Goal: Communication & Community: Answer question/provide support

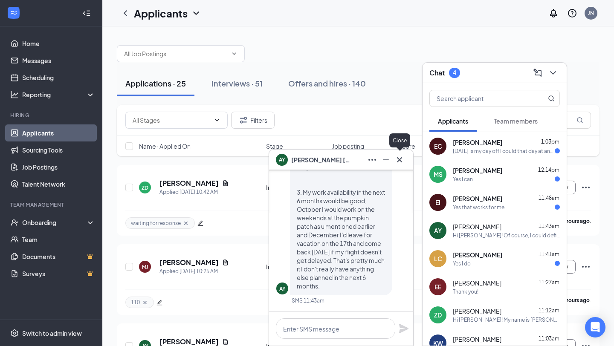
click at [396, 160] on icon "Cross" at bounding box center [399, 160] width 10 height 10
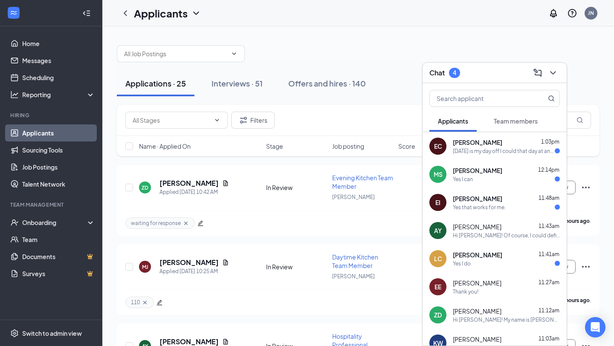
click at [512, 117] on span "Team members" at bounding box center [516, 121] width 44 height 8
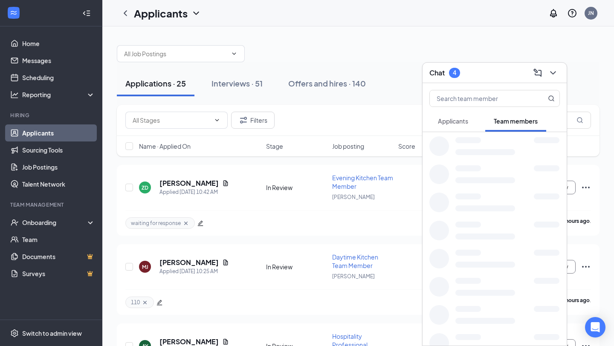
click at [468, 119] on span "Applicants" at bounding box center [453, 121] width 30 height 8
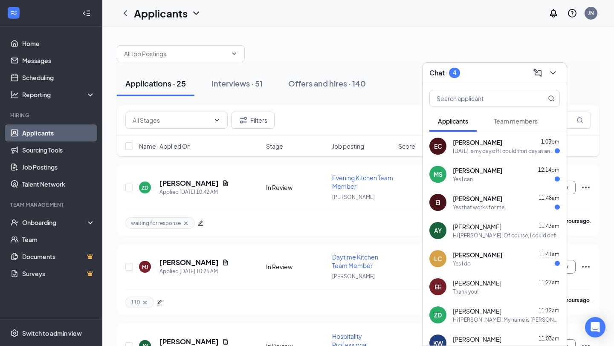
click at [470, 179] on div "Yes I can" at bounding box center [463, 179] width 20 height 7
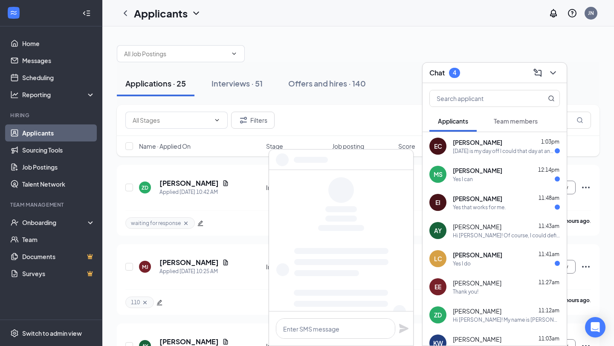
click at [323, 318] on div at bounding box center [341, 329] width 144 height 34
click at [323, 323] on textarea at bounding box center [335, 328] width 119 height 20
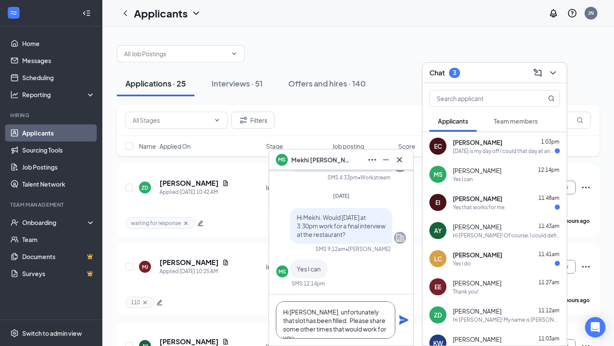
type textarea "Hi [PERSON_NAME], unfortunately that slot has been filled. Please share some ot…"
click at [404, 321] on icon "Plane" at bounding box center [403, 319] width 9 height 9
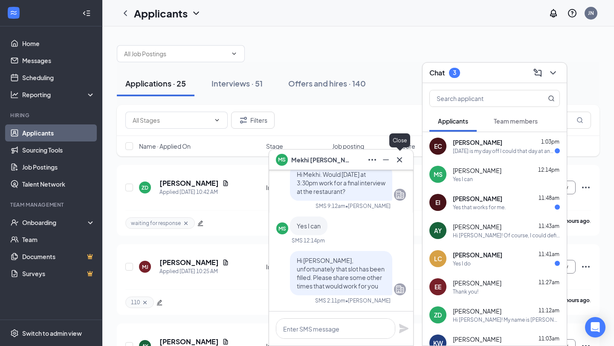
click at [401, 158] on icon "Cross" at bounding box center [399, 160] width 10 height 10
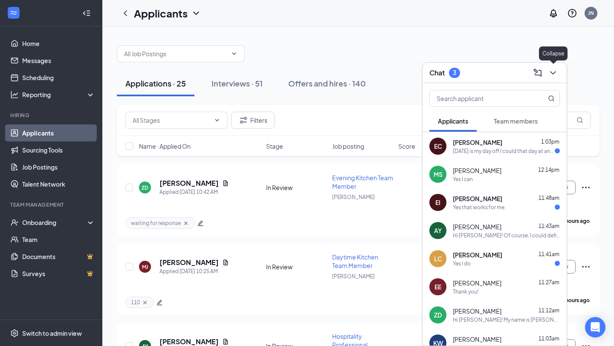
click at [550, 71] on icon "ChevronDown" at bounding box center [553, 73] width 10 height 10
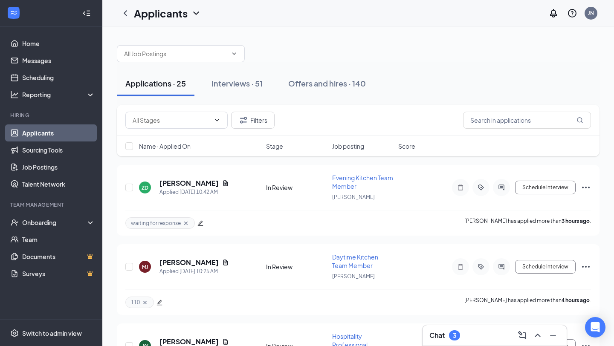
click at [478, 326] on div "Chat 3" at bounding box center [494, 335] width 144 height 20
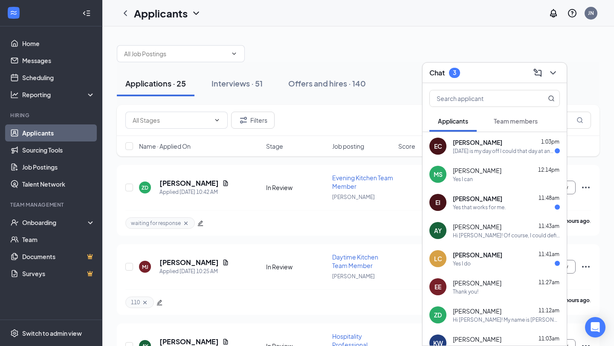
click at [464, 149] on div "Friday is my day off I could that day at any time I have available for the inte…" at bounding box center [504, 150] width 102 height 7
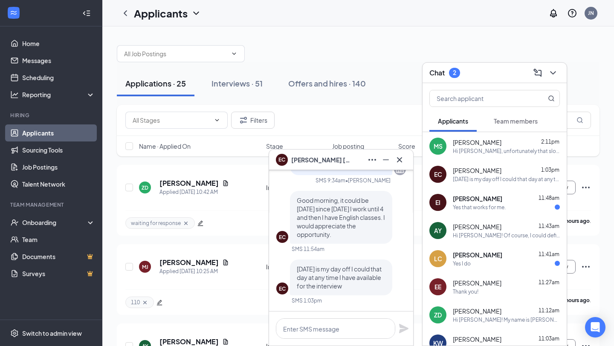
scroll to position [0, 0]
click at [358, 333] on textarea at bounding box center [335, 328] width 119 height 20
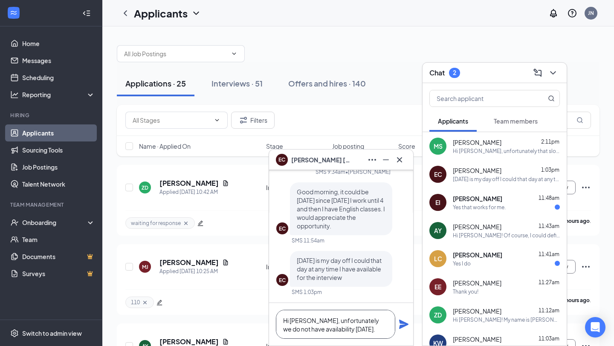
click at [392, 331] on textarea "Hi [PERSON_NAME], unfortunately we do not have availability [DATE]." at bounding box center [335, 324] width 119 height 29
type textarea "Hi [PERSON_NAME], unfortunately we do not have availability [DATE]."
click at [401, 329] on div "Hi [PERSON_NAME], unfortunately we do not have availability [DATE]." at bounding box center [341, 324] width 144 height 43
click at [401, 327] on icon "Plane" at bounding box center [403, 324] width 9 height 9
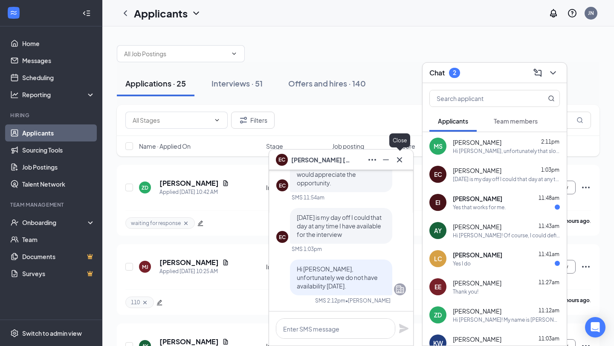
click at [402, 159] on icon "Cross" at bounding box center [399, 160] width 10 height 10
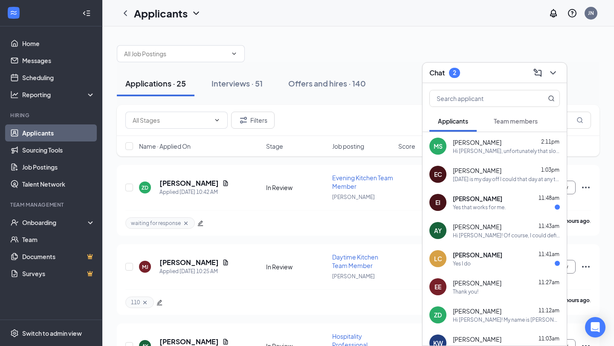
click at [474, 205] on div "Yes that works for me." at bounding box center [479, 207] width 53 height 7
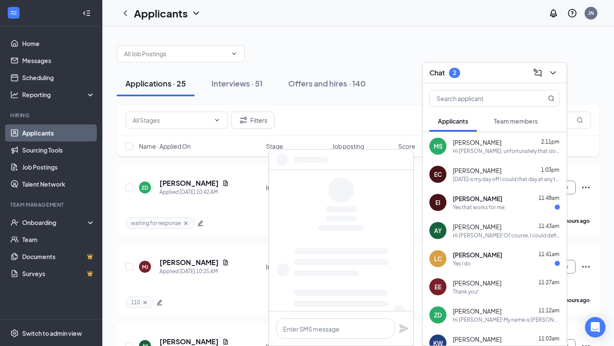
click at [311, 344] on div at bounding box center [341, 329] width 144 height 34
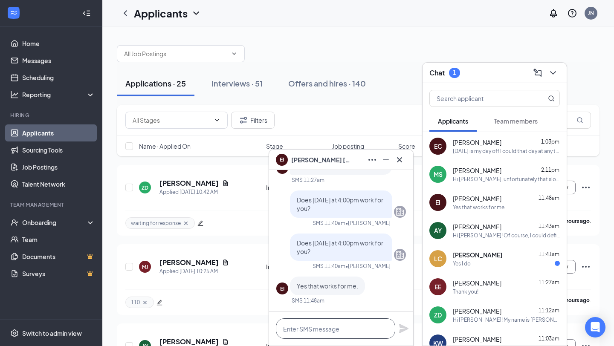
click at [311, 337] on textarea at bounding box center [335, 328] width 119 height 20
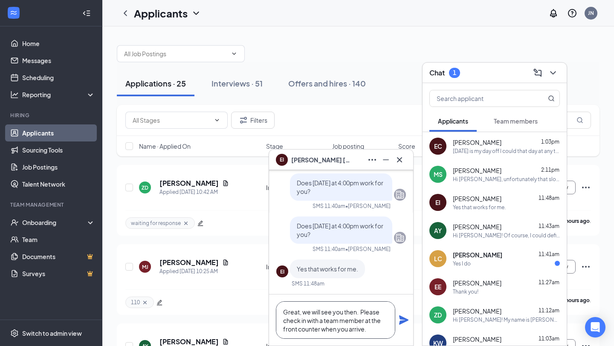
type textarea "Great, we will see you then. Please check in with a team member at the front co…"
click at [403, 319] on icon "Plane" at bounding box center [403, 319] width 9 height 9
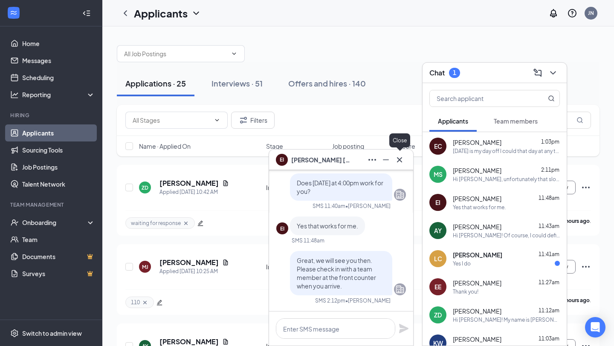
click at [397, 163] on icon "Cross" at bounding box center [399, 160] width 10 height 10
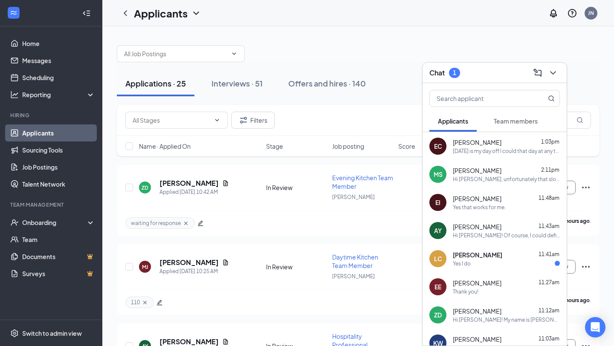
click at [454, 258] on span "[PERSON_NAME]" at bounding box center [477, 255] width 49 height 9
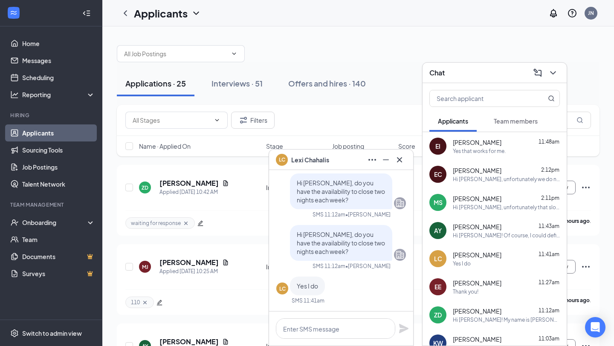
click at [555, 74] on icon "ChevronDown" at bounding box center [553, 73] width 10 height 10
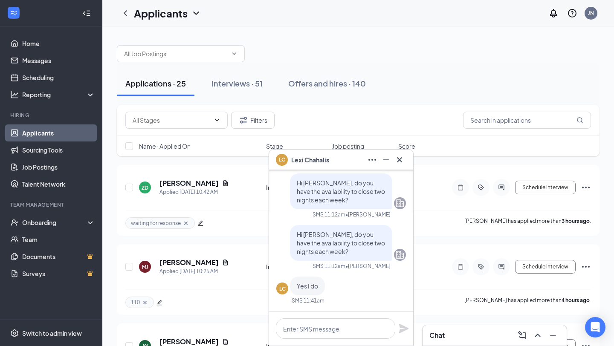
click at [400, 161] on icon "Cross" at bounding box center [399, 159] width 5 height 5
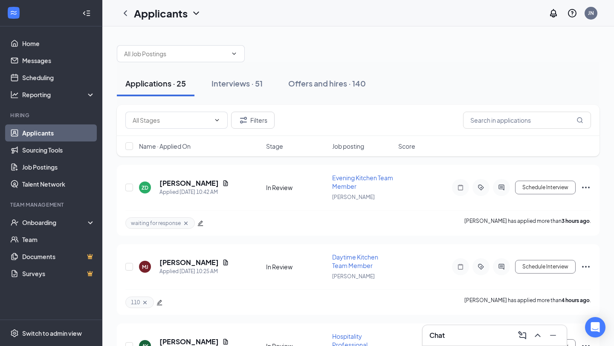
click at [497, 132] on div "Filters" at bounding box center [358, 120] width 483 height 31
click at [497, 125] on input "text" at bounding box center [527, 120] width 128 height 17
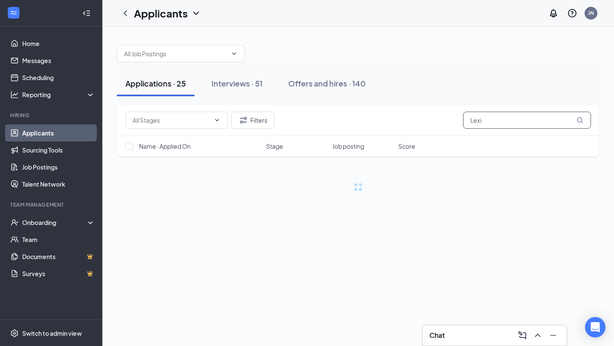
type input "Lexi"
click at [436, 211] on div "Applications · 25 Interviews · 51 Offers and hires · 140 Filters Lexi Name · Ap…" at bounding box center [358, 122] width 512 height 192
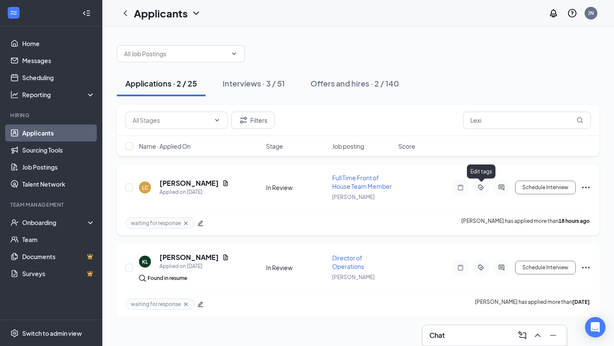
click at [480, 187] on icon "ActiveTag" at bounding box center [480, 187] width 3 height 3
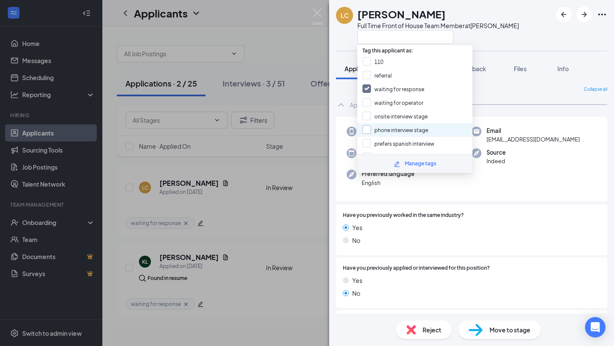
click at [397, 125] on input "phone interview stage" at bounding box center [395, 129] width 66 height 9
checkbox input "true"
click at [395, 84] on input "waiting for response" at bounding box center [393, 88] width 62 height 9
checkbox input "false"
click at [267, 200] on div "LC Lexi Chahalis Full Time Front of House Team Member at Frederick North Applic…" at bounding box center [307, 173] width 614 height 346
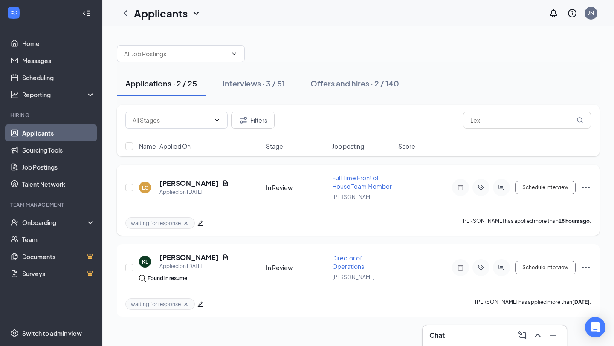
click at [583, 186] on icon "Ellipses" at bounding box center [586, 187] width 10 height 10
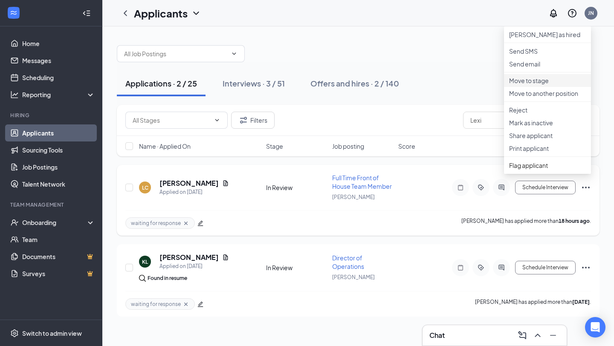
click at [536, 85] on p "Move to stage" at bounding box center [547, 80] width 77 height 9
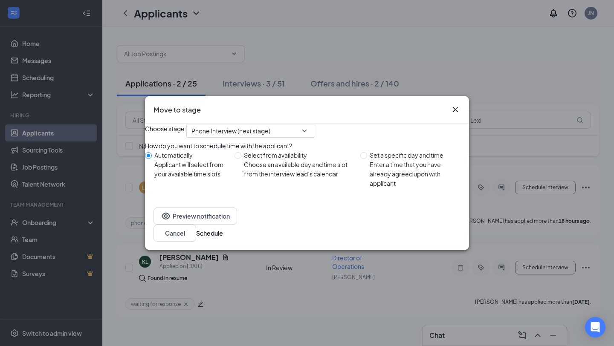
click at [440, 229] on div "Preview notification Cancel Schedule" at bounding box center [307, 224] width 324 height 51
click at [223, 238] on button "Schedule" at bounding box center [209, 232] width 27 height 9
click at [514, 122] on div "Move to stage Choose stage: Phone Interview (next stage) How do you want to sch…" at bounding box center [307, 173] width 614 height 346
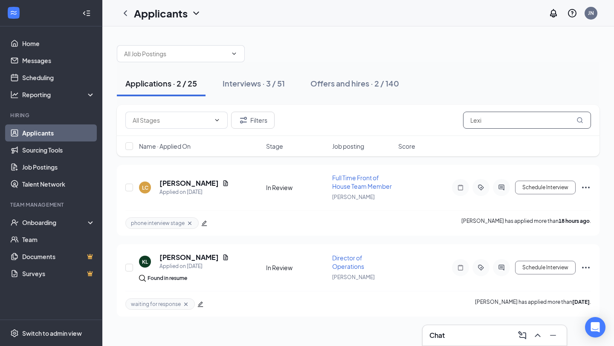
drag, startPoint x: 514, startPoint y: 122, endPoint x: 420, endPoint y: 113, distance: 93.8
click at [420, 113] on div "Filters Lexi" at bounding box center [357, 120] width 465 height 17
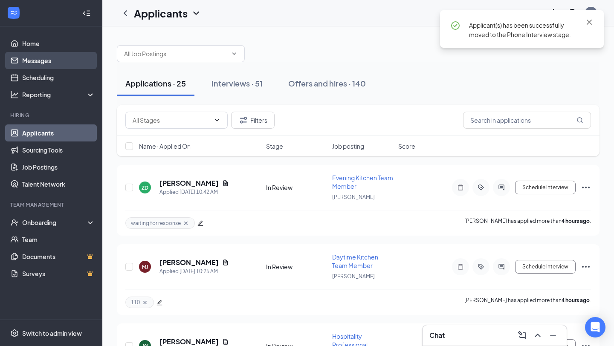
click at [43, 63] on link "Messages" at bounding box center [58, 60] width 73 height 17
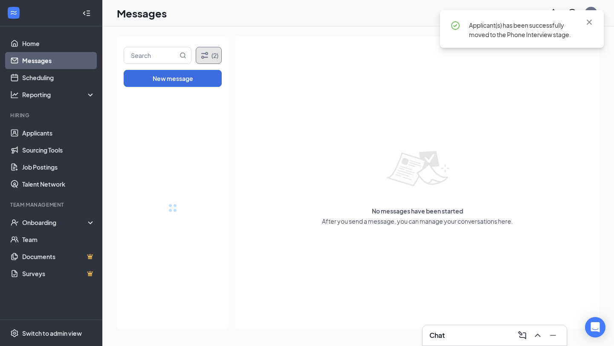
click at [215, 49] on button "(2)" at bounding box center [209, 55] width 26 height 17
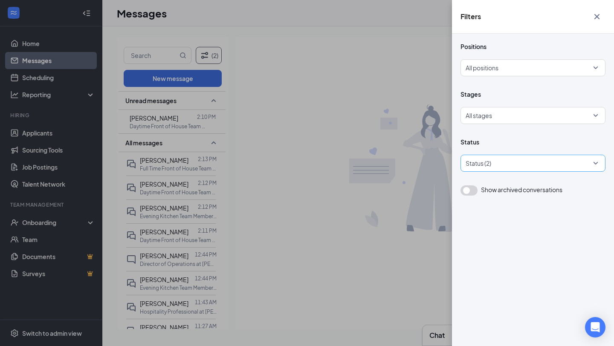
click at [527, 163] on div at bounding box center [528, 163] width 132 height 14
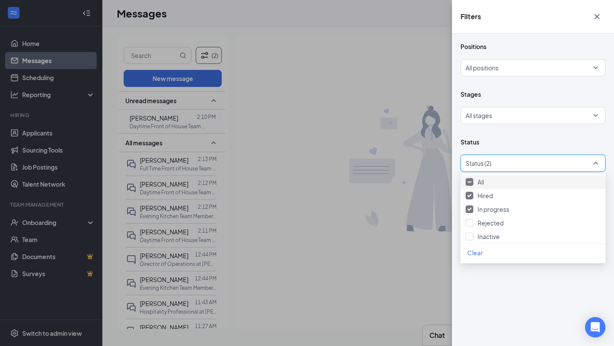
click at [527, 184] on div "All" at bounding box center [532, 181] width 135 height 9
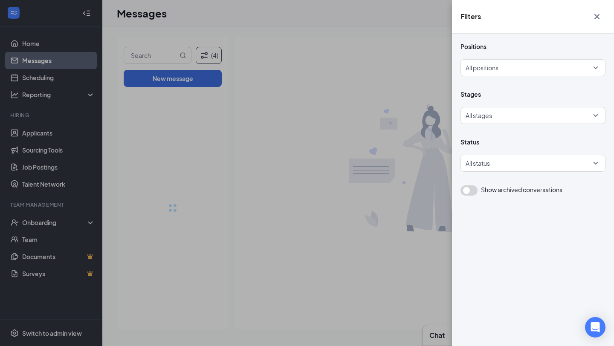
click at [279, 173] on div "Filters Positions All positions Stages All stages Status All status Show archiv…" at bounding box center [307, 173] width 614 height 346
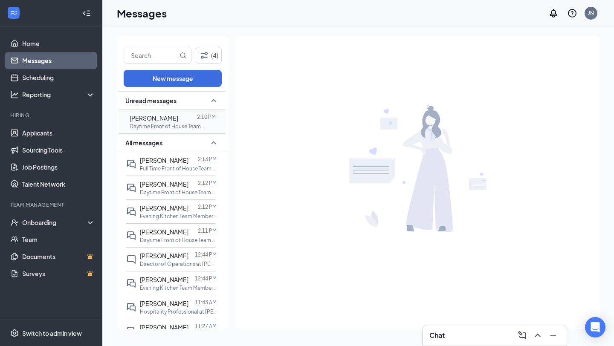
click at [178, 117] on span "[PERSON_NAME]" at bounding box center [154, 118] width 49 height 8
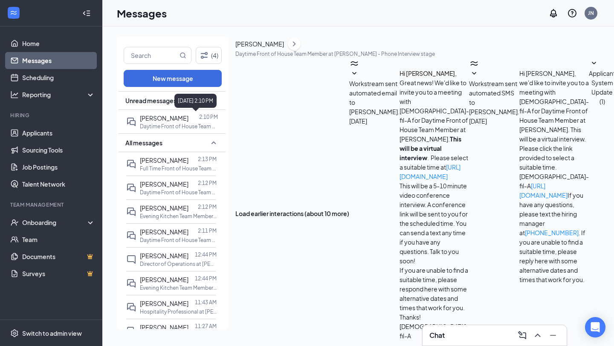
scroll to position [329, 0]
click at [60, 76] on link "Scheduling" at bounding box center [58, 77] width 73 height 17
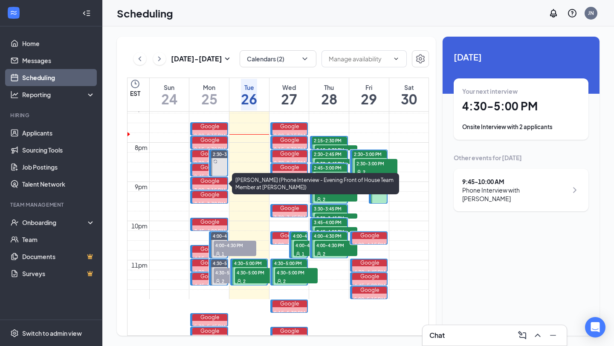
scroll to position [753, 0]
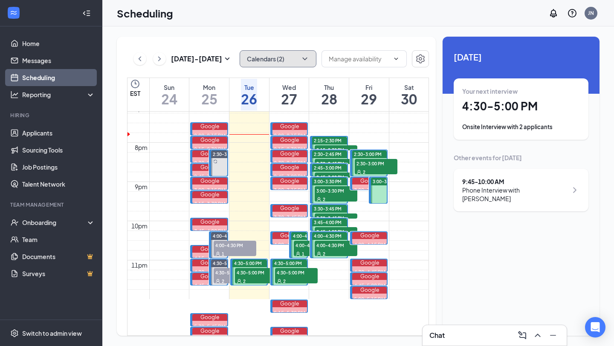
click at [292, 65] on button "Calendars (2)" at bounding box center [278, 58] width 77 height 17
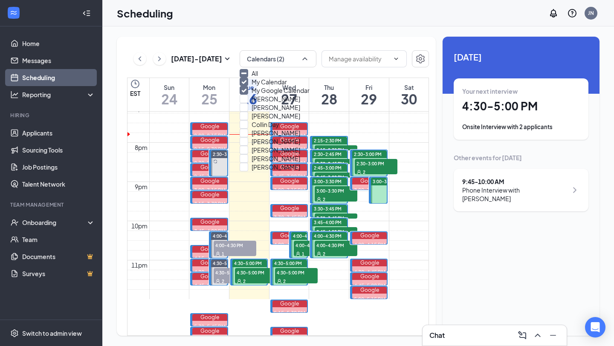
click at [292, 78] on div "All" at bounding box center [278, 73] width 77 height 9
checkbox input "true"
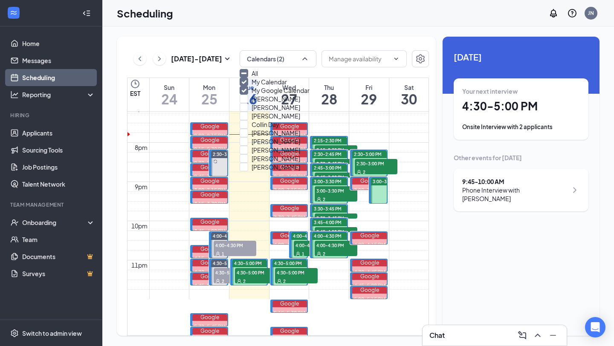
checkbox input "true"
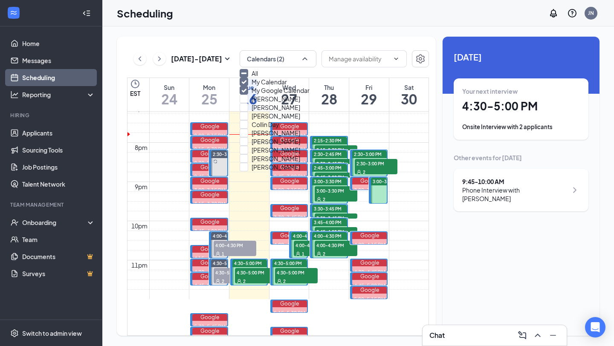
checkbox input "true"
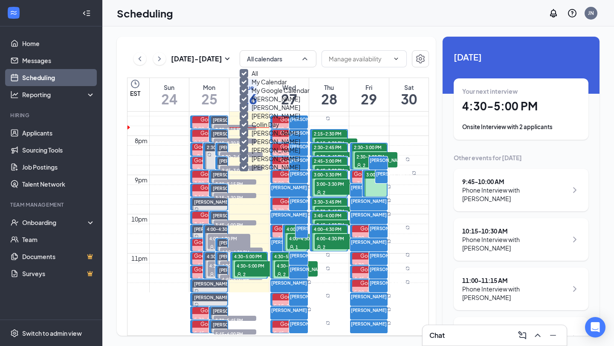
scroll to position [817, 0]
click at [58, 139] on link "Applicants" at bounding box center [58, 132] width 73 height 17
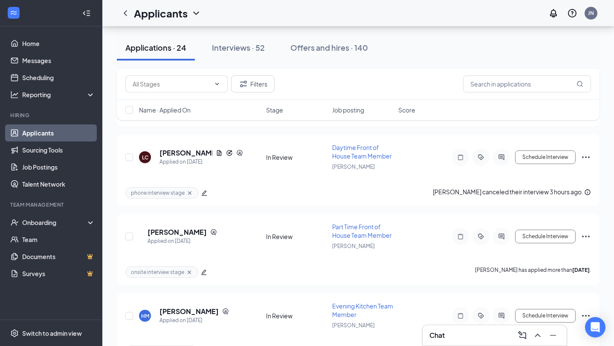
scroll to position [1510, 0]
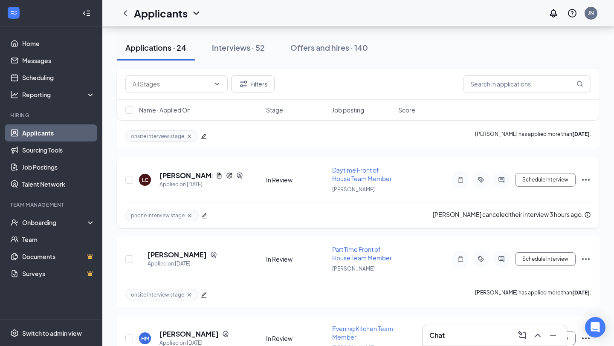
click at [188, 212] on icon "Cross" at bounding box center [189, 215] width 7 height 7
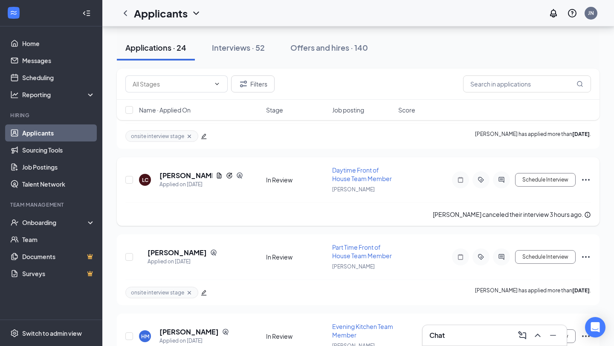
click at [584, 175] on icon "Ellipses" at bounding box center [586, 180] width 10 height 10
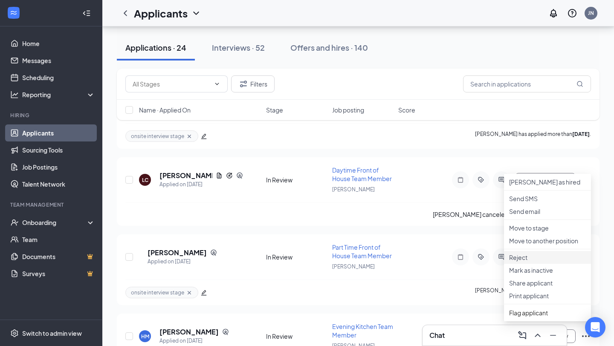
click at [541, 262] on p "Reject" at bounding box center [547, 257] width 77 height 9
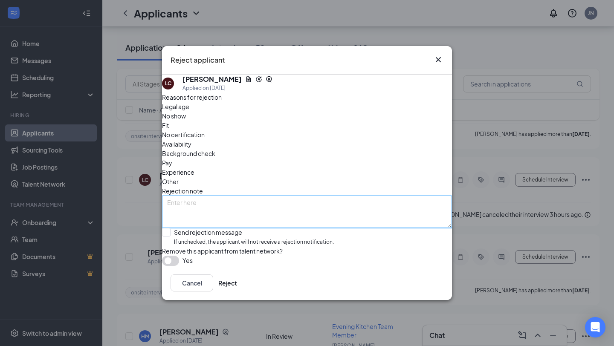
click at [293, 196] on textarea at bounding box center [307, 212] width 290 height 32
type textarea "withdrew application"
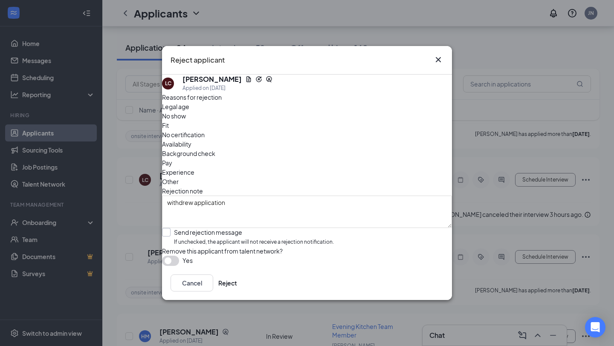
click at [225, 228] on input "Send rejection message If unchecked, the applicant will not receive a rejection…" at bounding box center [248, 237] width 172 height 18
checkbox input "true"
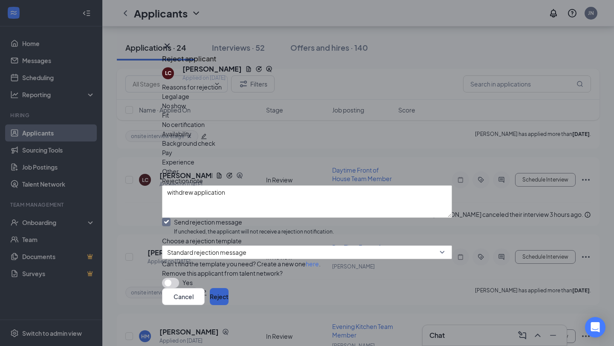
click at [228, 296] on button "Reject" at bounding box center [219, 296] width 19 height 17
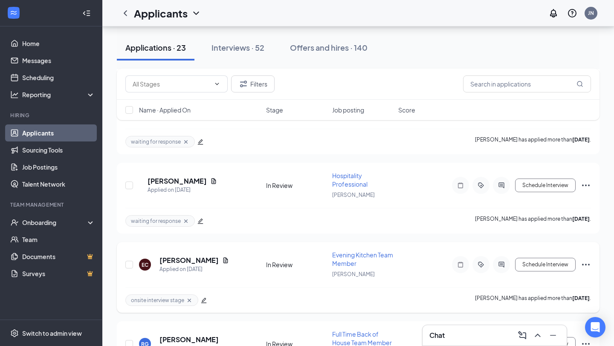
scroll to position [1228, 0]
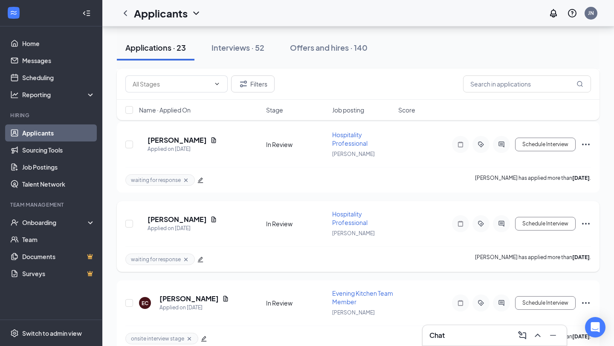
click at [498, 217] on div at bounding box center [501, 223] width 17 height 17
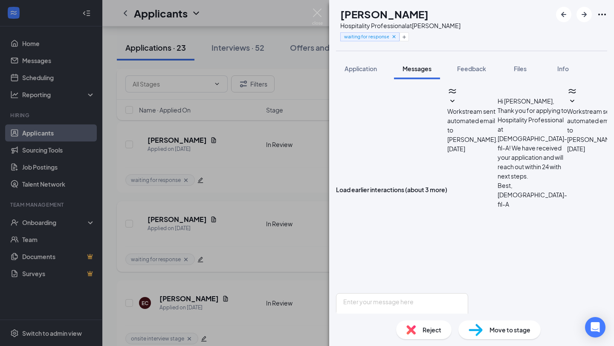
scroll to position [629, 0]
click at [447, 293] on textarea at bounding box center [402, 318] width 132 height 51
type textarea "What days and times are you available to work?"
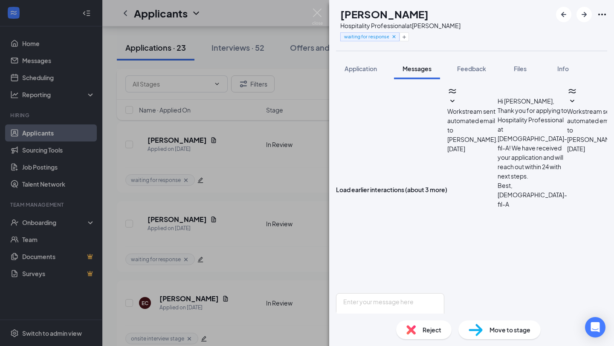
click at [224, 266] on div "DL Donovan Lee Hospitality Professional at Frederick North waiting for response…" at bounding box center [307, 173] width 614 height 346
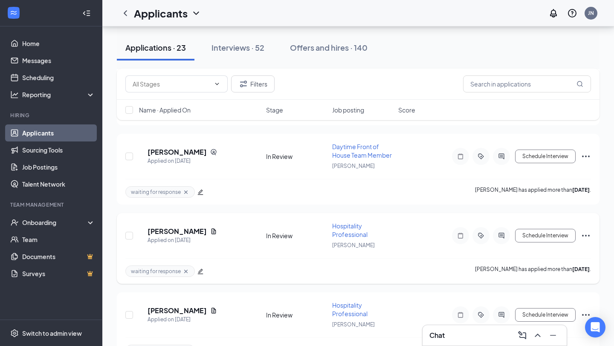
scroll to position [1131, 0]
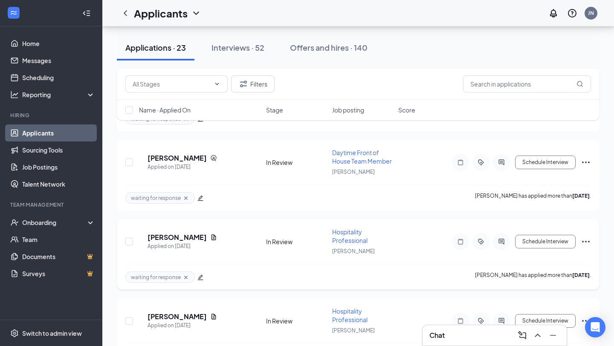
click at [497, 238] on icon "ActiveChat" at bounding box center [501, 241] width 10 height 7
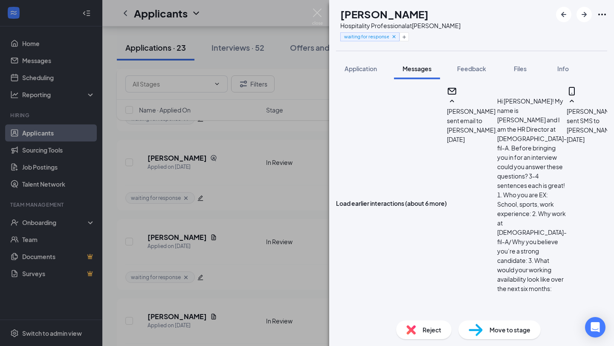
scroll to position [371, 0]
click at [361, 71] on span "Application" at bounding box center [360, 69] width 32 height 8
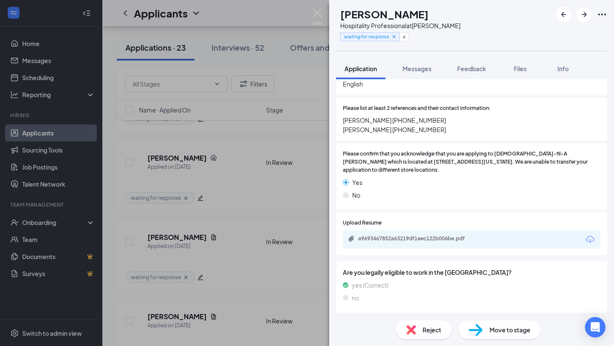
scroll to position [721, 0]
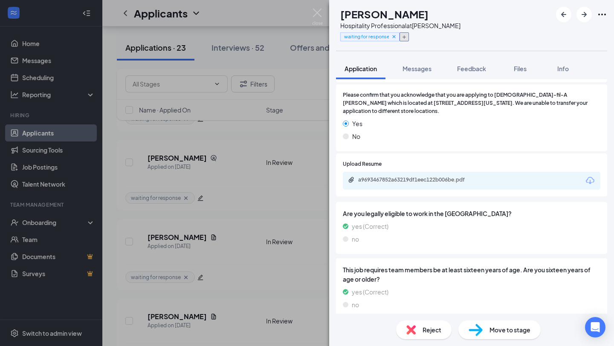
click at [407, 39] on icon "Plus" at bounding box center [404, 37] width 5 height 5
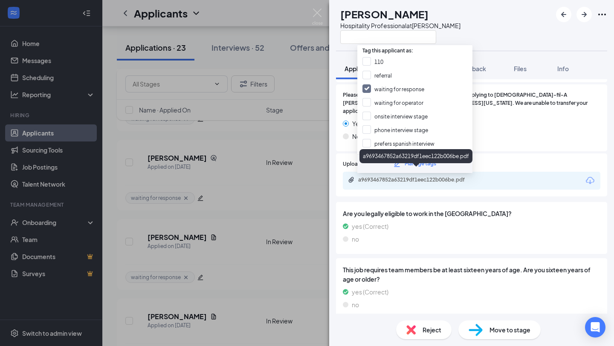
click at [339, 155] on div "Upload Resume a9693467852a63219df1eec122b006be.pdf" at bounding box center [471, 174] width 271 height 43
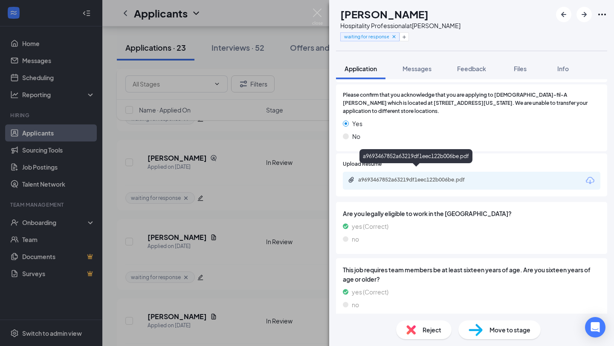
click at [393, 176] on div "a9693467852a63219df1eec122b006be.pdf" at bounding box center [417, 179] width 119 height 7
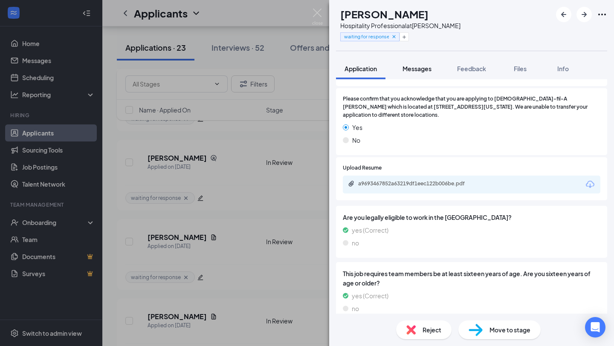
click at [422, 73] on button "Messages" at bounding box center [417, 68] width 46 height 21
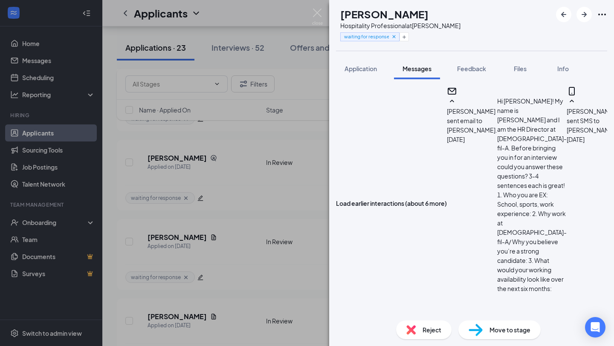
click at [389, 321] on textarea at bounding box center [402, 346] width 132 height 51
type textarea "And is that for only September and October?"
click at [226, 257] on div "DD Delores Dunkins Hospitality Professional at Frederick North waiting for resp…" at bounding box center [307, 173] width 614 height 346
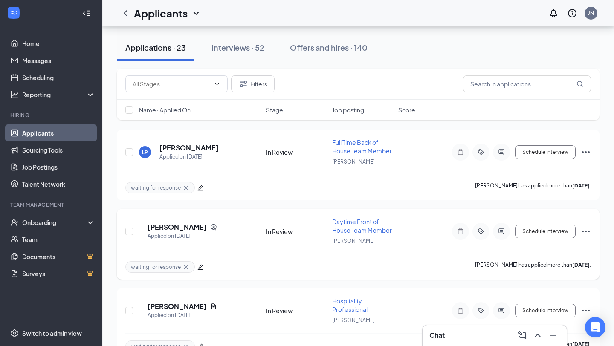
scroll to position [1059, 0]
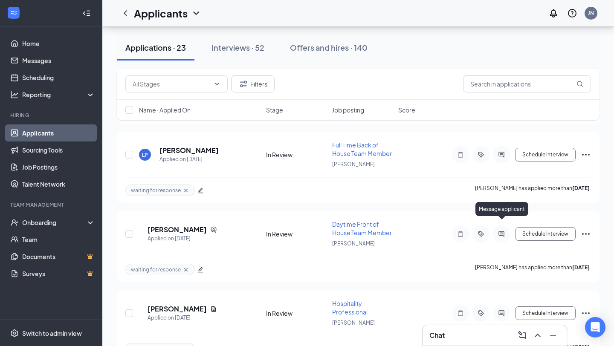
click at [500, 216] on div "Message applicant" at bounding box center [501, 210] width 53 height 17
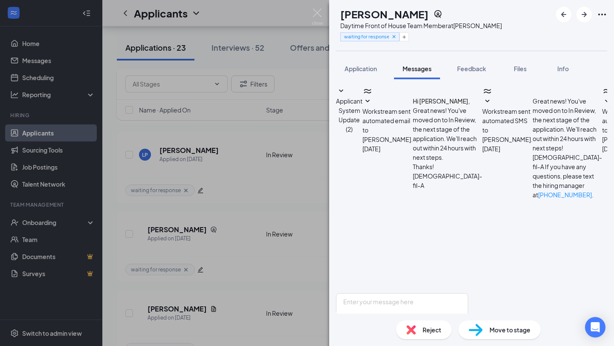
scroll to position [507, 0]
click at [258, 262] on div "EG Emily Guerrero Daytime Front of House Team Member at Frederick North waiting…" at bounding box center [307, 173] width 614 height 346
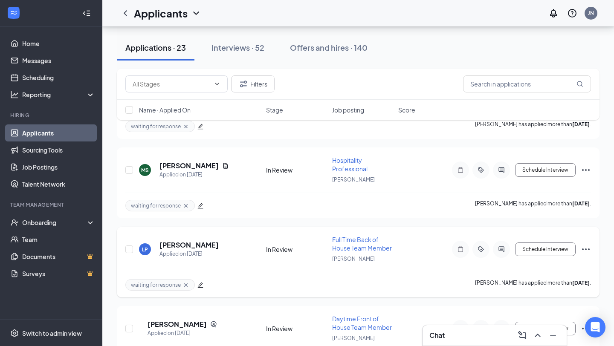
scroll to position [951, 0]
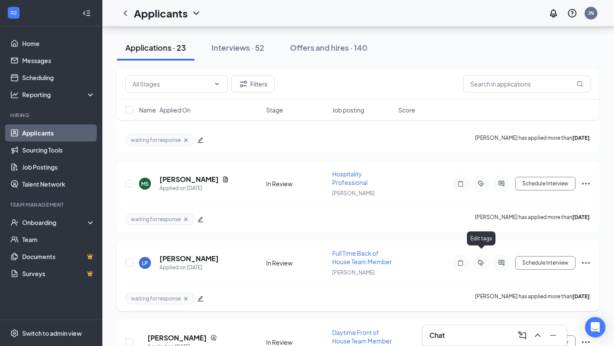
click at [501, 260] on icon "ActiveChat" at bounding box center [501, 263] width 6 height 6
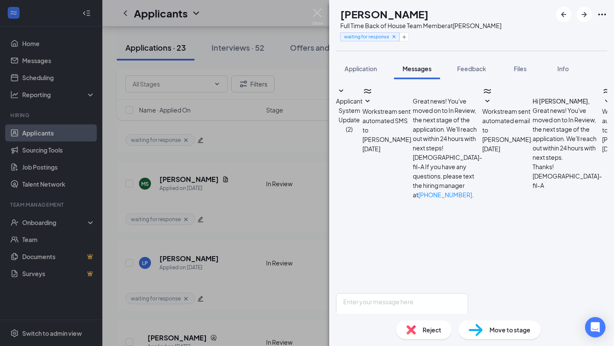
scroll to position [468, 0]
click at [276, 200] on div "LP Lilly Poston Full Time Back of House Team Member at Frederick North waiting …" at bounding box center [307, 173] width 614 height 346
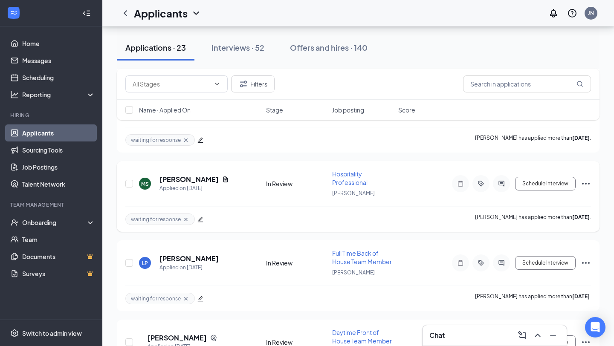
click at [493, 176] on div at bounding box center [501, 183] width 17 height 17
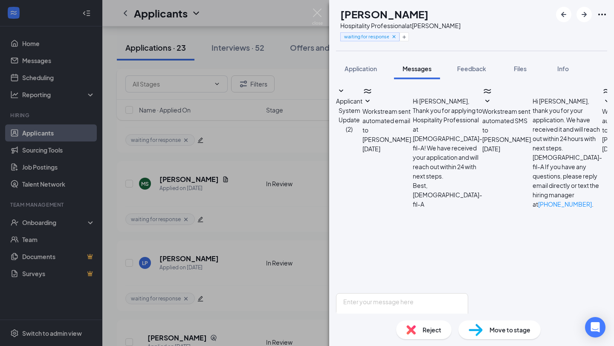
scroll to position [469, 0]
click at [286, 217] on div "MS Mark Stewart Hospitality Professional at Frederick North waiting for respons…" at bounding box center [307, 173] width 614 height 346
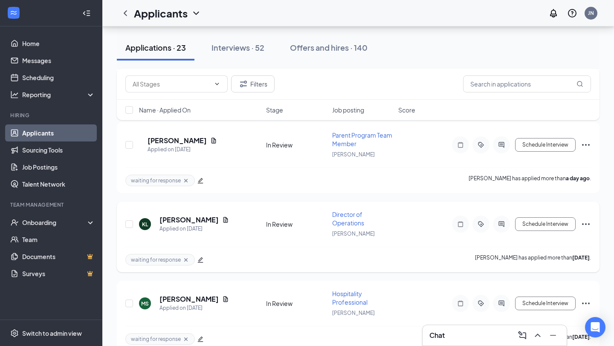
scroll to position [821, 0]
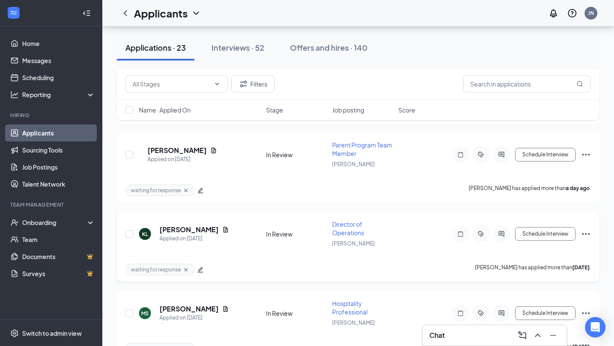
click at [497, 231] on icon "ActiveChat" at bounding box center [501, 234] width 10 height 7
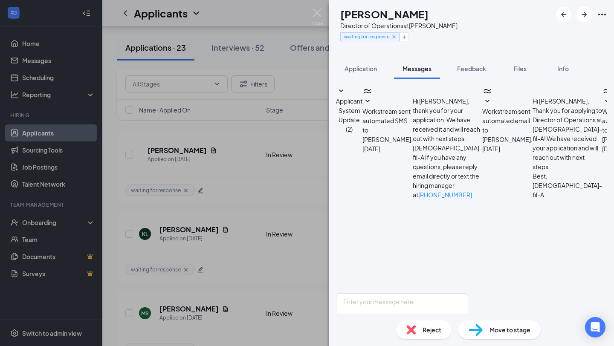
scroll to position [473, 0]
click at [295, 182] on div "KL Kara Lane Director of Operations at Frederick North waiting for response App…" at bounding box center [307, 173] width 614 height 346
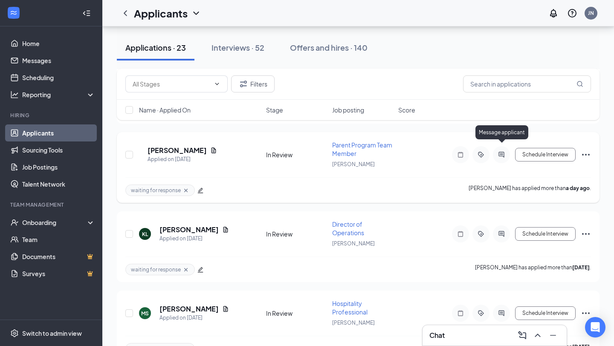
click at [500, 151] on icon "ActiveChat" at bounding box center [501, 154] width 10 height 7
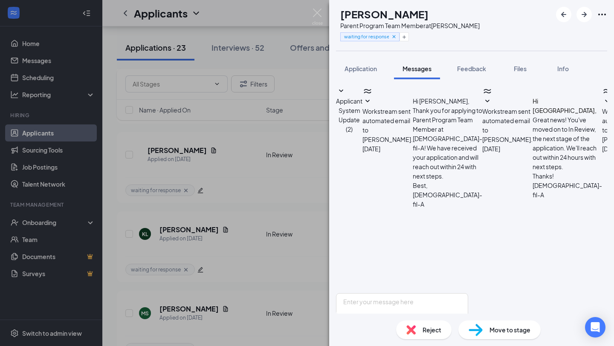
scroll to position [473, 0]
click at [256, 183] on div "DM Dallas Mullis Parent Program Team Member at Frederick North waiting for resp…" at bounding box center [307, 173] width 614 height 346
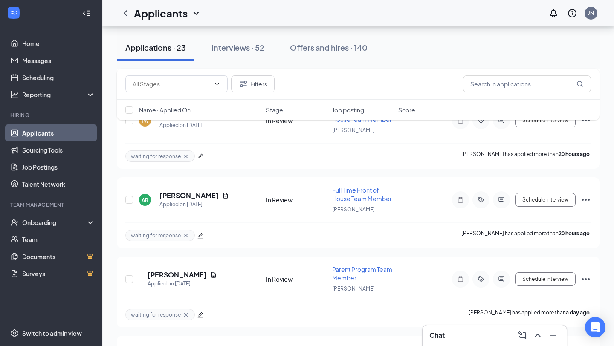
scroll to position [682, 0]
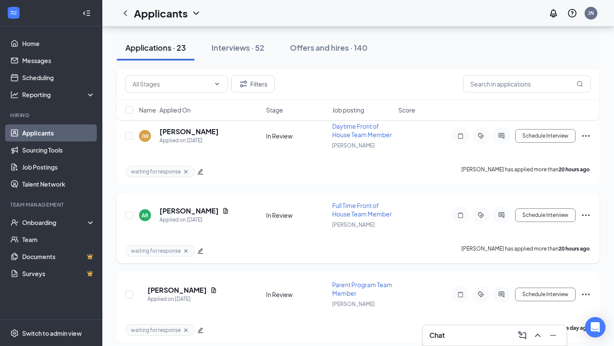
click at [497, 212] on icon "ActiveChat" at bounding box center [501, 215] width 10 height 7
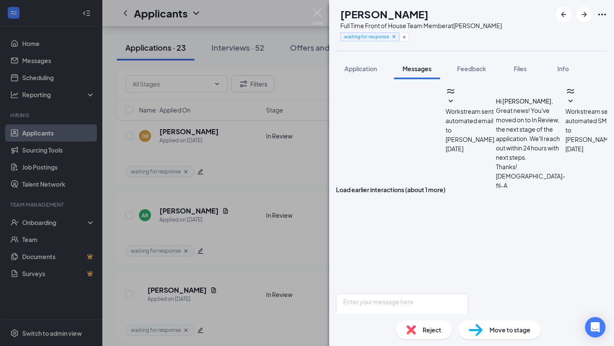
scroll to position [555, 0]
click at [249, 167] on div "AR Ashley Rivers Full Time Front of House Team Member at Frederick North waitin…" at bounding box center [307, 173] width 614 height 346
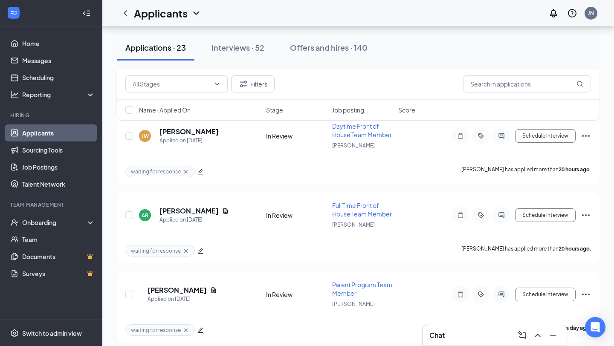
scroll to position [618, 0]
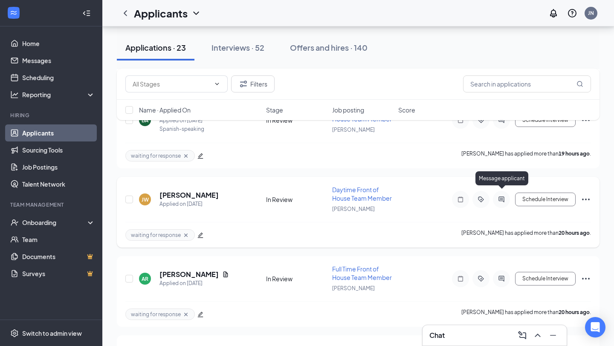
click at [499, 196] on icon "ActiveChat" at bounding box center [501, 199] width 10 height 7
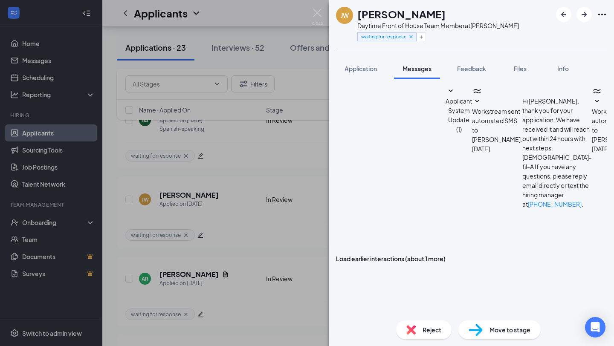
scroll to position [748, 0]
click at [245, 217] on div "JW Janiyah Windham Brown Daytime Front of House Team Member at Frederick North …" at bounding box center [307, 173] width 614 height 346
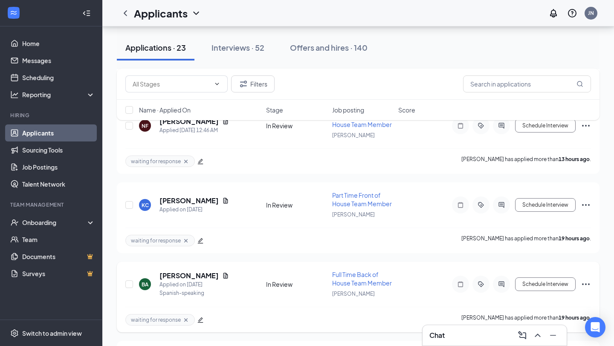
scroll to position [451, 0]
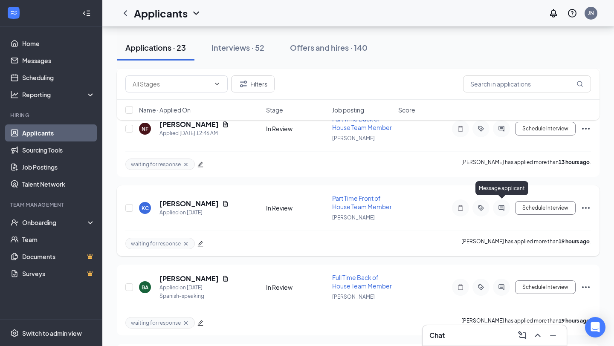
click at [498, 205] on icon "ActiveChat" at bounding box center [501, 208] width 10 height 7
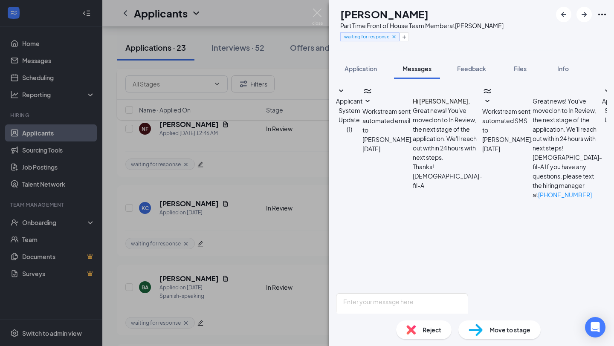
scroll to position [497, 0]
click at [263, 172] on div "KC Kevin Cook Part Time Front of House Team Member at Frederick North waiting f…" at bounding box center [307, 173] width 614 height 346
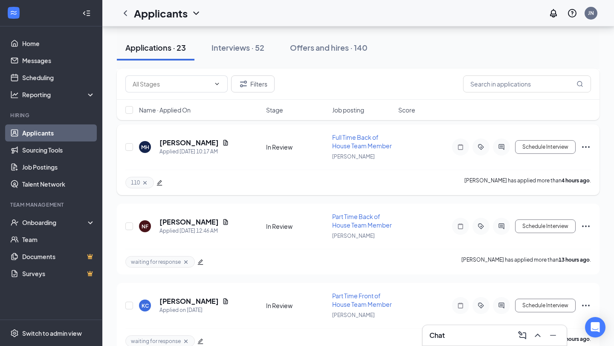
scroll to position [350, 0]
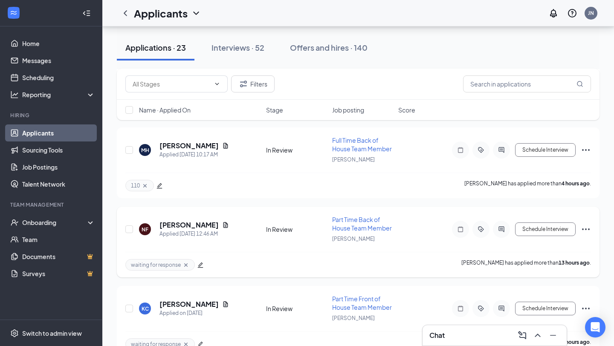
click at [498, 229] on div at bounding box center [501, 229] width 17 height 17
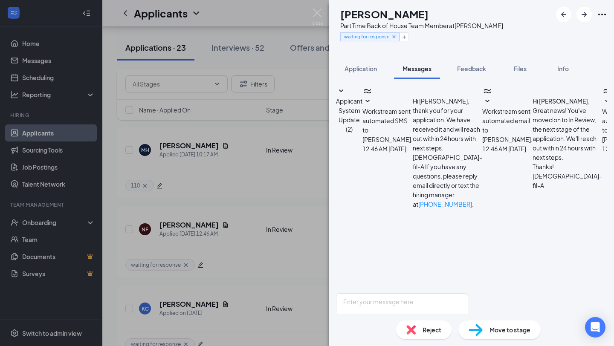
scroll to position [397, 0]
click at [246, 179] on div "NF Nohelia Flores Part Time Back of House Team Member at Frederick North waitin…" at bounding box center [307, 173] width 614 height 346
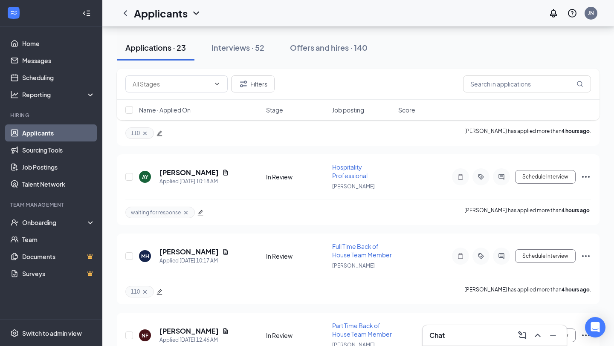
scroll to position [244, 0]
click at [500, 180] on div at bounding box center [501, 177] width 17 height 17
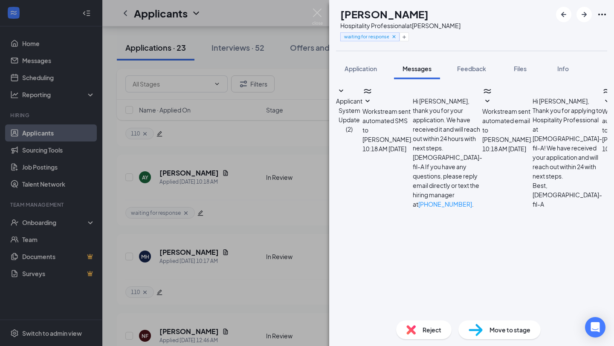
scroll to position [652, 0]
type textarea "Are you available to work with us on Saturday's?"
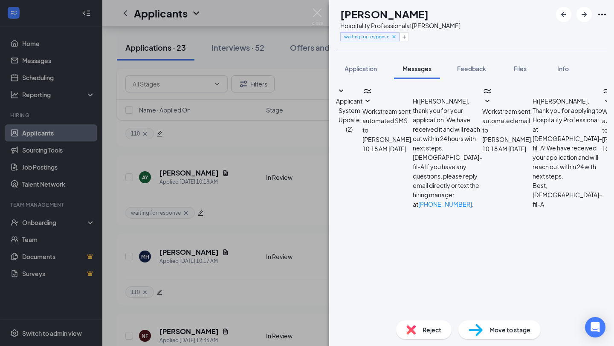
click at [270, 223] on div "AY Adrian Yepez Hospitality Professional at Frederick North waiting for respons…" at bounding box center [307, 173] width 614 height 346
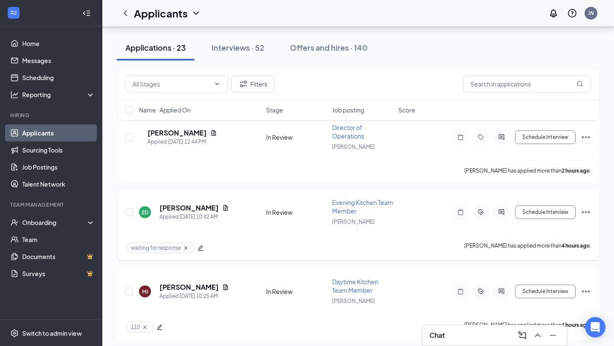
scroll to position [45, 0]
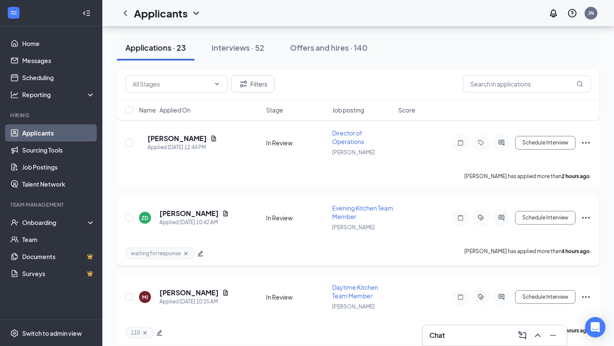
click at [503, 213] on div at bounding box center [501, 217] width 17 height 17
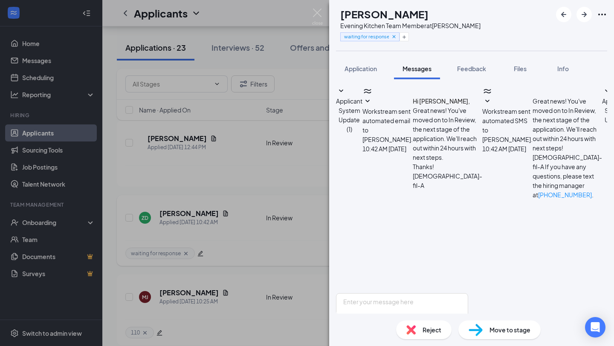
scroll to position [430, 0]
click at [253, 178] on div "ZD Zachary Day Evening Kitchen Team Member at Frederick North waiting for respo…" at bounding box center [307, 173] width 614 height 346
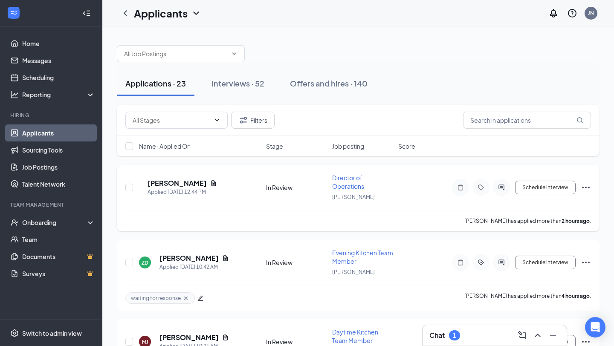
click at [182, 184] on h5 "[PERSON_NAME]" at bounding box center [176, 183] width 59 height 9
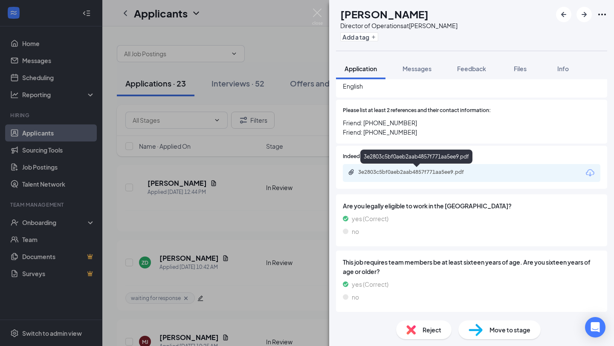
scroll to position [415, 0]
click at [392, 171] on div "3e2803c5bf0aeb2aab4857f771aa5ee9.pdf" at bounding box center [417, 171] width 119 height 7
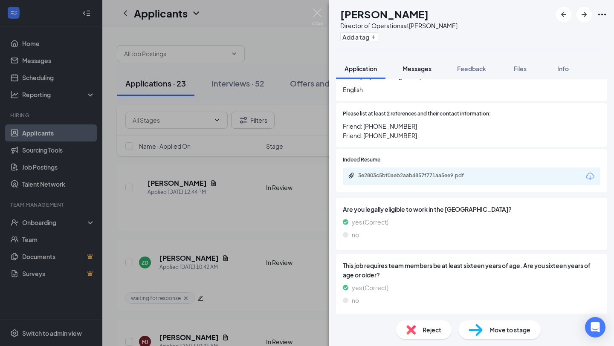
click at [411, 78] on button "Messages" at bounding box center [417, 68] width 46 height 21
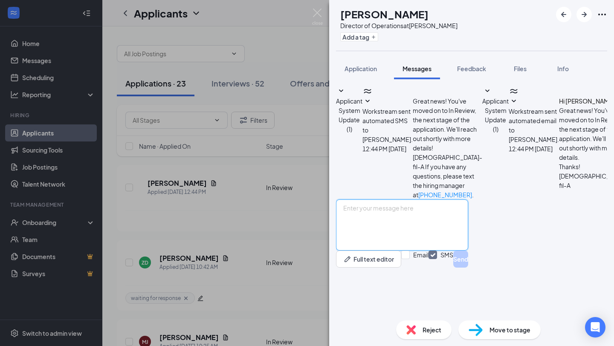
click at [384, 251] on textarea at bounding box center [402, 224] width 132 height 51
paste textarea "Hi —! My name is [PERSON_NAME] and I am the HR Director at [DEMOGRAPHIC_DATA]-f…"
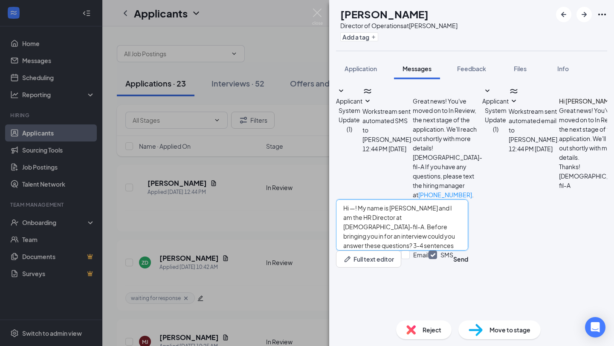
click at [369, 245] on textarea "Hi —! My name is [PERSON_NAME] and I am the HR Director at [DEMOGRAPHIC_DATA]-f…" at bounding box center [402, 224] width 132 height 51
type textarea "Hi Arvin! My name is Jami and I am the HR Director at Chick-fil-A. Before bring…"
click at [428, 268] on input "Email" at bounding box center [414, 259] width 27 height 17
checkbox input "true"
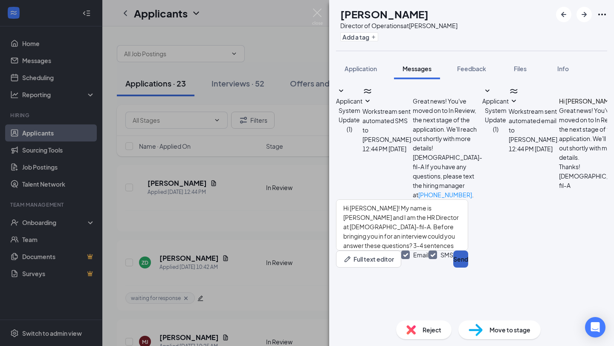
click at [468, 268] on button "Send" at bounding box center [460, 259] width 15 height 17
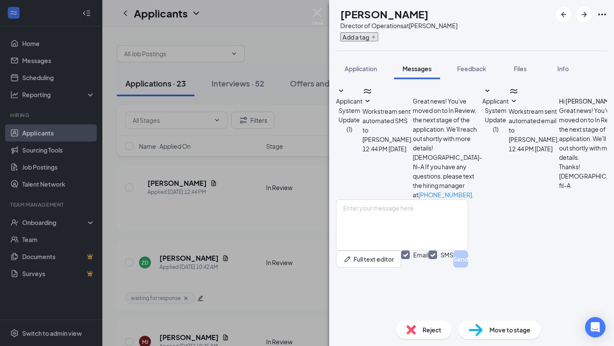
click at [361, 40] on button "Add a tag" at bounding box center [359, 36] width 38 height 9
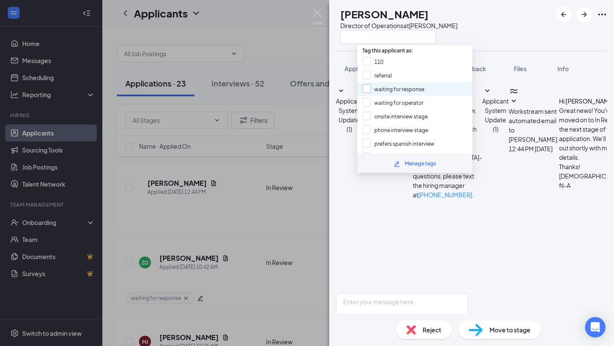
click at [404, 89] on input "waiting for response" at bounding box center [393, 88] width 62 height 9
checkbox input "true"
click at [309, 168] on div "AP Arvin Pioquinto Director of Operations at Frederick North Application Messag…" at bounding box center [307, 173] width 614 height 346
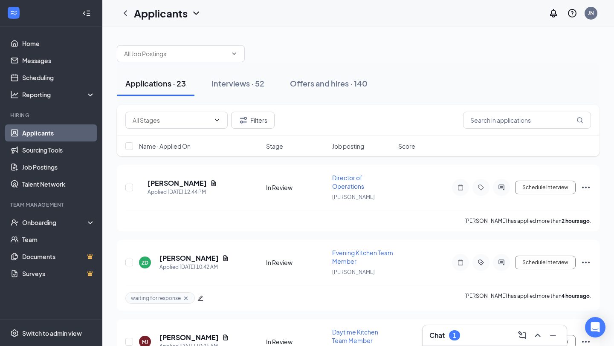
click at [463, 335] on div "Chat 1" at bounding box center [494, 336] width 130 height 14
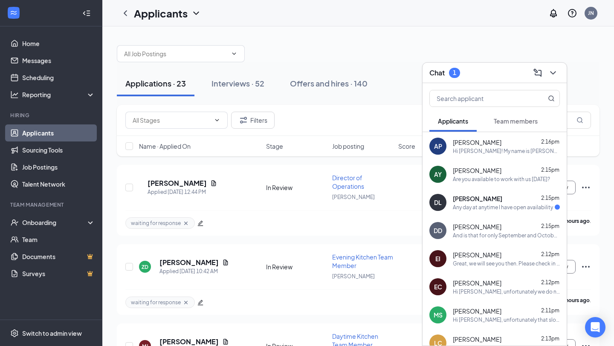
click at [517, 215] on div "DL Donovan Lee 2:15pm Any day at anytime I have open availability" at bounding box center [494, 202] width 144 height 28
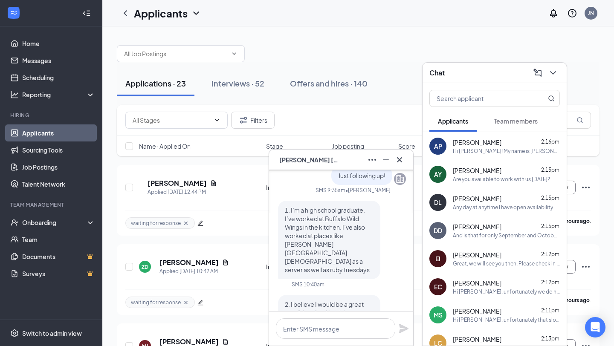
scroll to position [-194, 0]
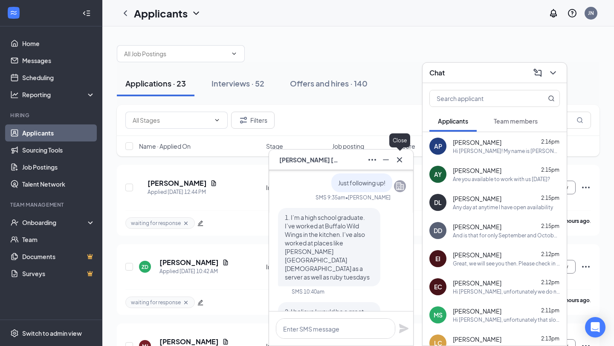
click at [396, 166] on button at bounding box center [400, 160] width 14 height 14
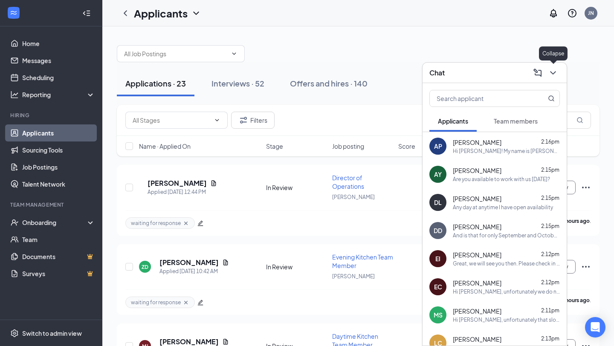
click at [557, 74] on icon "ChevronDown" at bounding box center [553, 73] width 10 height 10
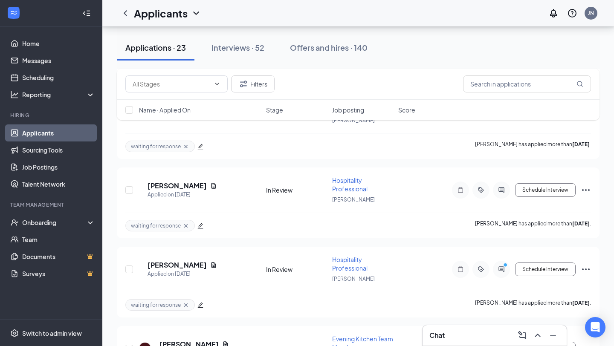
scroll to position [1202, 0]
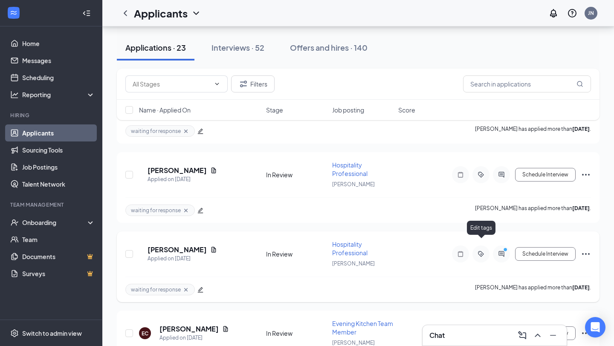
click at [481, 252] on icon "ActiveTag" at bounding box center [480, 253] width 3 height 3
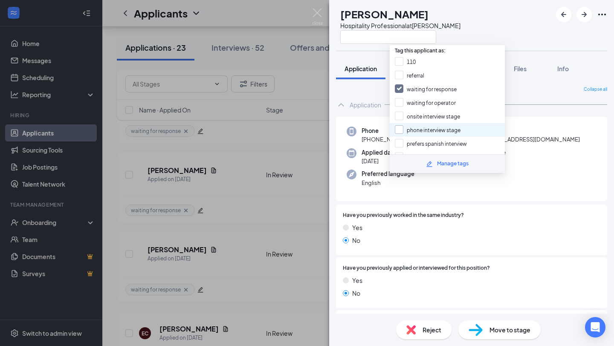
click at [420, 125] on input "phone interview stage" at bounding box center [428, 129] width 66 height 9
checkbox input "true"
click at [422, 89] on input "waiting for response" at bounding box center [426, 88] width 62 height 9
checkbox input "false"
click at [251, 272] on div "DL Donovan Lee Hospitality Professional at Frederick North Application Messages…" at bounding box center [307, 173] width 614 height 346
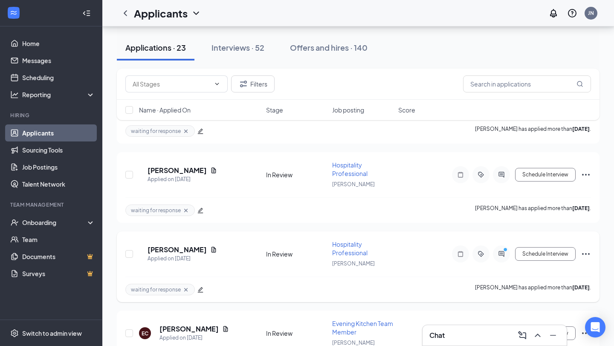
click at [587, 249] on icon "Ellipses" at bounding box center [586, 254] width 10 height 10
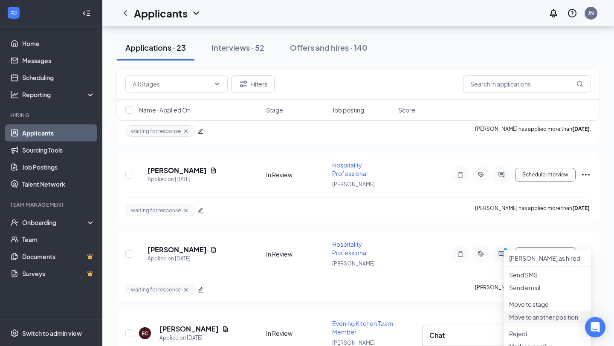
click at [545, 324] on li "Move to another position" at bounding box center [547, 317] width 87 height 13
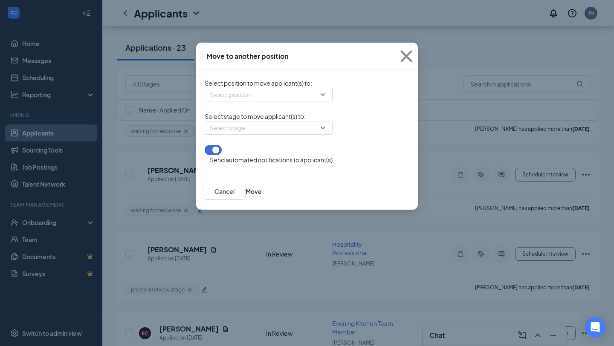
click at [232, 108] on form "Select position to move applicant(s) to : Select position Select stage to move …" at bounding box center [269, 121] width 128 height 86
click at [232, 95] on input "search" at bounding box center [266, 94] width 112 height 13
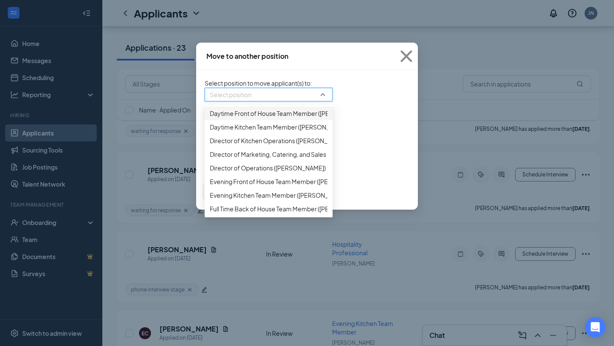
click at [210, 118] on span "Daytime Front of House Team Member (Frederick North)" at bounding box center [290, 113] width 160 height 9
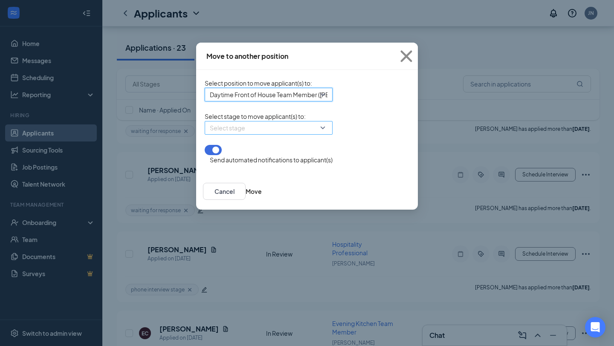
click at [210, 134] on input "search" at bounding box center [266, 127] width 112 height 13
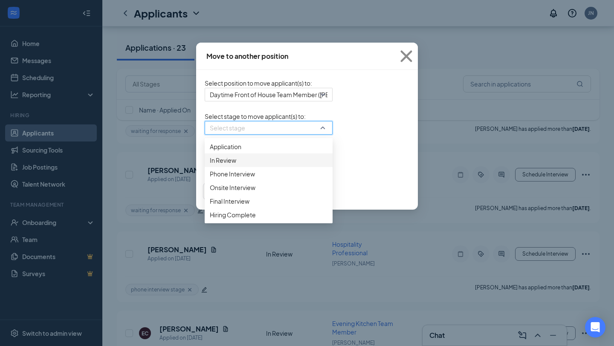
click at [210, 179] on span "Phone Interview" at bounding box center [232, 173] width 45 height 9
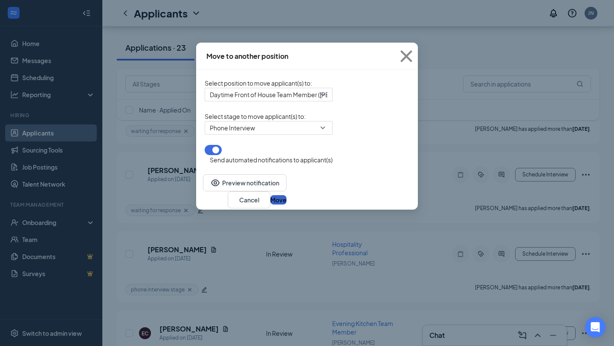
click at [286, 205] on button "Move" at bounding box center [278, 199] width 16 height 9
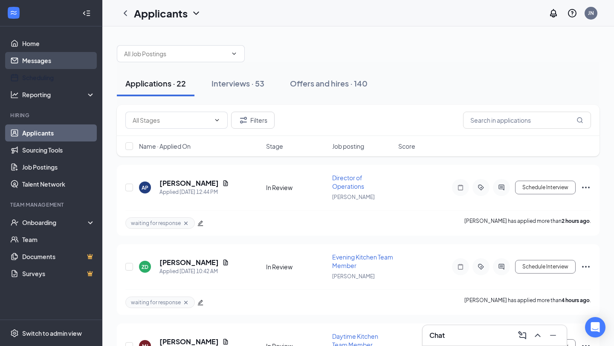
click at [30, 55] on link "Messages" at bounding box center [58, 60] width 73 height 17
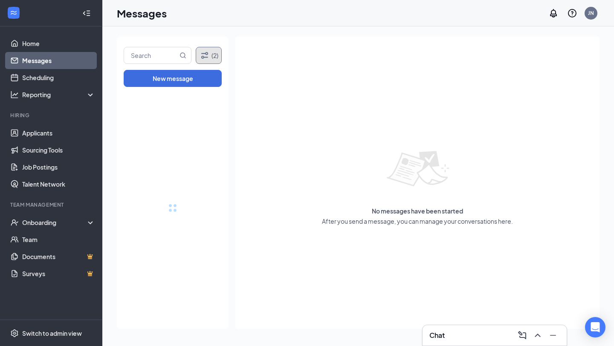
click at [204, 56] on icon "Filter" at bounding box center [204, 55] width 10 height 10
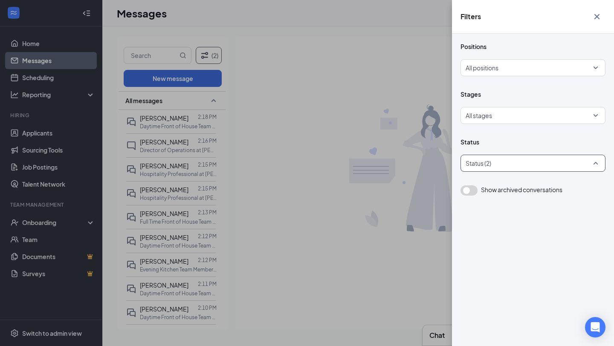
click at [489, 162] on div at bounding box center [528, 163] width 132 height 14
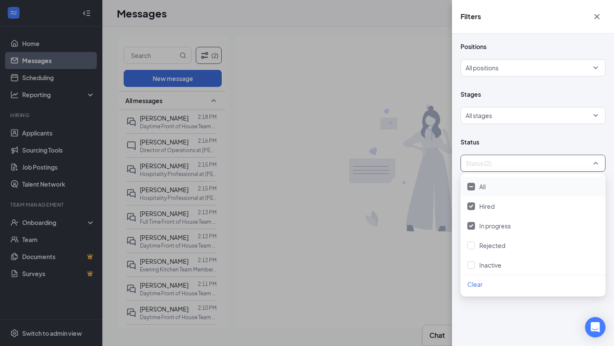
click at [489, 180] on div "All" at bounding box center [532, 187] width 145 height 20
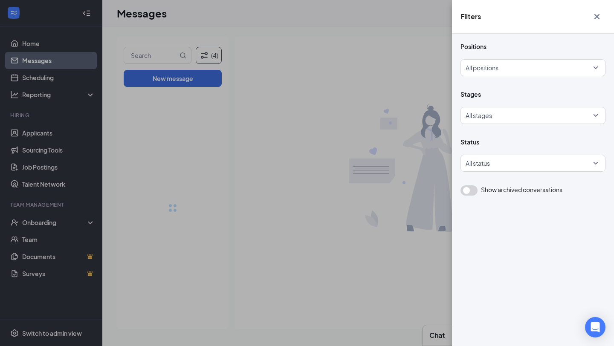
click at [275, 187] on div "Filters Positions All positions Stages All stages Status All status Show archiv…" at bounding box center [307, 173] width 614 height 346
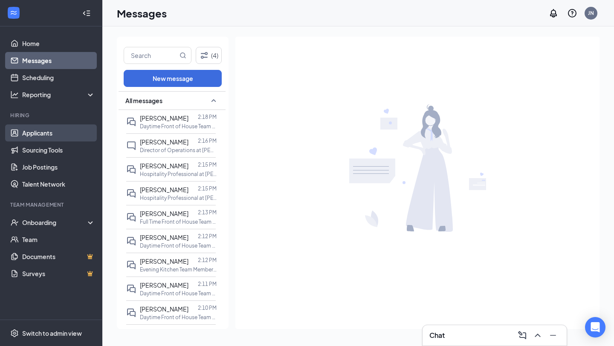
click at [37, 134] on link "Applicants" at bounding box center [58, 132] width 73 height 17
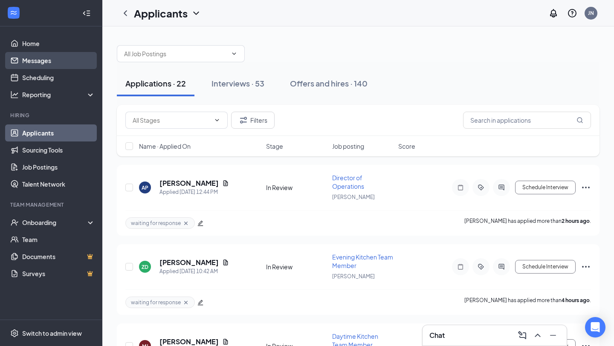
click at [67, 59] on link "Messages" at bounding box center [58, 60] width 73 height 17
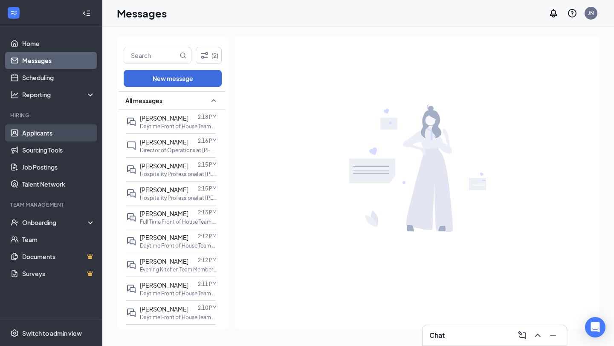
click at [57, 127] on link "Applicants" at bounding box center [58, 132] width 73 height 17
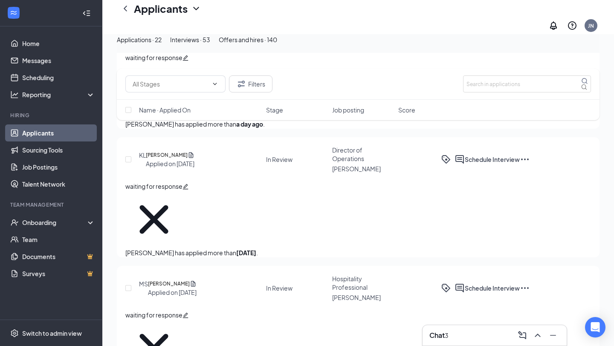
scroll to position [1551, 0]
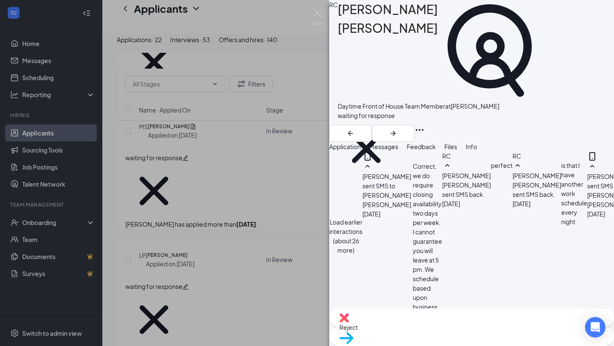
scroll to position [480, 0]
click at [187, 244] on div "RC Roberto Carlos Gonzalez Daytime Front of House Team Member at Frederick Nort…" at bounding box center [307, 173] width 614 height 346
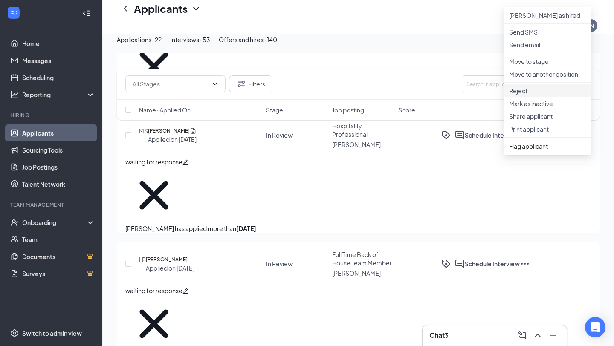
click at [522, 95] on p "Reject" at bounding box center [547, 91] width 77 height 9
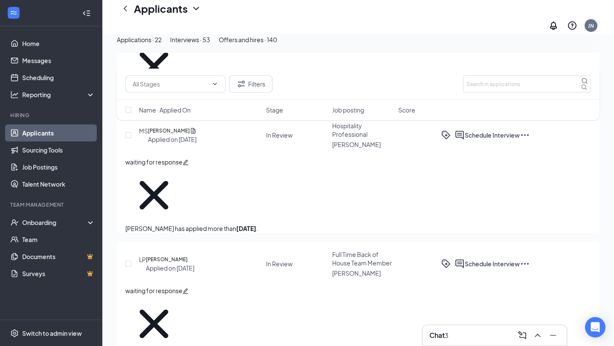
type textarea "no show for onsite interview"
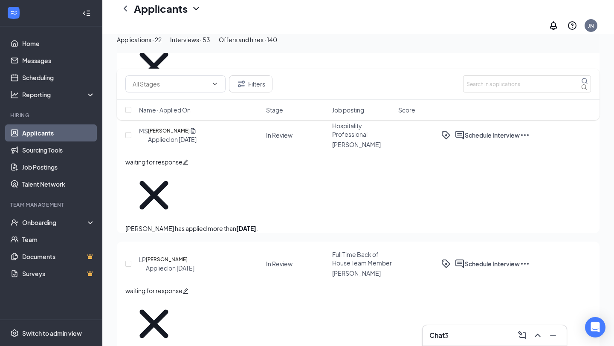
checkbox input "true"
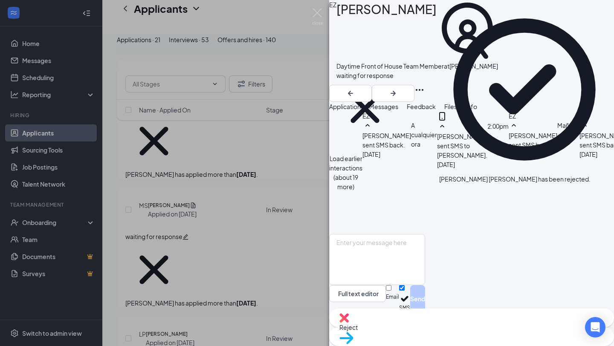
scroll to position [399, 0]
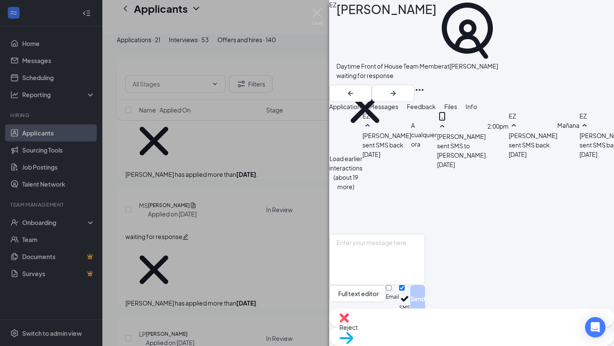
click at [250, 270] on div "EZ ESTEFANI ZELAYA Daytime Front of House Team Member at Frederick North waitin…" at bounding box center [307, 173] width 614 height 346
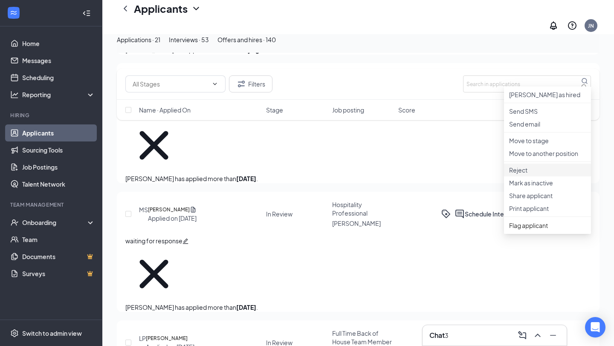
click at [509, 176] on li "Reject" at bounding box center [547, 170] width 87 height 13
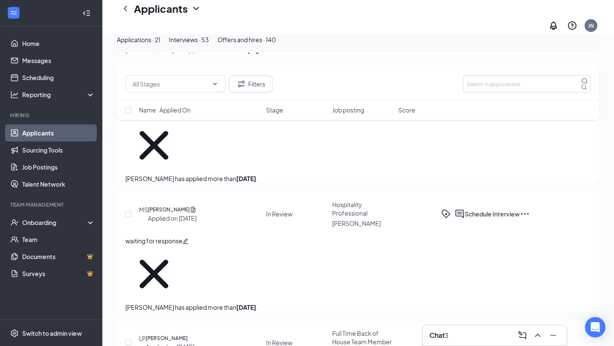
type textarea "no show for onsite interview"
checkbox input "true"
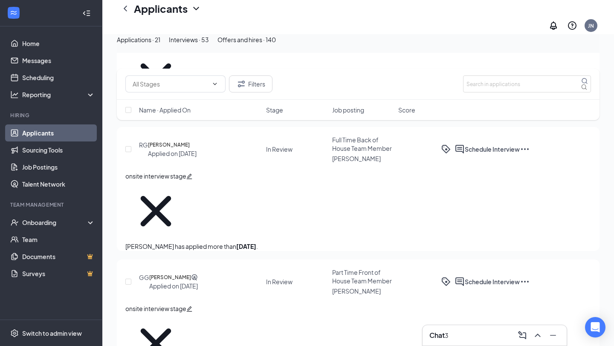
scroll to position [2966, 0]
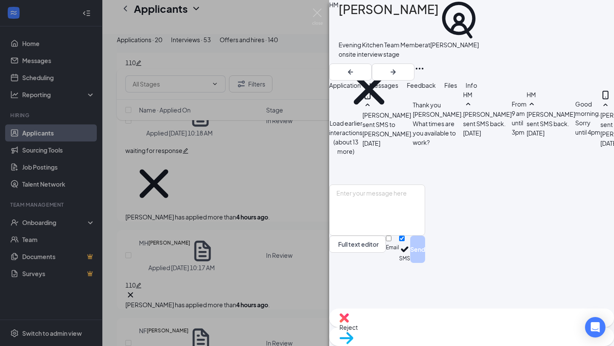
scroll to position [419, 0]
click at [241, 195] on div "HM Heydi Mezquia Evening Kitchen Team Member at Frederick North onsite intervie…" at bounding box center [307, 173] width 614 height 346
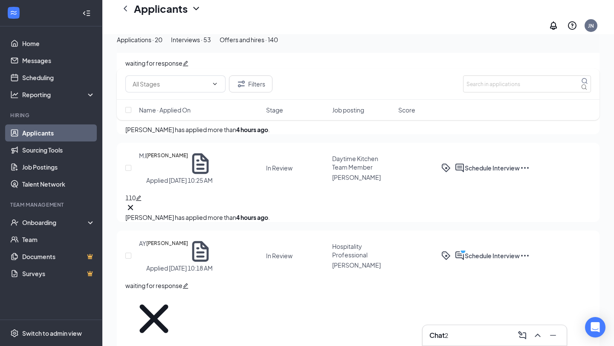
scroll to position [2700, 0]
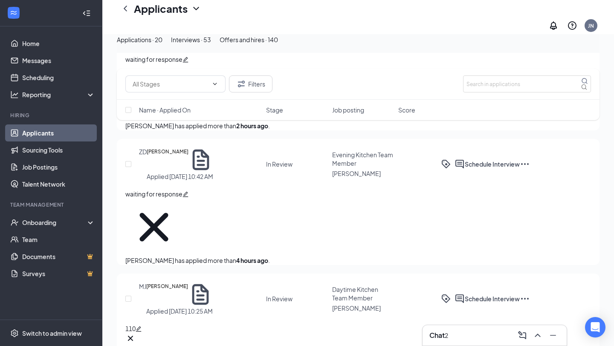
click at [422, 329] on div "Chat 2" at bounding box center [494, 335] width 145 height 21
click at [448, 340] on div "Chat 2" at bounding box center [438, 335] width 19 height 9
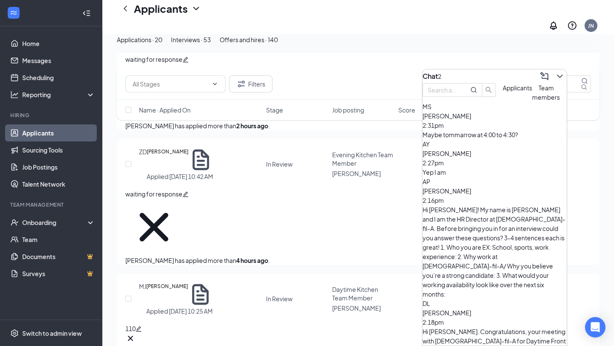
click at [484, 177] on div "AY Adrian Yepez 2:27pm Yep I am" at bounding box center [494, 158] width 144 height 38
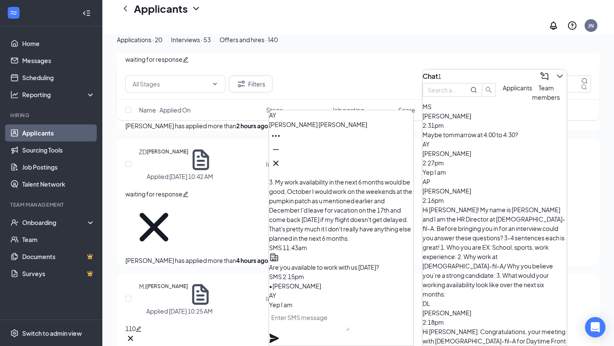
scroll to position [-9, 0]
click at [338, 325] on textarea at bounding box center [309, 321] width 81 height 20
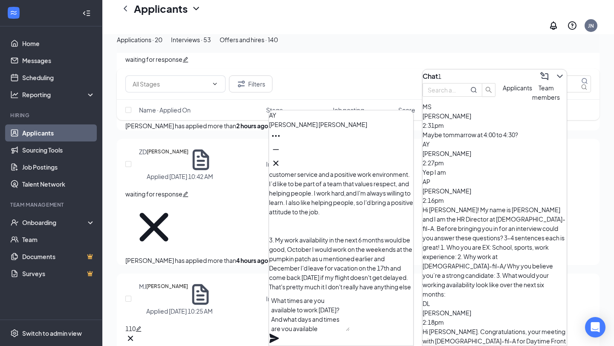
scroll to position [-92, 0]
type textarea "What times are you available to work [DATE]? And what days and times are you av…"
click at [279, 334] on icon "Plane" at bounding box center [273, 338] width 9 height 9
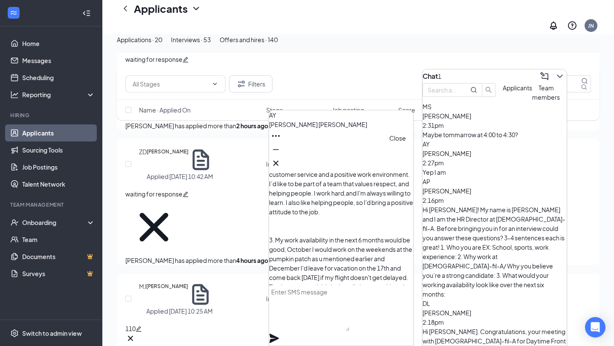
click at [281, 161] on icon "Cross" at bounding box center [276, 163] width 10 height 10
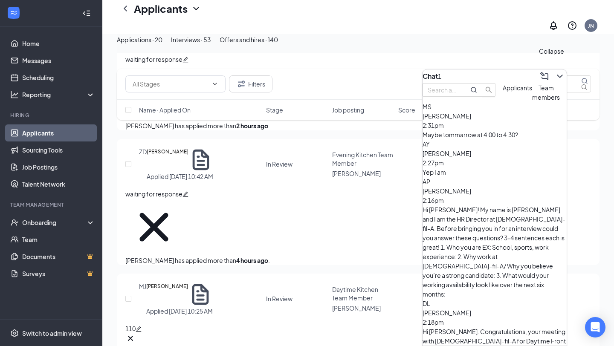
click at [555, 75] on icon "ChevronDown" at bounding box center [560, 76] width 10 height 10
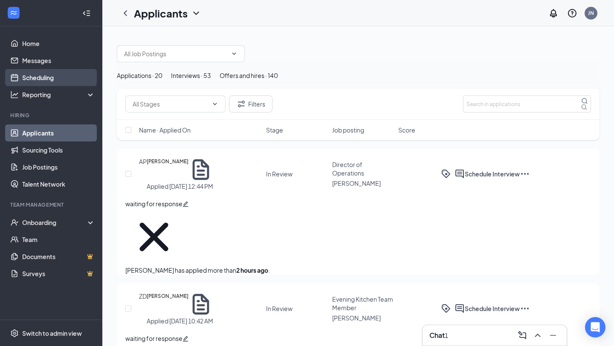
click at [78, 72] on link "Scheduling" at bounding box center [58, 77] width 73 height 17
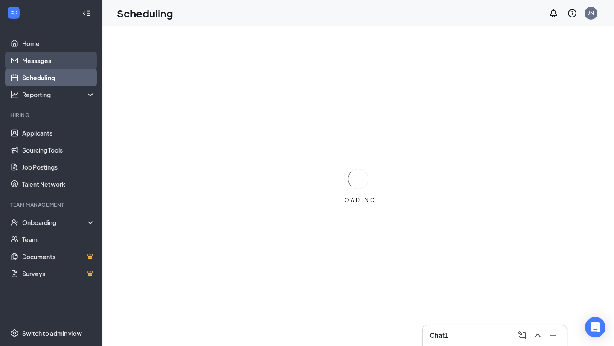
click at [78, 59] on link "Messages" at bounding box center [58, 60] width 73 height 17
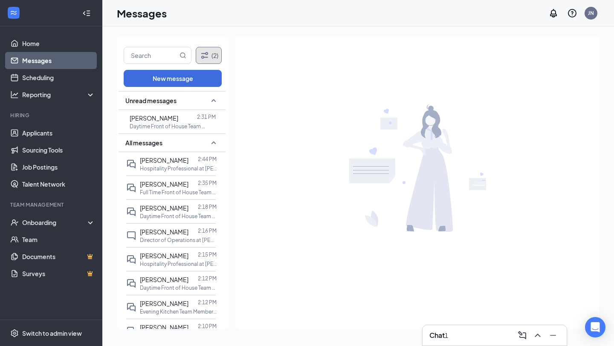
click at [207, 59] on icon "Filter" at bounding box center [204, 55] width 10 height 10
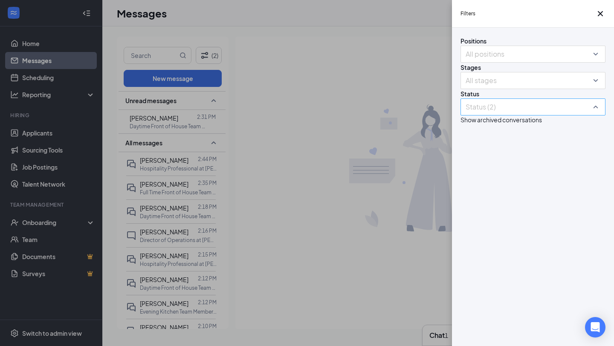
click at [510, 114] on div at bounding box center [528, 107] width 132 height 14
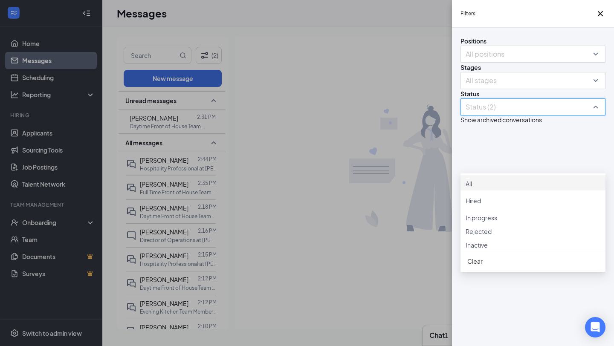
click at [510, 188] on div "All" at bounding box center [532, 182] width 135 height 11
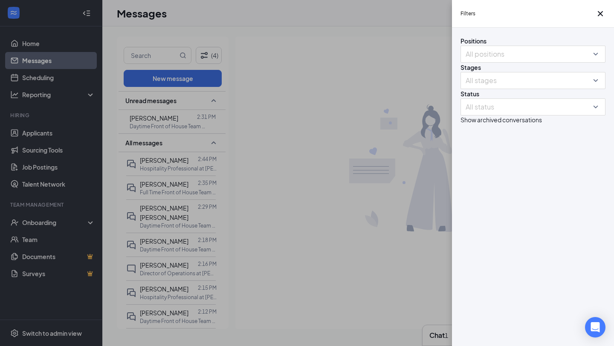
click at [65, 119] on div "Filters Positions All positions Stages All stages Status All status Show archiv…" at bounding box center [307, 173] width 614 height 346
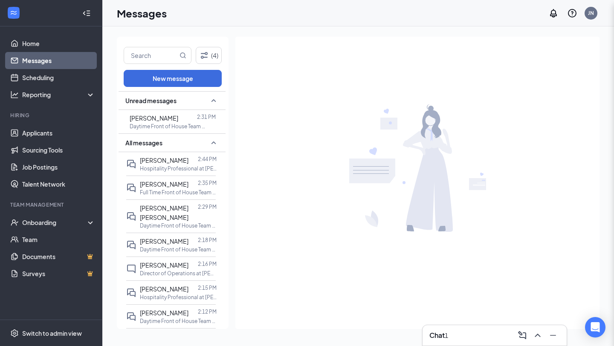
click at [65, 132] on div "Filters Positions All positions Stages All stages Status All status Show archiv…" at bounding box center [307, 173] width 614 height 346
click at [65, 131] on link "Applicants" at bounding box center [58, 132] width 73 height 17
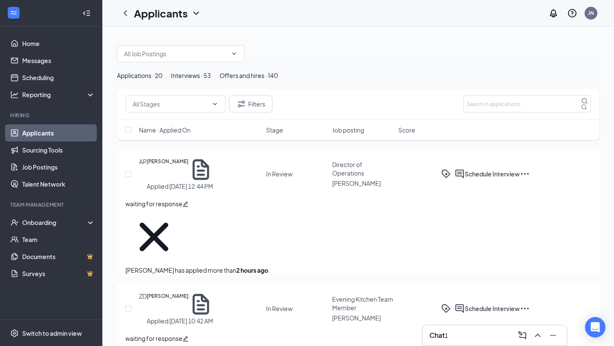
click at [460, 327] on div "Chat 1" at bounding box center [494, 335] width 144 height 20
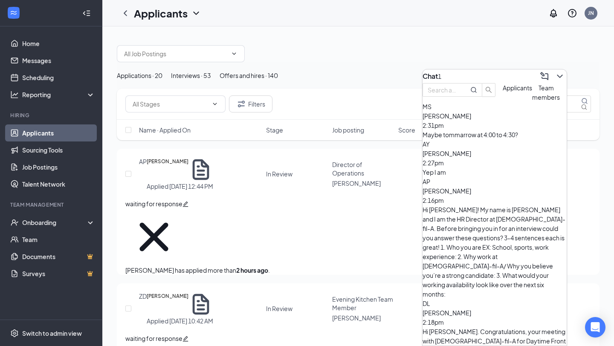
click at [516, 134] on div "MS Mekhi Smith 2:31pm Maybe tommarrow at 4:00 to 4:30?" at bounding box center [494, 121] width 144 height 38
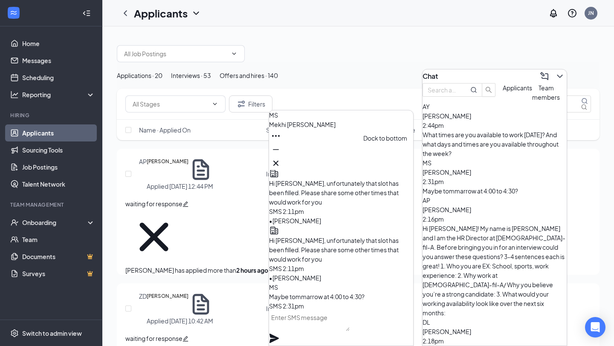
click at [281, 159] on icon "Cross" at bounding box center [276, 163] width 10 height 10
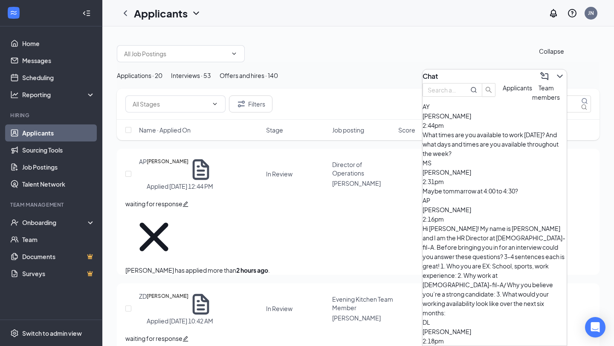
click at [555, 74] on icon "ChevronDown" at bounding box center [560, 76] width 10 height 10
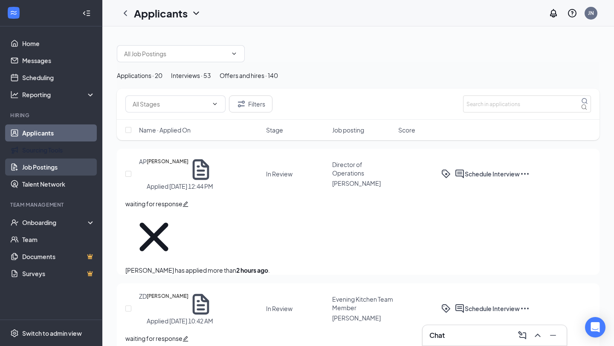
click at [69, 160] on link "Job Postings" at bounding box center [58, 167] width 73 height 17
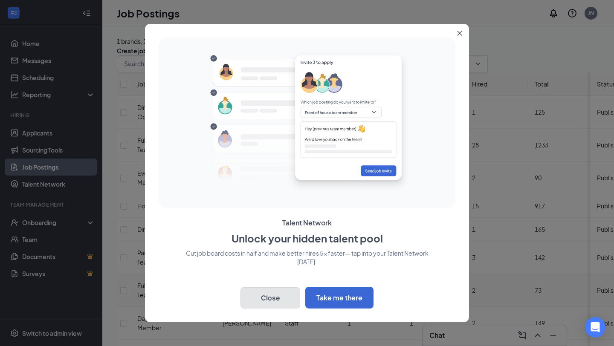
click at [269, 295] on button "Close" at bounding box center [270, 297] width 60 height 21
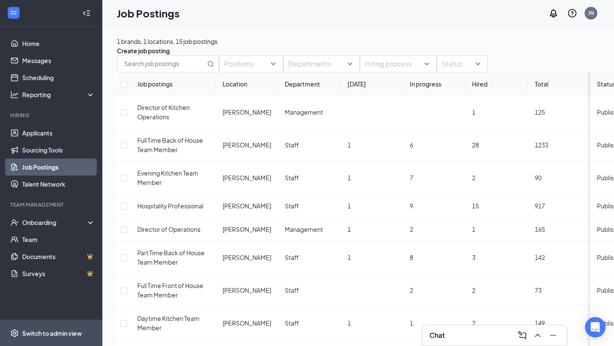
click at [38, 331] on div "Switch to admin view" at bounding box center [52, 333] width 60 height 9
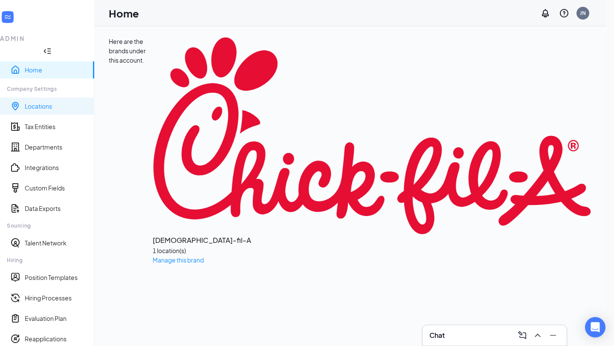
click at [55, 102] on link "Locations" at bounding box center [56, 106] width 63 height 9
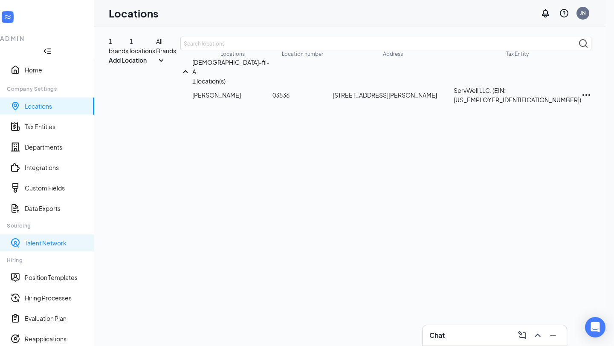
click at [53, 239] on link "Talent Network" at bounding box center [56, 243] width 63 height 9
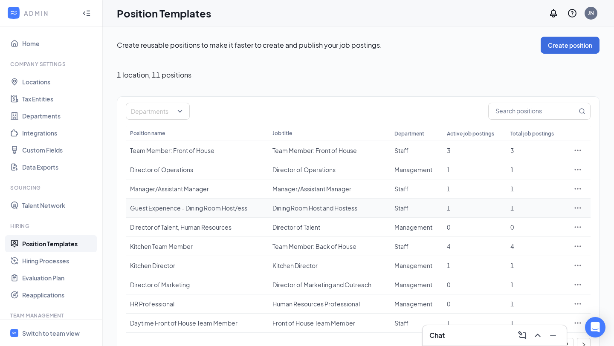
click at [577, 208] on icon "Ellipses" at bounding box center [577, 208] width 9 height 9
click at [526, 226] on span "Edit" at bounding box center [538, 225] width 73 height 9
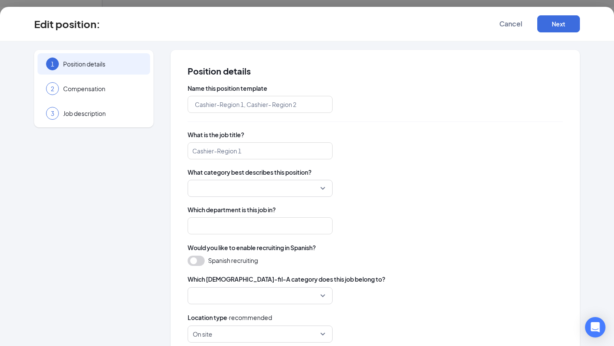
type input "Guest Experience - Dining Room Host/ess"
type input "Dining Room Host and Hostess"
type input "Staff"
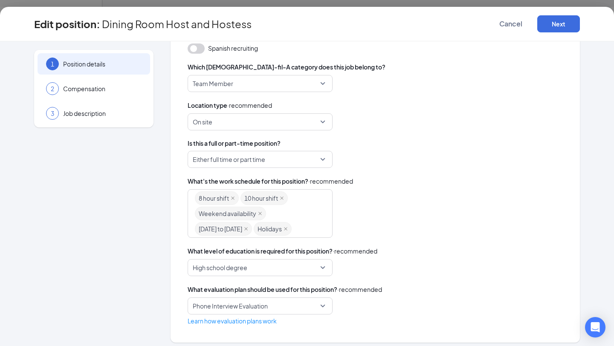
scroll to position [217, 0]
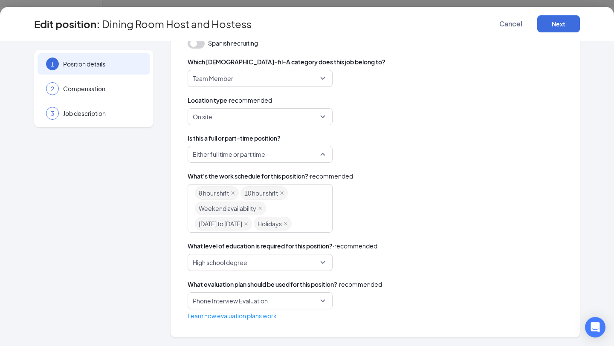
click at [223, 162] on div "Either full time or part time" at bounding box center [260, 154] width 145 height 17
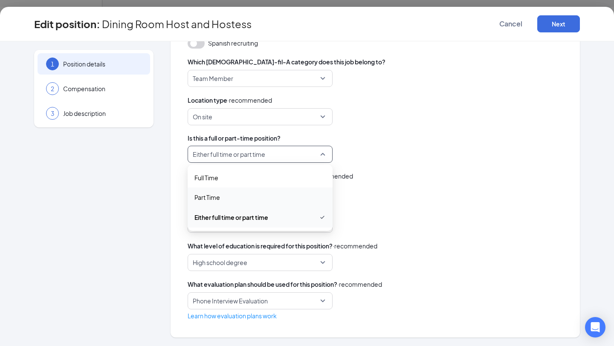
click at [223, 197] on span "Part Time" at bounding box center [259, 197] width 131 height 9
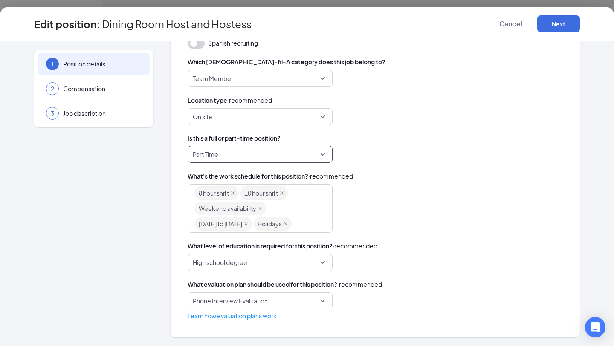
click at [230, 193] on span "8 hour shift" at bounding box center [217, 193] width 44 height 14
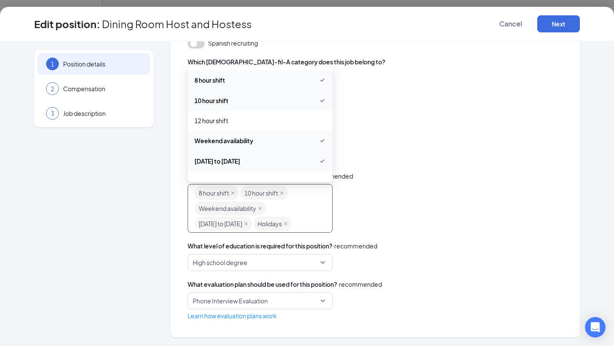
click at [252, 83] on span "8 hour shift" at bounding box center [259, 80] width 131 height 10
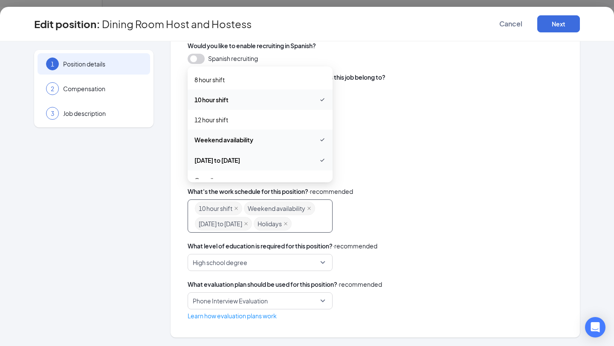
click at [252, 97] on span "10 hour shift" at bounding box center [259, 100] width 131 height 10
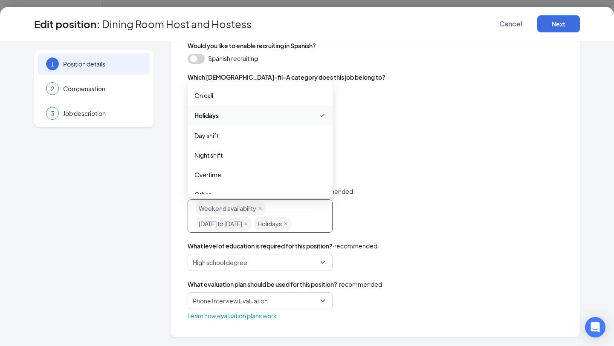
scroll to position [109, 0]
click at [249, 129] on span "Day shift" at bounding box center [259, 125] width 131 height 9
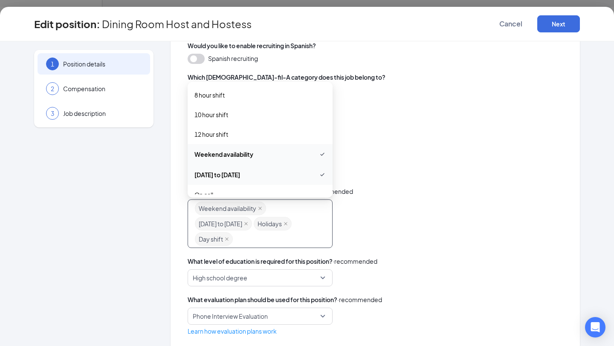
scroll to position [2, 0]
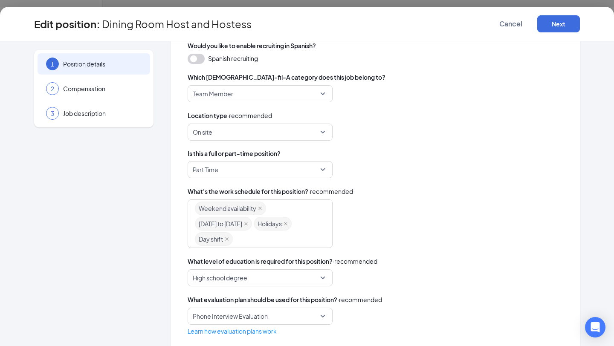
click at [402, 155] on span "Is this a full or part-time position?" at bounding box center [375, 153] width 375 height 9
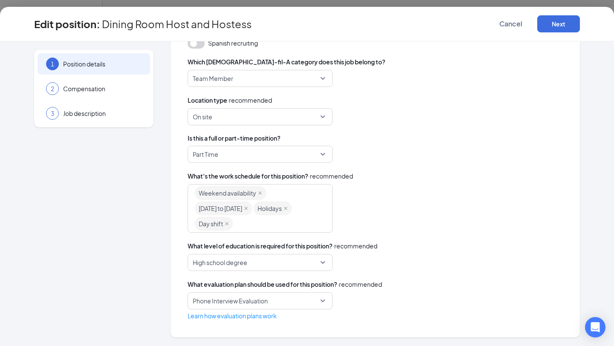
click at [287, 264] on span "High school degree" at bounding box center [256, 262] width 127 height 16
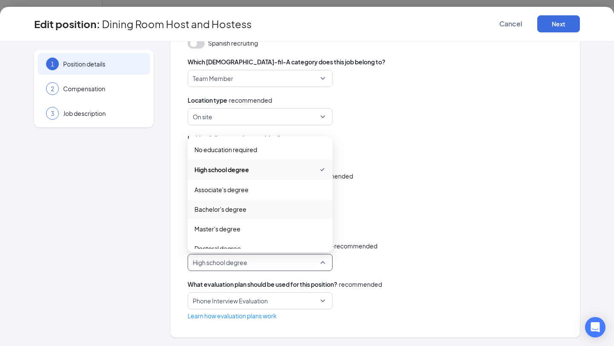
scroll to position [9, 0]
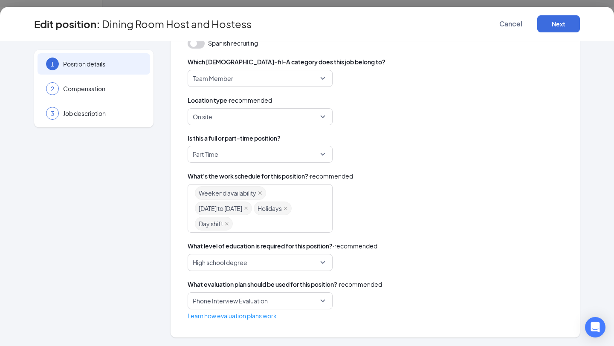
click at [405, 203] on div "Weekend availability Monday to Friday Holidays Day shift 12_hour_shift weekend_…" at bounding box center [375, 208] width 375 height 49
click at [566, 29] on button "Next" at bounding box center [558, 23] width 43 height 17
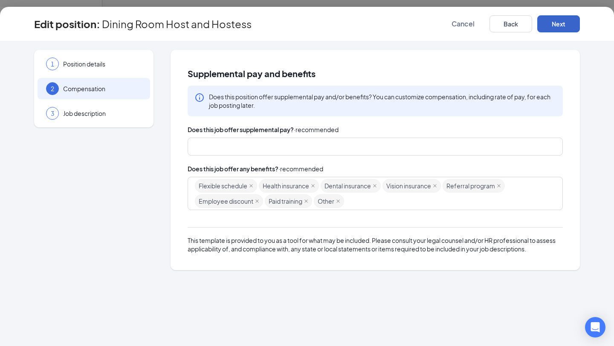
click at [551, 24] on button "Next" at bounding box center [558, 23] width 43 height 17
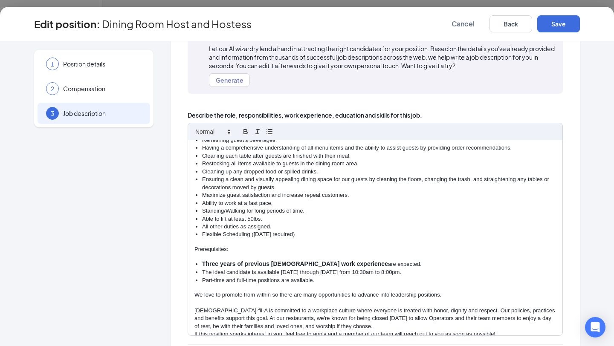
scroll to position [82, 0]
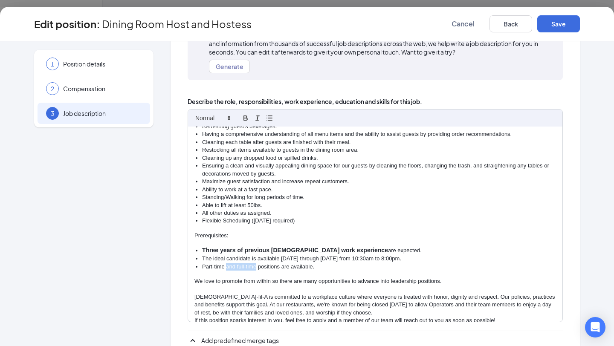
drag, startPoint x: 255, startPoint y: 260, endPoint x: 226, endPoint y: 260, distance: 29.0
click at [226, 263] on li "Part-time and full-time positions are available." at bounding box center [379, 267] width 354 height 8
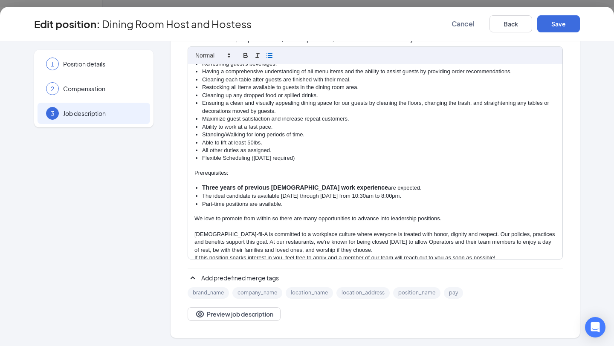
scroll to position [0, 0]
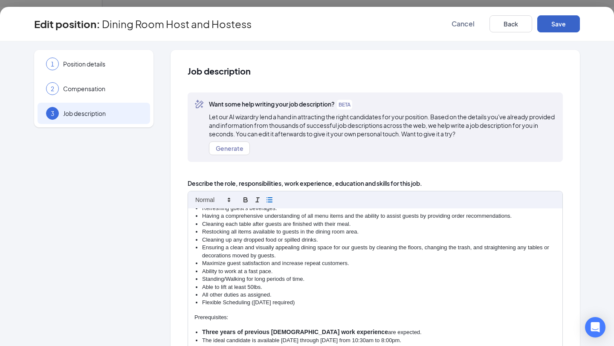
click at [564, 24] on button "Save" at bounding box center [558, 23] width 43 height 17
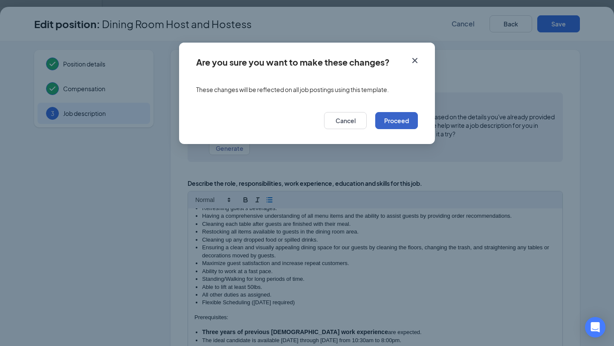
click at [387, 126] on button "Proceed" at bounding box center [396, 120] width 43 height 17
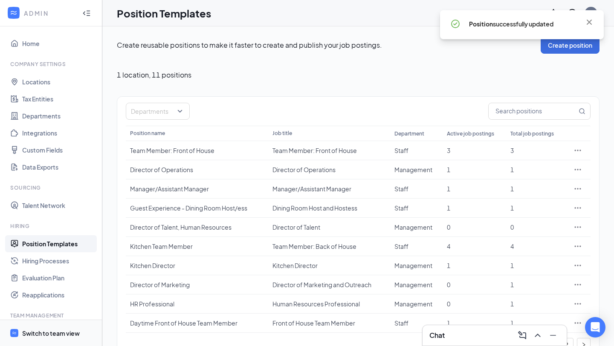
click at [49, 327] on span "Switch to team view" at bounding box center [58, 333] width 73 height 26
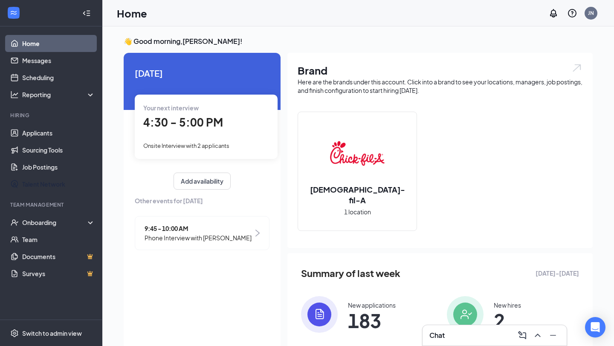
click at [94, 191] on link "Talent Network" at bounding box center [58, 184] width 73 height 17
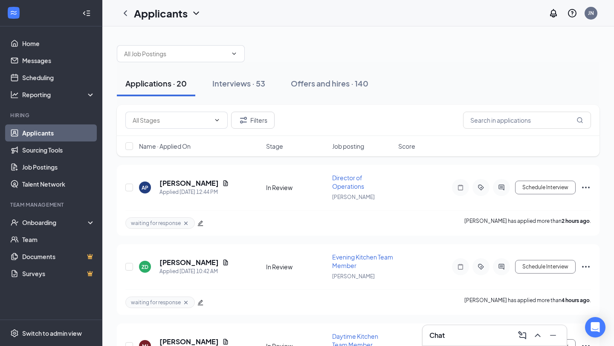
click at [257, 110] on div "Filters" at bounding box center [358, 120] width 483 height 31
click at [259, 130] on div "Filters" at bounding box center [358, 120] width 483 height 31
click at [270, 114] on button "Filters" at bounding box center [252, 120] width 43 height 17
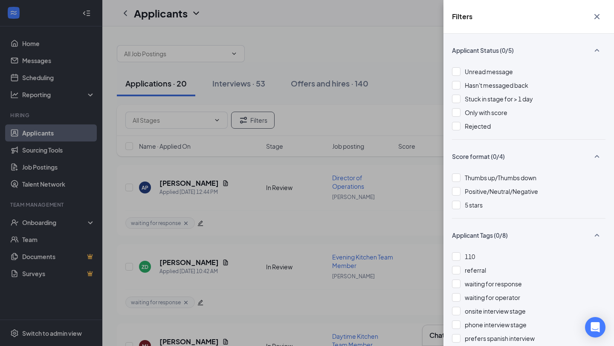
click at [508, 131] on div "Unread message Hasn't messaged back Stuck in stage for > 1 day Only with score …" at bounding box center [528, 103] width 153 height 72
click at [487, 130] on span "Rejected" at bounding box center [478, 126] width 26 height 8
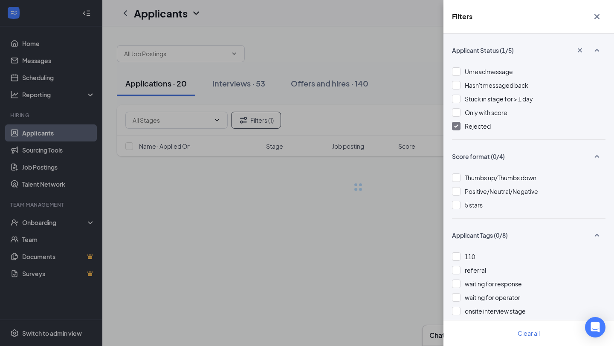
click at [408, 69] on div "Filters Applicant Status (1/5) Unread message Hasn't messaged back Stuck in sta…" at bounding box center [307, 173] width 614 height 346
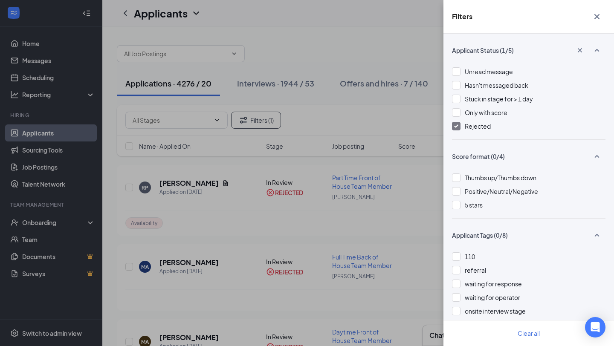
click at [237, 80] on div "Filters Applicant Status (1/5) Unread message Hasn't messaged back Stuck in sta…" at bounding box center [307, 173] width 614 height 346
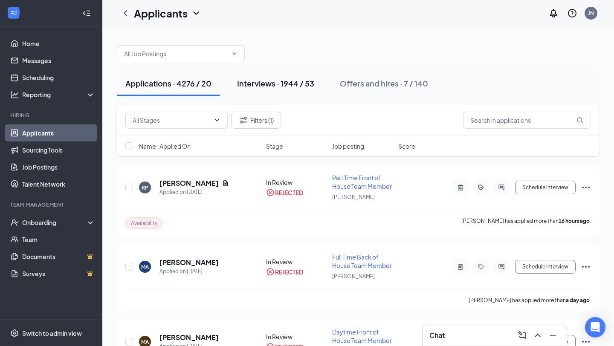
click at [249, 84] on div "Interviews · 1944 / 53" at bounding box center [275, 83] width 77 height 11
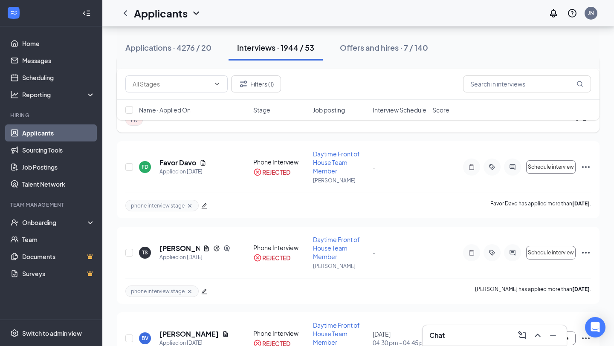
scroll to position [120, 0]
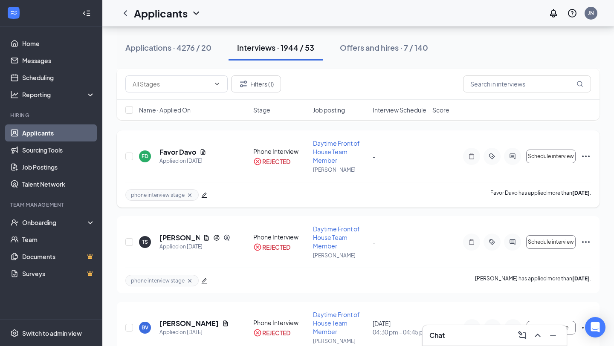
click at [190, 195] on icon "Cross" at bounding box center [189, 194] width 3 height 3
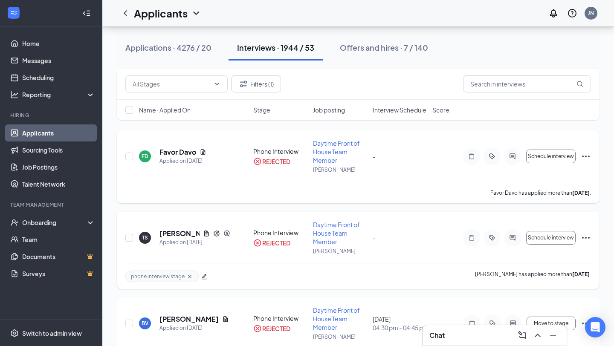
click at [190, 279] on icon "Cross" at bounding box center [189, 276] width 7 height 7
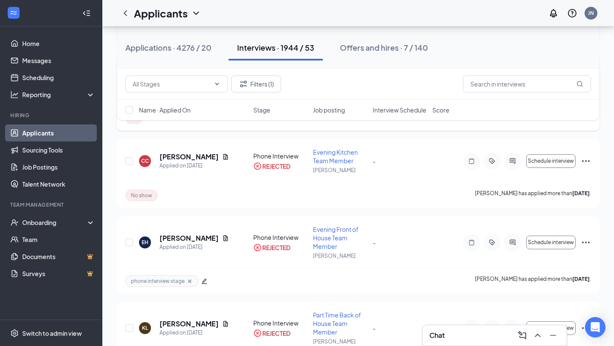
scroll to position [373, 0]
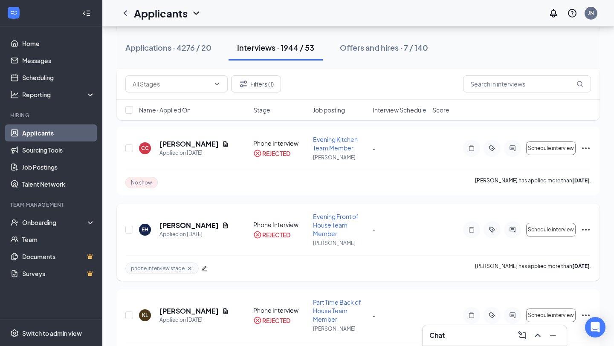
click at [186, 272] on div "phone interview stage" at bounding box center [161, 269] width 73 height 12
click at [189, 270] on icon "Cross" at bounding box center [189, 268] width 7 height 7
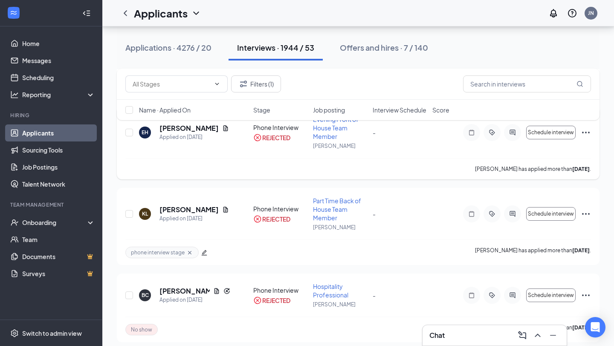
scroll to position [478, 0]
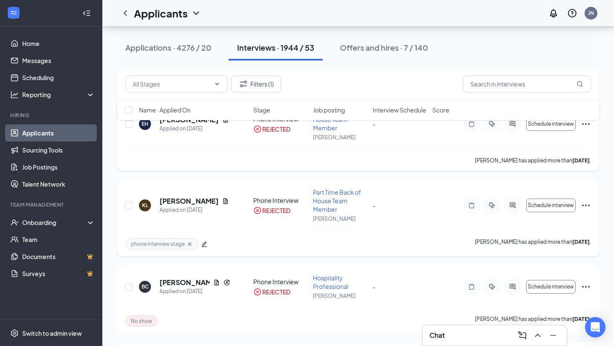
click at [191, 245] on icon "Cross" at bounding box center [189, 244] width 7 height 7
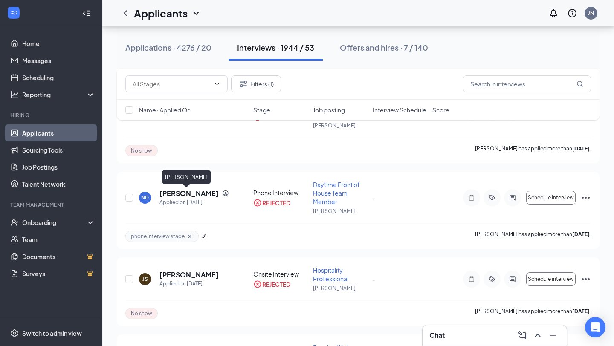
scroll to position [808, 0]
click at [188, 234] on icon "Cross" at bounding box center [189, 235] width 3 height 3
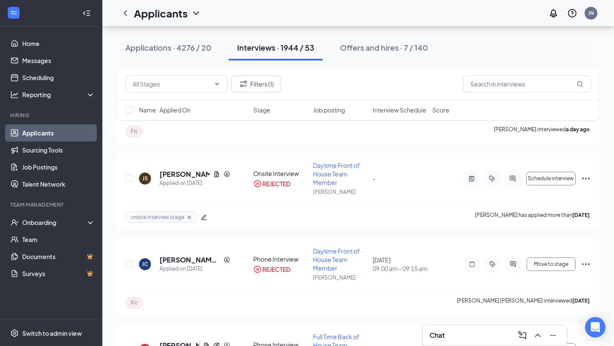
scroll to position [1072, 0]
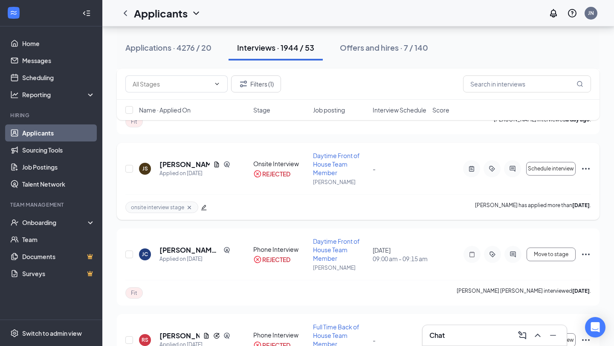
click at [189, 207] on icon "Cross" at bounding box center [189, 206] width 3 height 3
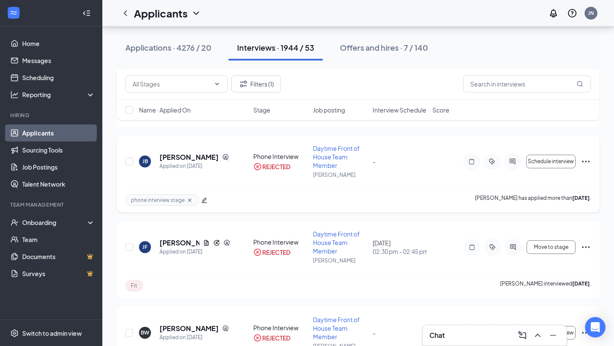
click at [189, 201] on icon "Cross" at bounding box center [189, 200] width 7 height 7
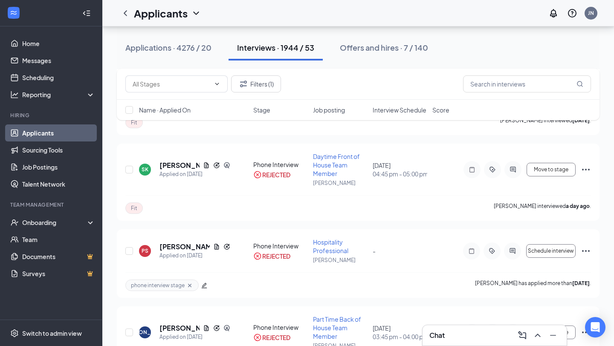
scroll to position [2582, 0]
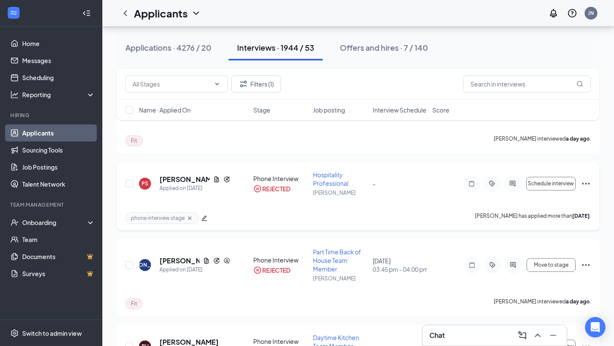
click at [189, 221] on icon "Cross" at bounding box center [189, 218] width 7 height 7
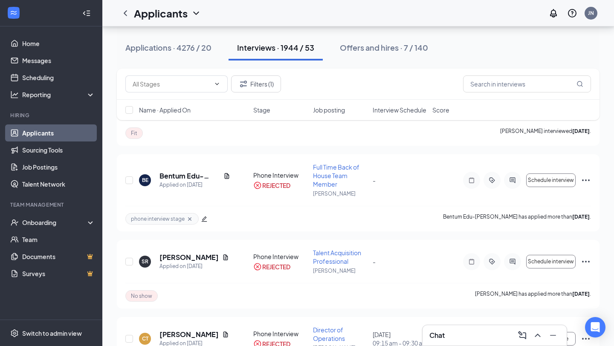
scroll to position [8130, 0]
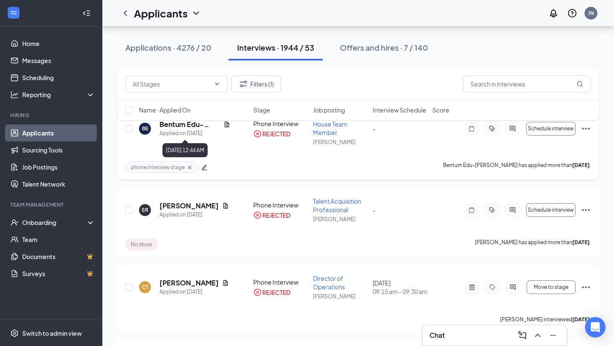
click at [191, 167] on icon "Cross" at bounding box center [189, 167] width 7 height 7
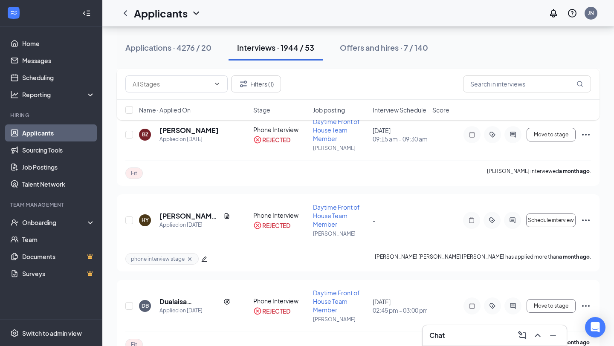
scroll to position [12832, 0]
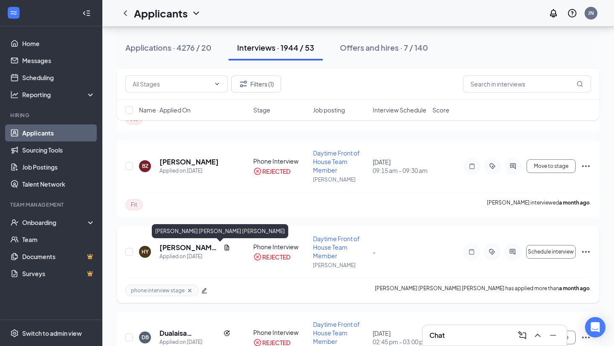
click at [191, 291] on icon "Cross" at bounding box center [189, 290] width 7 height 7
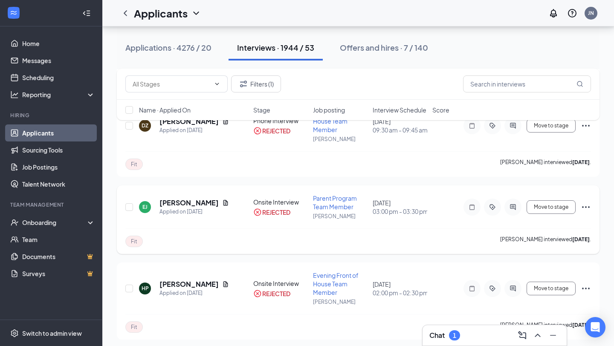
scroll to position [20568, 0]
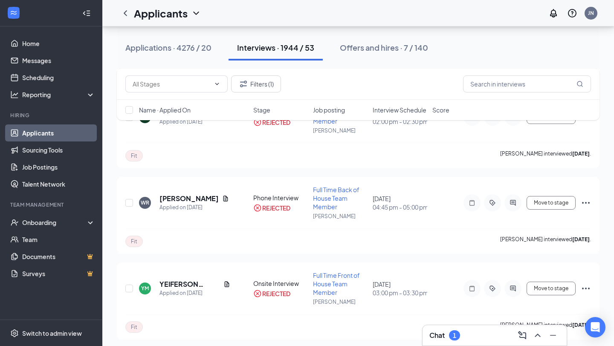
click at [275, 96] on div "Filters (1)" at bounding box center [358, 84] width 483 height 31
click at [274, 71] on div "Filters (1)" at bounding box center [358, 84] width 483 height 31
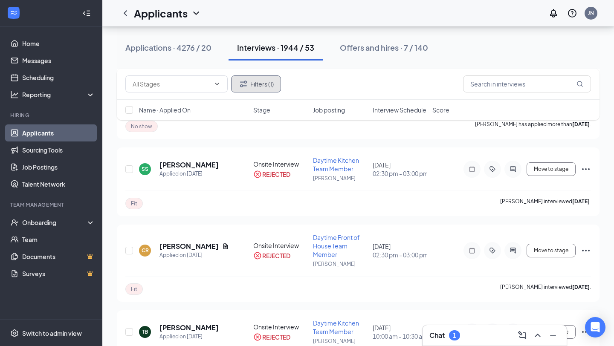
click at [275, 80] on button "Filters (1)" at bounding box center [256, 83] width 50 height 17
click at [488, 130] on div "Filters Applicant Status (1/5) Unread message Hasn't messaged back Stuck in sta…" at bounding box center [307, 173] width 614 height 346
click at [274, 92] on button "Filters (1)" at bounding box center [256, 83] width 50 height 17
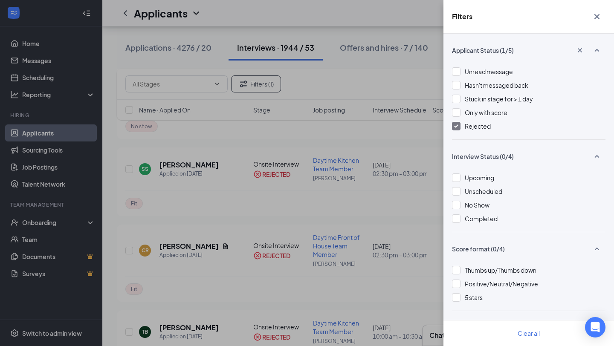
click at [462, 129] on div "Rejected" at bounding box center [528, 125] width 153 height 9
click at [457, 128] on div at bounding box center [456, 126] width 9 height 9
click at [411, 81] on div "Filters Applicant Status (1/5) Unread message Hasn't messaged back Stuck in sta…" at bounding box center [307, 173] width 614 height 346
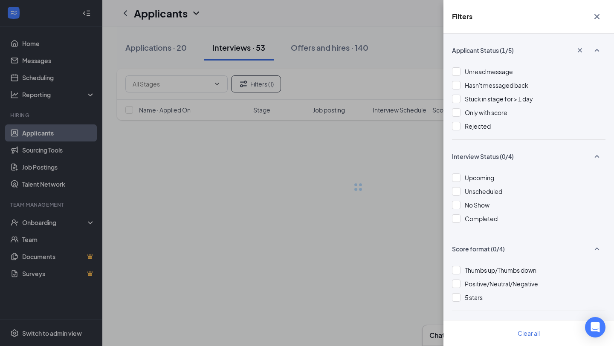
click at [434, 335] on div "Filters Applicant Status (1/5) Unread message Hasn't messaged back Stuck in sta…" at bounding box center [307, 173] width 614 height 346
click at [252, 188] on div "Filters Applicant Status (1/5) Unread message Hasn't messaged back Stuck in sta…" at bounding box center [307, 173] width 614 height 346
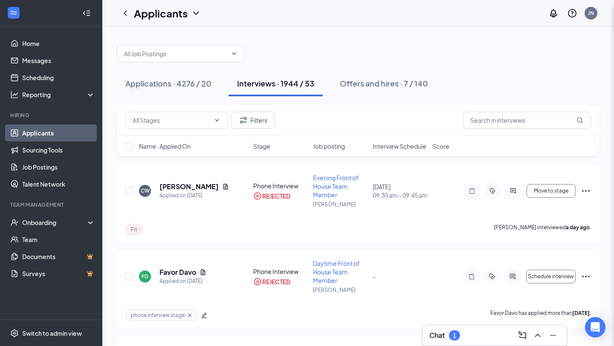
click at [460, 344] on div "Filters Applicant Status (0/5) Unread message Hasn't messaged back Stuck in sta…" at bounding box center [307, 173] width 614 height 346
click at [263, 118] on button "Filters (1)" at bounding box center [256, 120] width 50 height 17
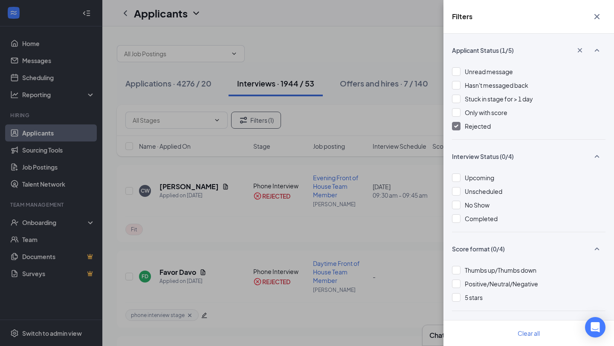
click at [186, 313] on div "Filters Applicant Status (1/5) Unread message Hasn't messaged back Stuck in sta…" at bounding box center [307, 173] width 614 height 346
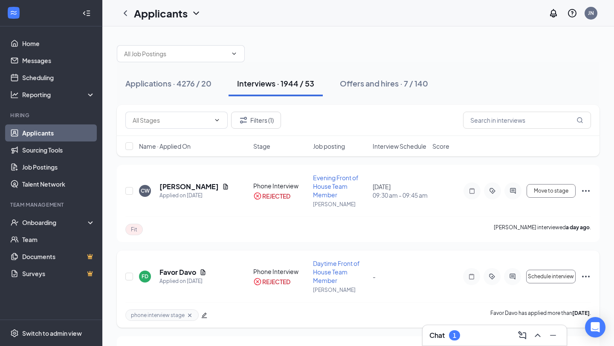
click at [188, 314] on icon "Cross" at bounding box center [189, 314] width 3 height 3
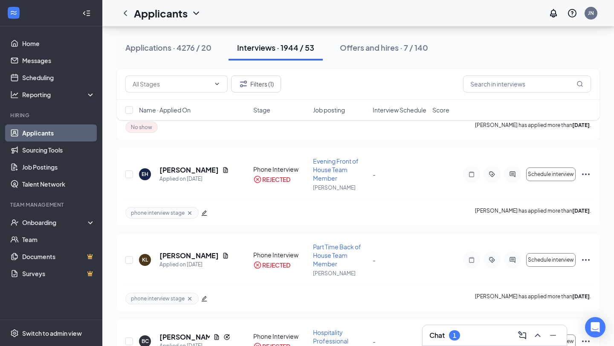
scroll to position [440, 0]
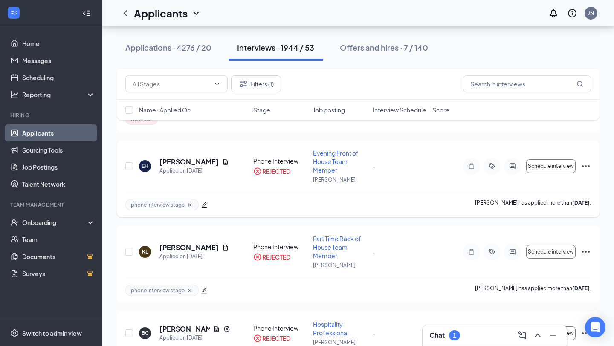
click at [188, 203] on icon "Cross" at bounding box center [189, 204] width 3 height 3
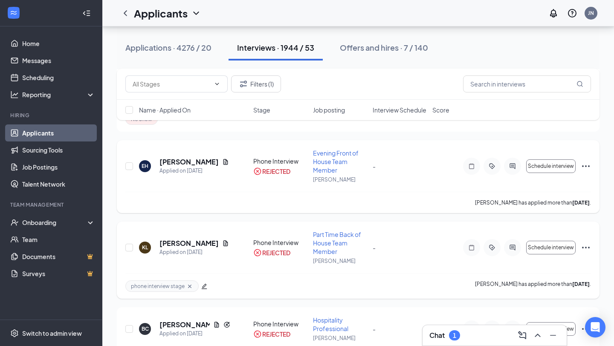
click at [190, 286] on icon "Cross" at bounding box center [189, 285] width 3 height 3
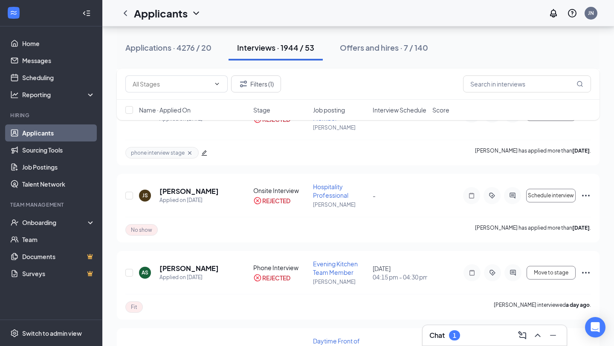
scroll to position [903, 0]
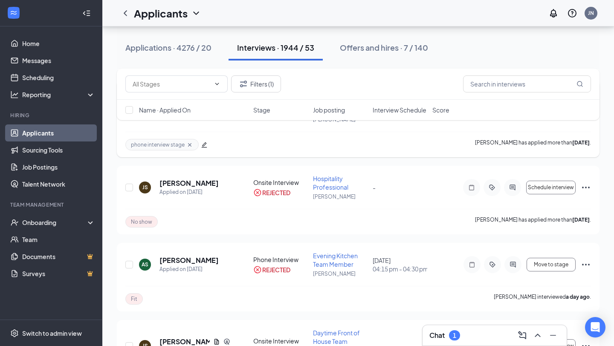
click at [189, 146] on icon "Cross" at bounding box center [189, 145] width 7 height 7
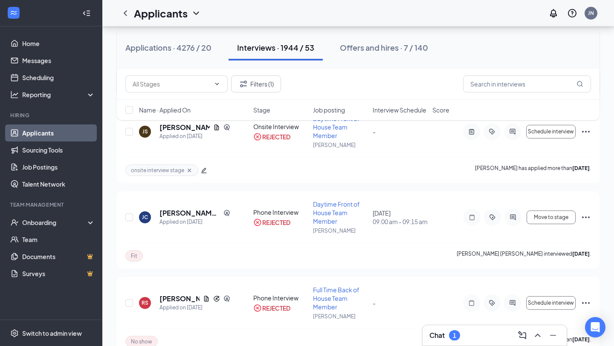
scroll to position [1124, 0]
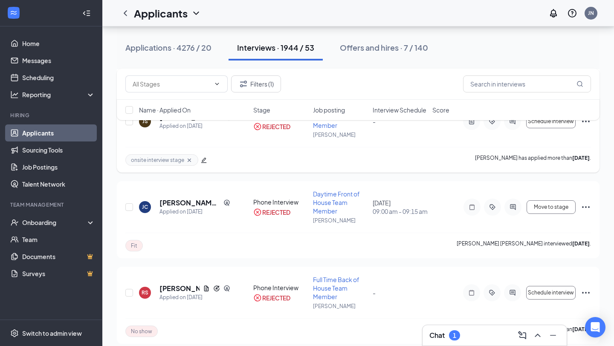
click at [188, 159] on icon "Cross" at bounding box center [189, 159] width 3 height 3
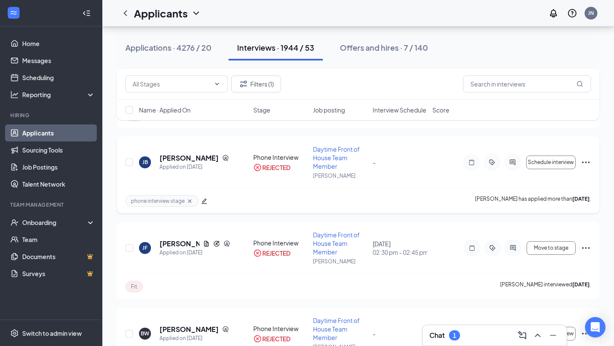
click at [191, 201] on icon "Cross" at bounding box center [189, 201] width 7 height 7
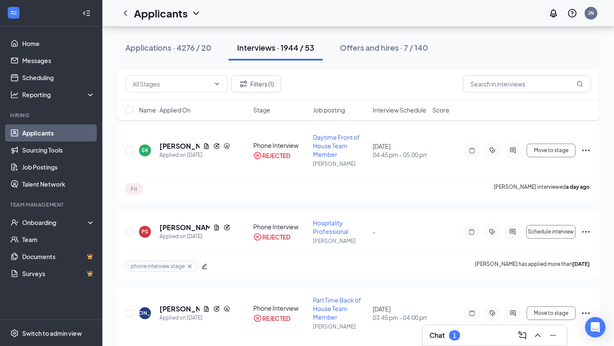
scroll to position [2575, 0]
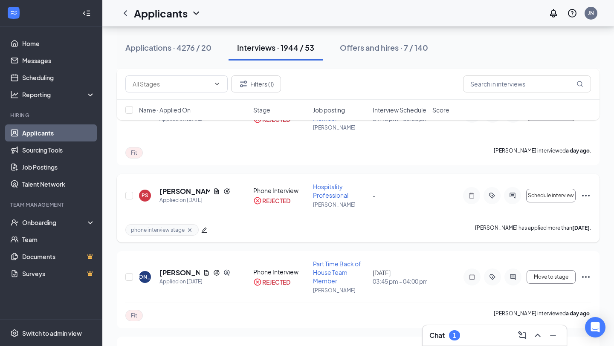
click at [191, 236] on div "phone interview stage Paul Seal has applied more than 7 days ago ." at bounding box center [357, 230] width 465 height 26
click at [191, 233] on div "phone interview stage" at bounding box center [161, 230] width 73 height 12
click at [190, 230] on icon "Cross" at bounding box center [189, 230] width 7 height 7
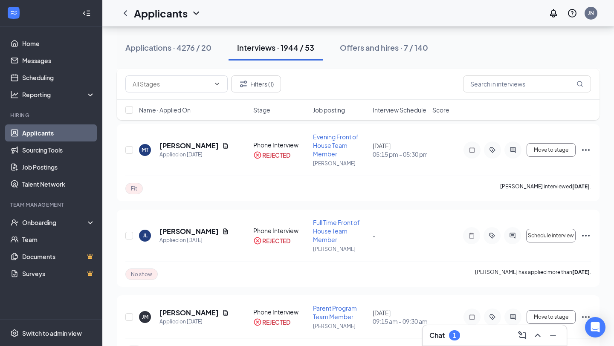
scroll to position [3419, 0]
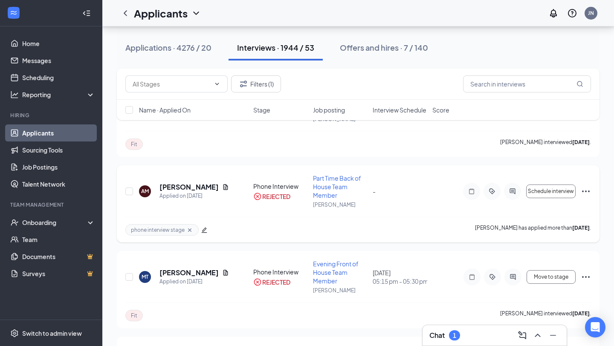
click at [190, 234] on div "phone interview stage" at bounding box center [161, 230] width 73 height 12
click at [190, 229] on icon "Cross" at bounding box center [189, 229] width 3 height 3
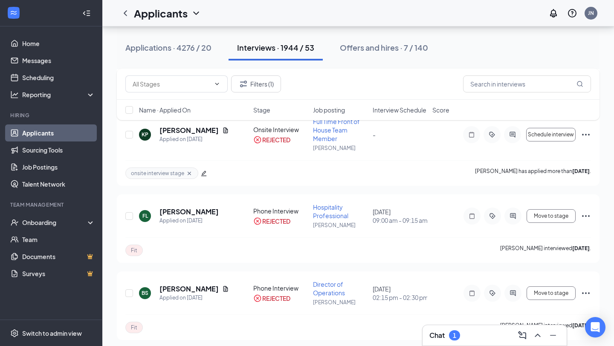
scroll to position [5833, 0]
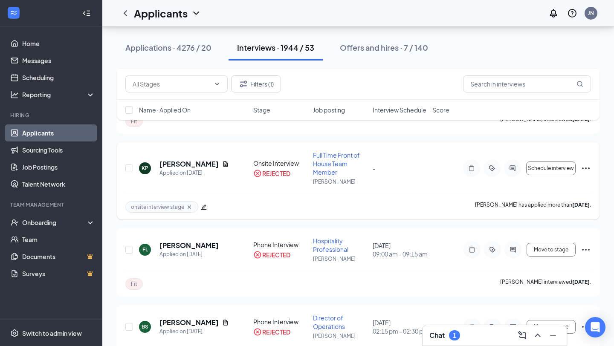
click at [189, 209] on icon "Cross" at bounding box center [189, 207] width 7 height 7
click at [187, 204] on div "onsite interview stage" at bounding box center [165, 207] width 81 height 12
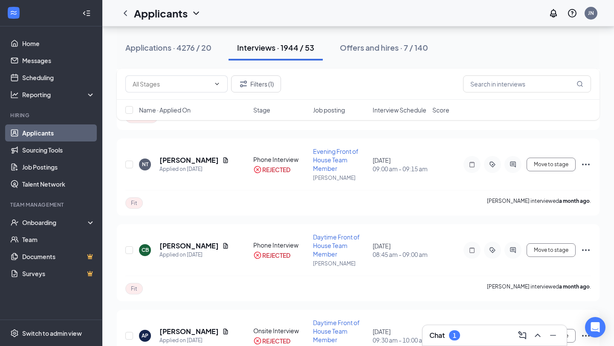
scroll to position [11485, 0]
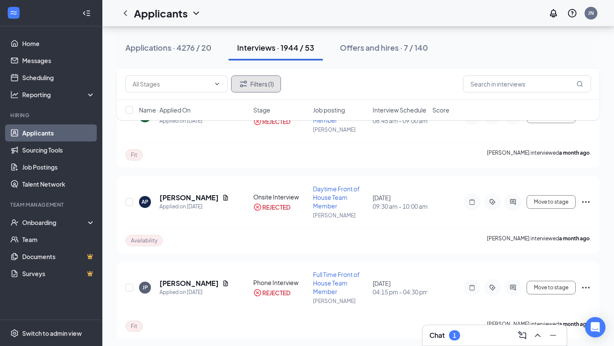
click at [274, 83] on button "Filters (1)" at bounding box center [256, 83] width 50 height 17
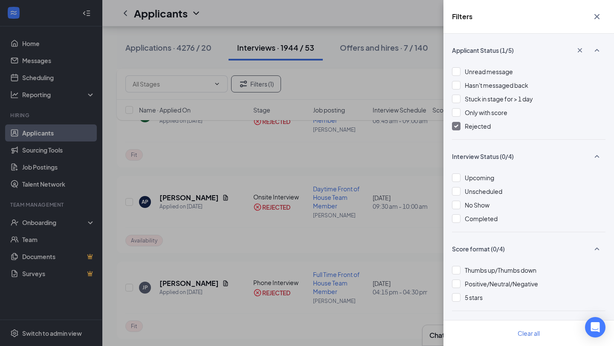
click at [478, 123] on span "Rejected" at bounding box center [478, 126] width 26 height 8
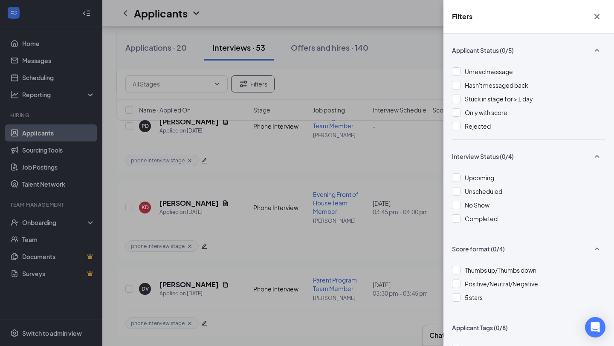
scroll to position [652, 0]
click at [339, 37] on div "Filters Applicant Status (0/5) Unread message Hasn't messaged back Stuck in sta…" at bounding box center [307, 173] width 614 height 346
click at [253, 202] on div "Filters Applicant Status (0/5) Unread message Hasn't messaged back Stuck in sta…" at bounding box center [307, 173] width 614 height 346
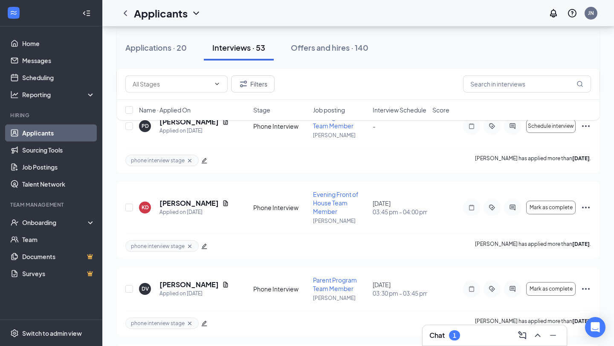
click at [486, 341] on div "Chat 1" at bounding box center [494, 336] width 130 height 14
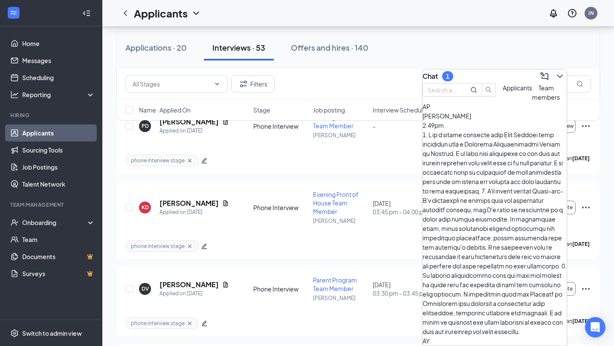
click at [471, 120] on span "[PERSON_NAME]" at bounding box center [446, 116] width 49 height 8
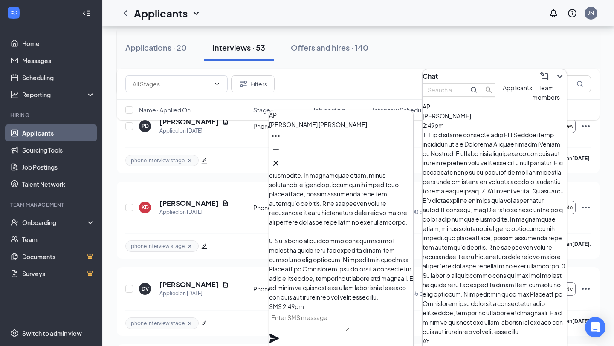
scroll to position [0, 0]
click at [283, 165] on button at bounding box center [276, 163] width 14 height 14
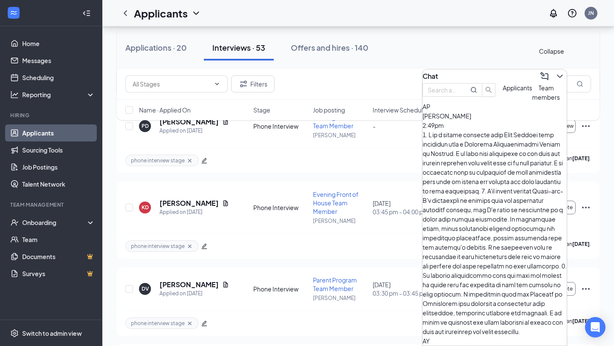
click at [555, 74] on icon "ChevronDown" at bounding box center [560, 76] width 10 height 10
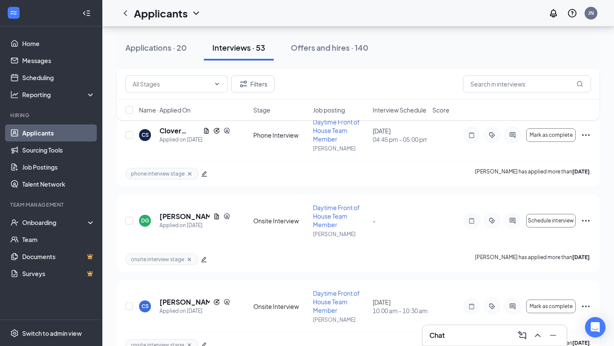
scroll to position [2618, 0]
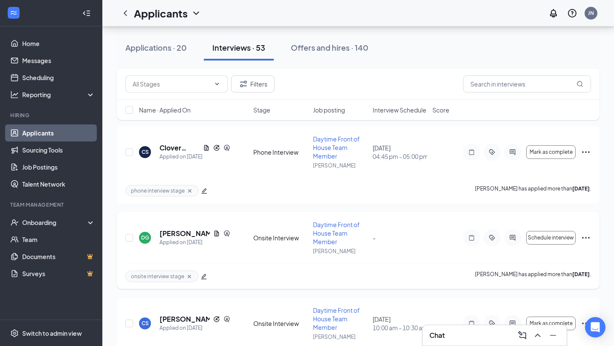
click at [583, 239] on icon "Ellipses" at bounding box center [586, 238] width 10 height 10
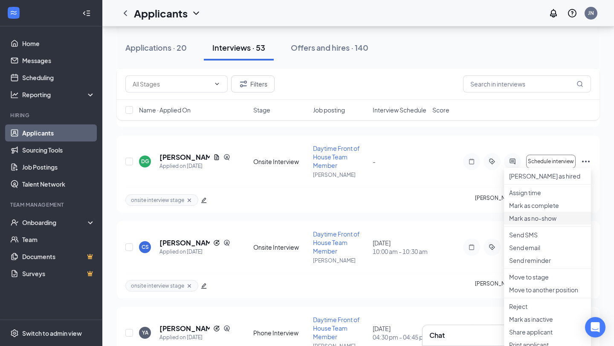
scroll to position [2694, 0]
click at [531, 265] on p "Send reminder" at bounding box center [547, 261] width 77 height 9
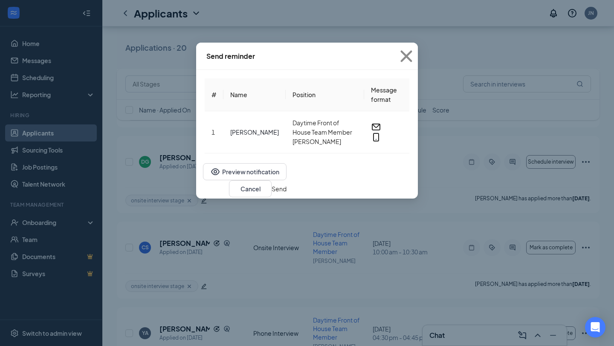
click at [286, 191] on div "Cancel Send" at bounding box center [245, 188] width 84 height 17
click at [286, 191] on button "Send" at bounding box center [279, 188] width 15 height 9
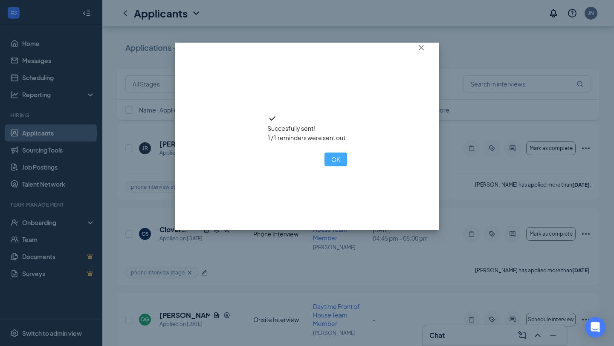
click at [324, 166] on button "OK" at bounding box center [335, 160] width 23 height 14
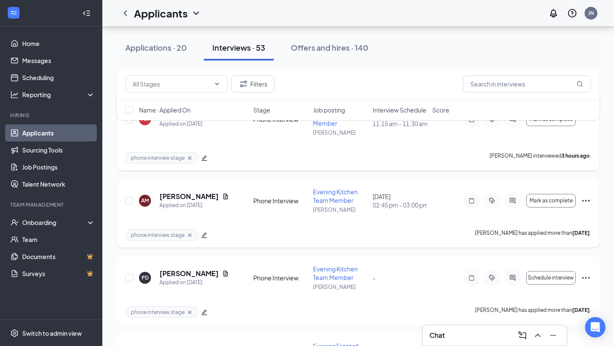
scroll to position [478, 0]
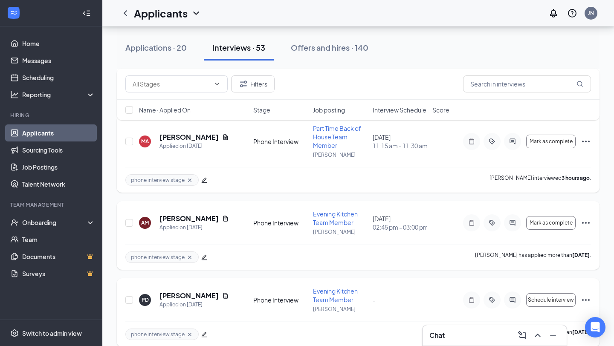
click at [584, 298] on icon "Ellipses" at bounding box center [586, 300] width 10 height 10
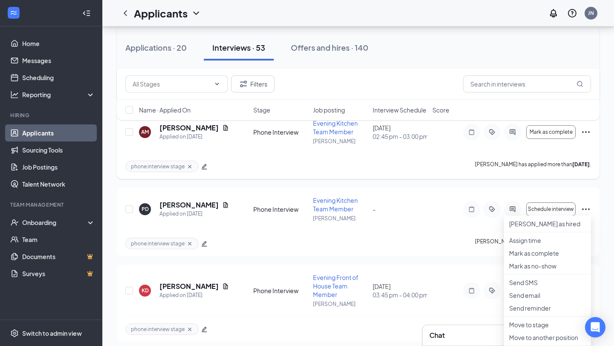
scroll to position [584, 0]
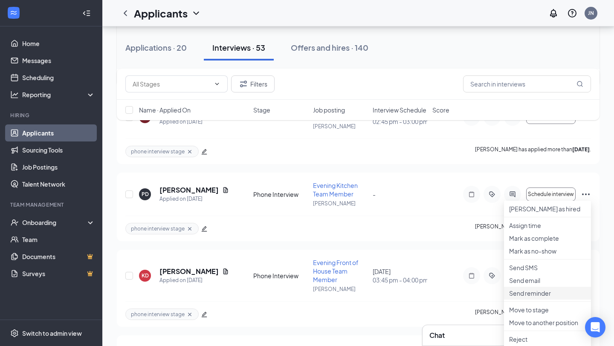
click at [547, 298] on p "Send reminder" at bounding box center [547, 293] width 77 height 9
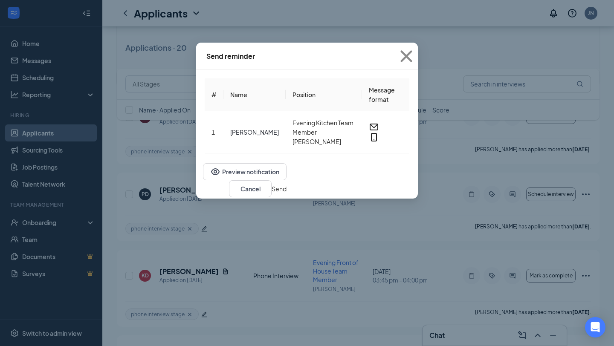
click at [286, 184] on button "Send" at bounding box center [279, 188] width 15 height 9
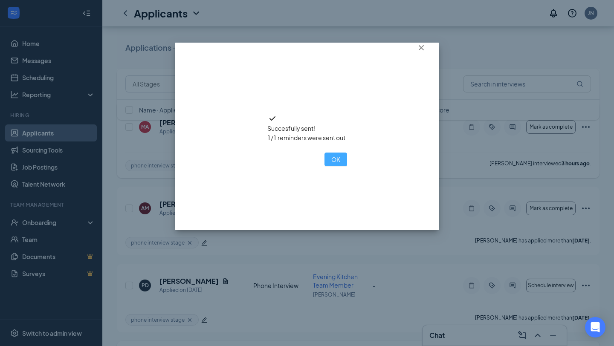
scroll to position [481, 0]
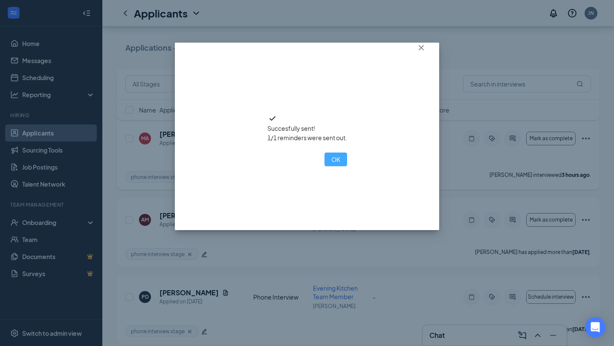
click at [324, 166] on button "OK" at bounding box center [335, 160] width 23 height 14
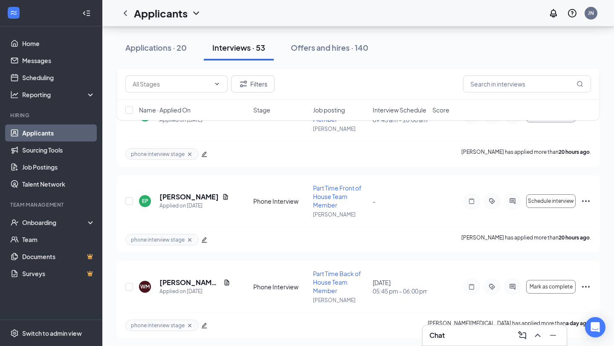
scroll to position [246, 0]
click at [582, 201] on icon "Ellipses" at bounding box center [586, 202] width 8 height 2
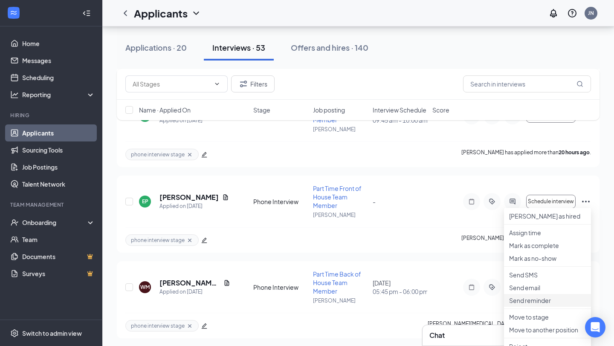
click at [544, 305] on p "Send reminder" at bounding box center [547, 300] width 77 height 9
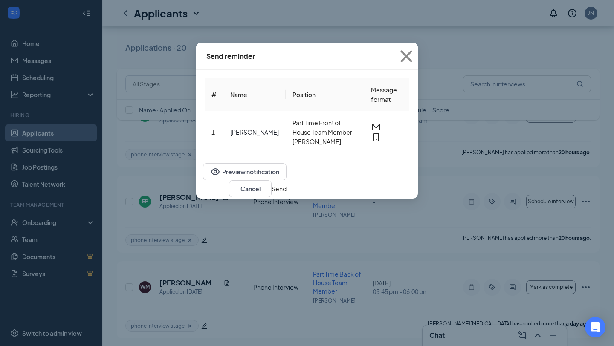
click at [286, 194] on button "Send" at bounding box center [279, 188] width 15 height 9
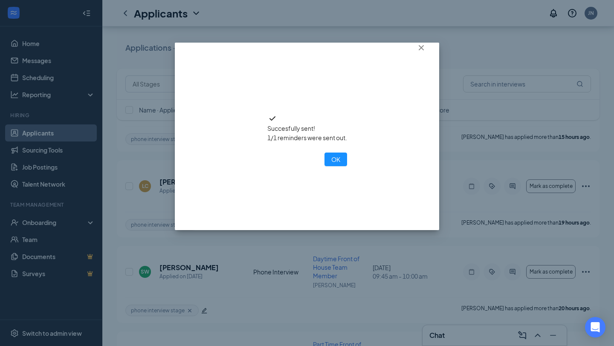
scroll to position [88, 0]
click at [324, 166] on button "OK" at bounding box center [335, 160] width 23 height 14
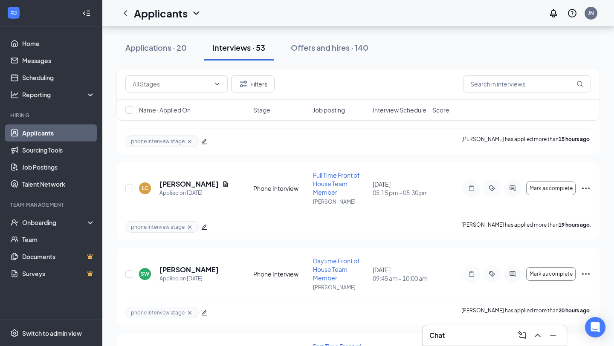
scroll to position [0, 0]
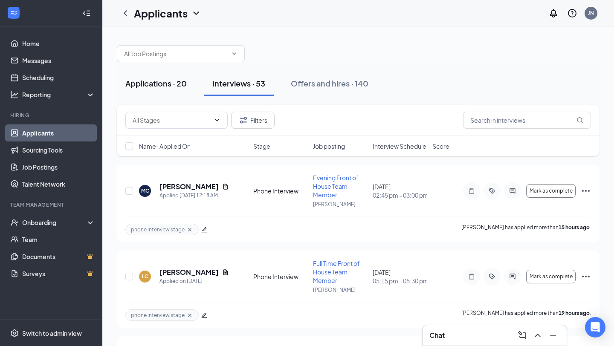
click at [166, 84] on div "Applications · 20" at bounding box center [155, 83] width 61 height 11
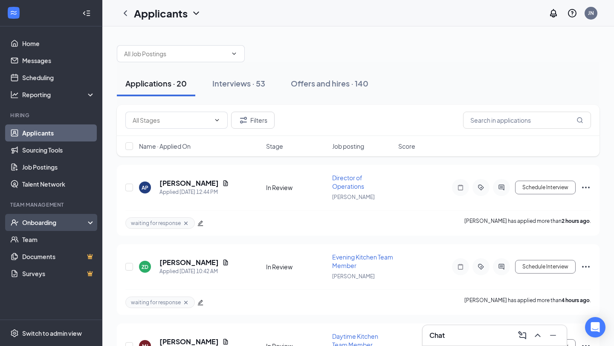
click at [50, 223] on div "Onboarding" at bounding box center [55, 222] width 66 height 9
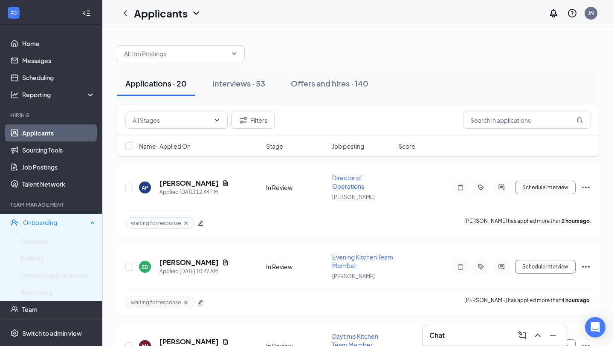
click at [52, 235] on link "Overview" at bounding box center [57, 241] width 75 height 17
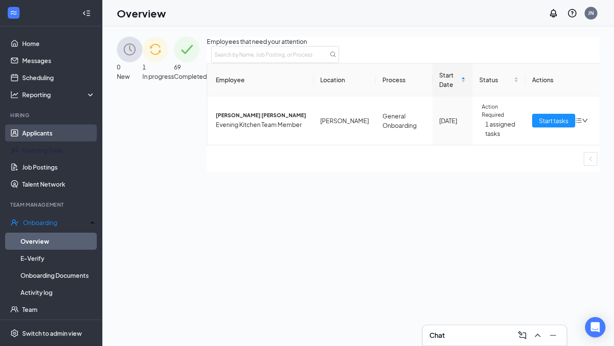
click at [58, 136] on link "Applicants" at bounding box center [58, 132] width 73 height 17
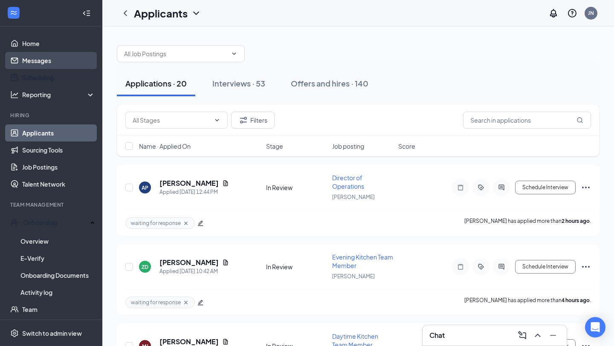
click at [79, 65] on link "Messages" at bounding box center [58, 60] width 73 height 17
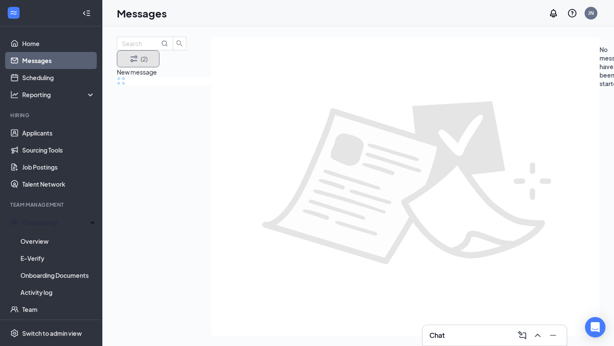
click at [159, 59] on button "(2)" at bounding box center [138, 58] width 43 height 17
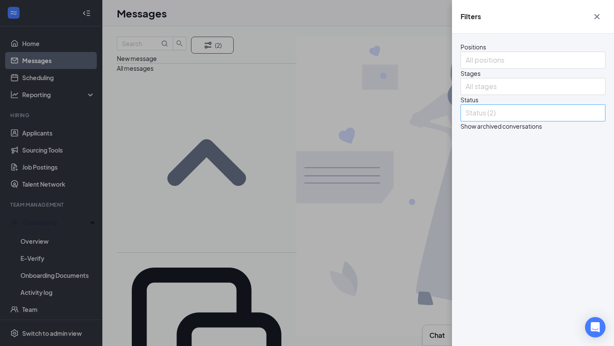
click at [525, 120] on div at bounding box center [528, 113] width 132 height 14
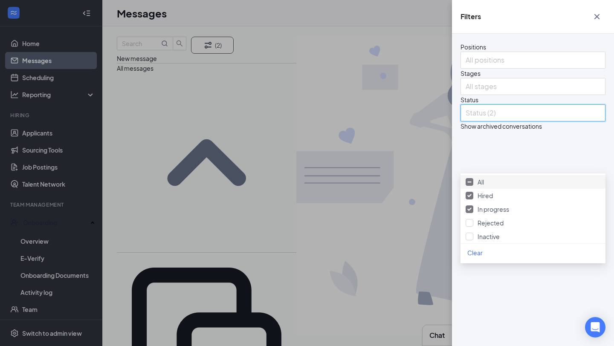
click at [524, 189] on div "All" at bounding box center [532, 182] width 145 height 14
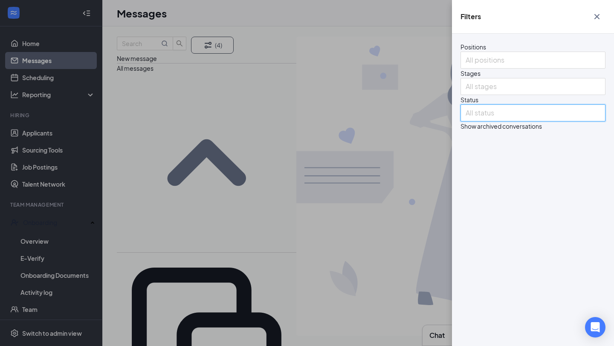
click at [260, 257] on div "Filters Positions All positions Stages All stages Status All status Show archiv…" at bounding box center [307, 173] width 614 height 346
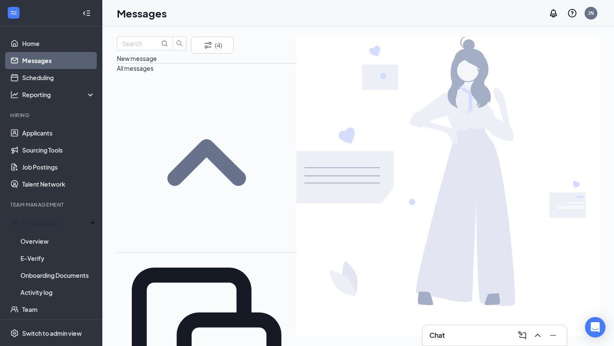
click at [448, 335] on div "Chat" at bounding box center [494, 336] width 130 height 14
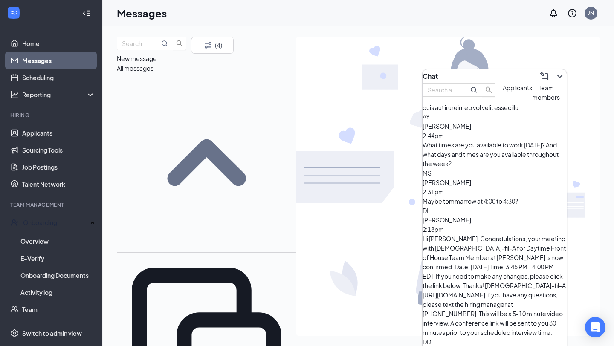
scroll to position [225, 0]
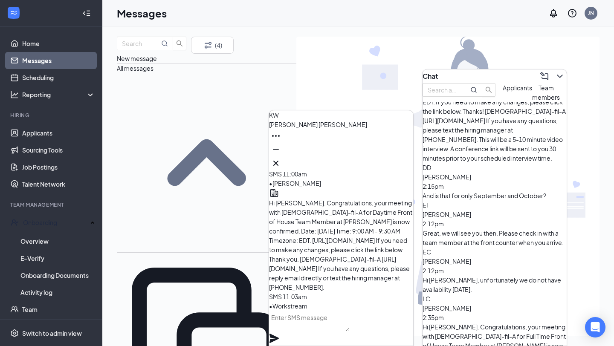
scroll to position [0, 0]
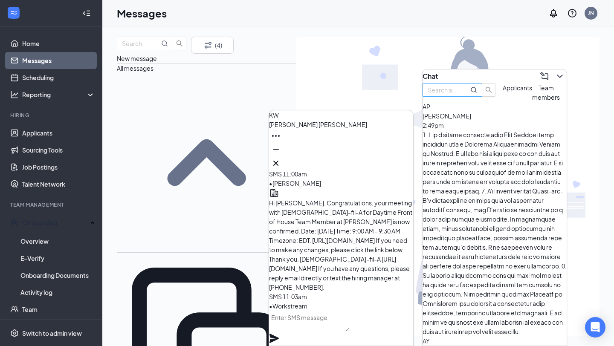
click at [458, 95] on input "text" at bounding box center [443, 89] width 31 height 9
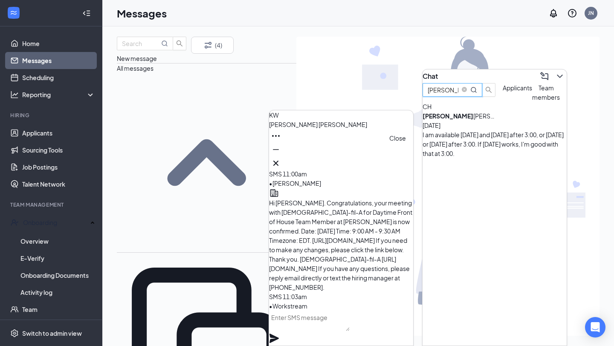
type input "Cullen"
click at [281, 161] on icon "Cross" at bounding box center [276, 163] width 10 height 10
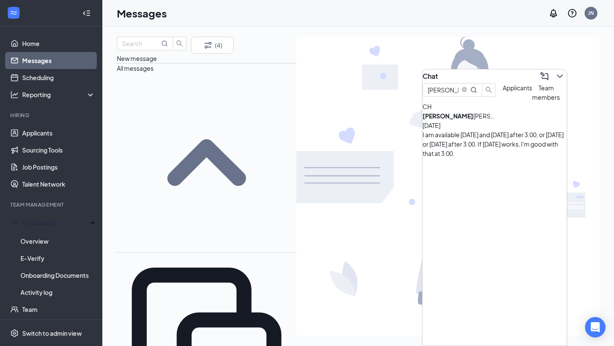
click at [428, 158] on div "CH Cullen Hockensmith Aug 25 I am available Tuesday and Thursday after 3:00, or…" at bounding box center [494, 130] width 144 height 56
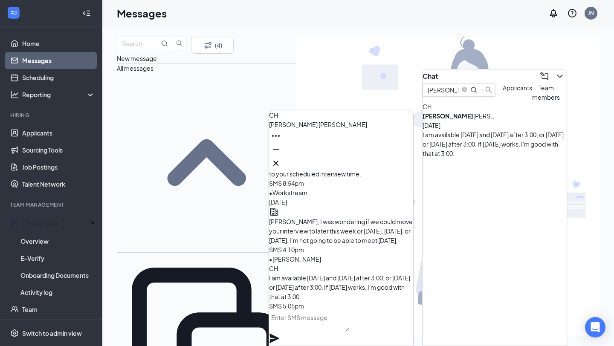
click at [317, 320] on textarea at bounding box center [309, 321] width 81 height 20
type textarea "Does Friday work for you?"
click at [279, 334] on icon "Plane" at bounding box center [273, 338] width 9 height 9
click at [283, 143] on button at bounding box center [276, 136] width 14 height 14
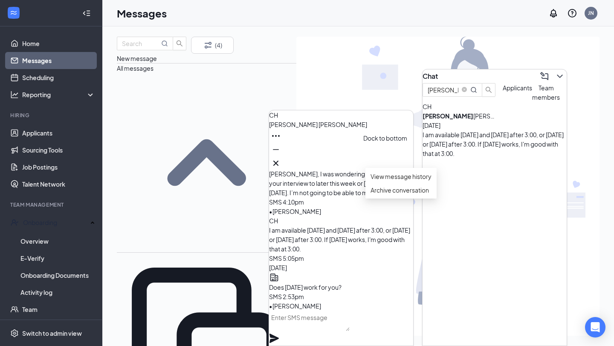
click at [393, 165] on div at bounding box center [341, 163] width 144 height 14
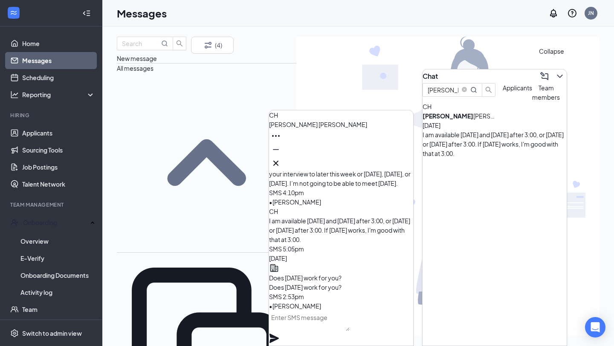
click at [555, 71] on icon "ChevronDown" at bounding box center [560, 76] width 10 height 10
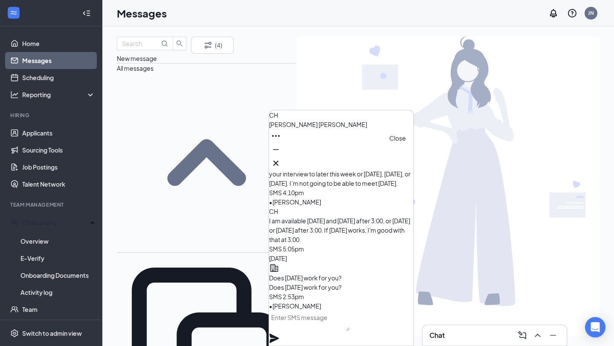
click at [281, 158] on icon "Cross" at bounding box center [276, 163] width 10 height 10
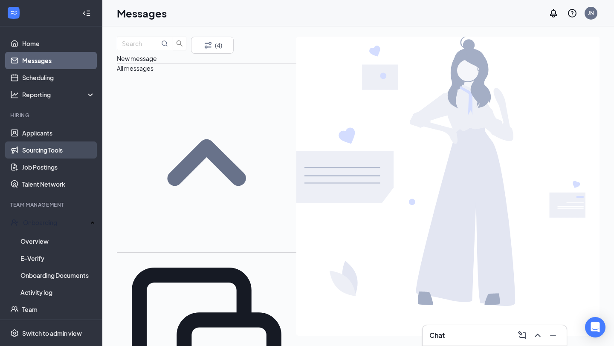
click at [26, 142] on link "Sourcing Tools" at bounding box center [58, 150] width 73 height 17
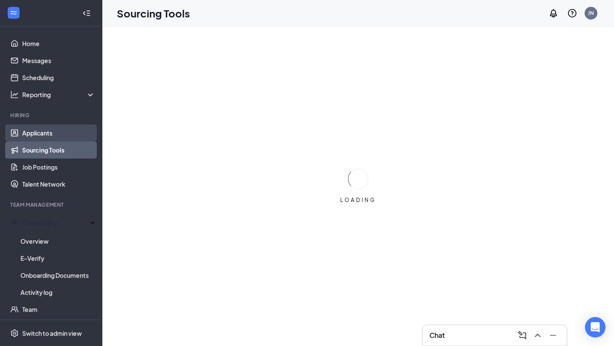
click at [27, 132] on link "Applicants" at bounding box center [58, 132] width 73 height 17
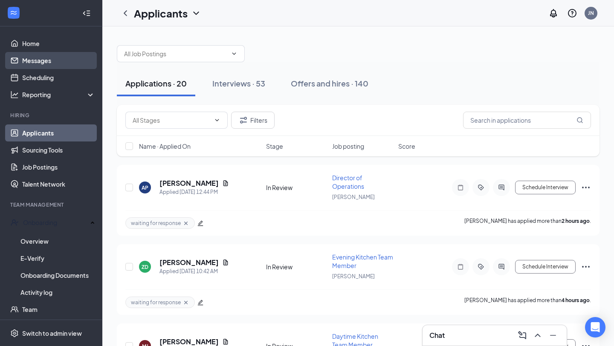
click at [55, 55] on link "Messages" at bounding box center [58, 60] width 73 height 17
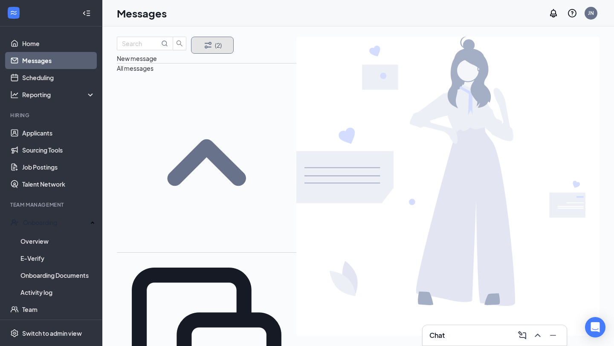
click at [217, 54] on button "(2)" at bounding box center [212, 45] width 43 height 17
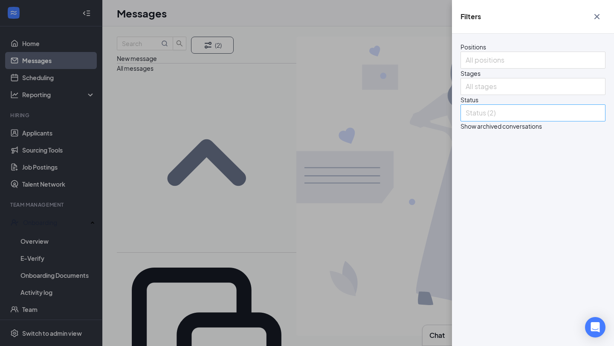
click at [477, 120] on div at bounding box center [528, 113] width 132 height 14
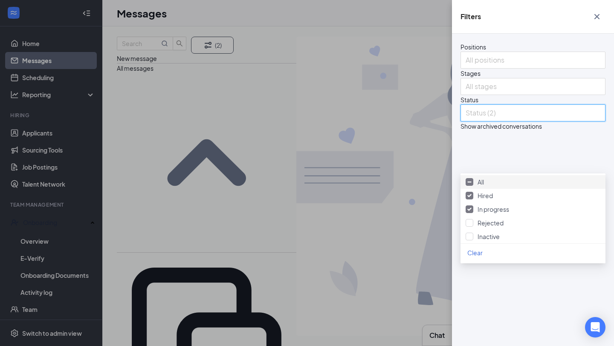
click at [477, 176] on body "Home Messages Scheduling Reporting Hiring Applicants Sourcing Tools Job Posting…" at bounding box center [307, 173] width 614 height 346
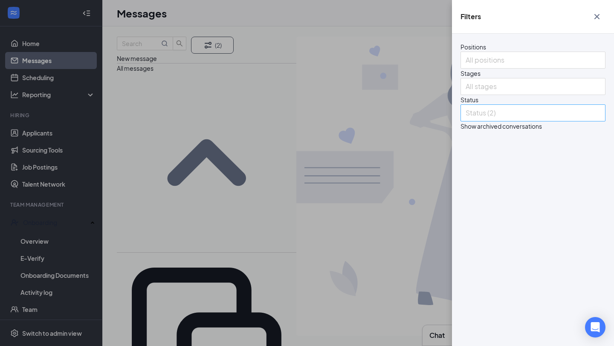
click at [479, 120] on div at bounding box center [528, 113] width 132 height 14
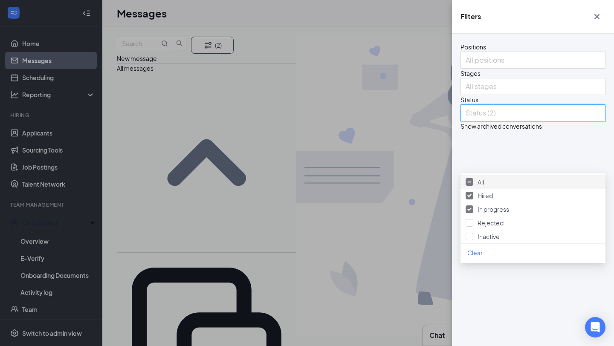
click at [483, 183] on span "All" at bounding box center [480, 182] width 6 height 8
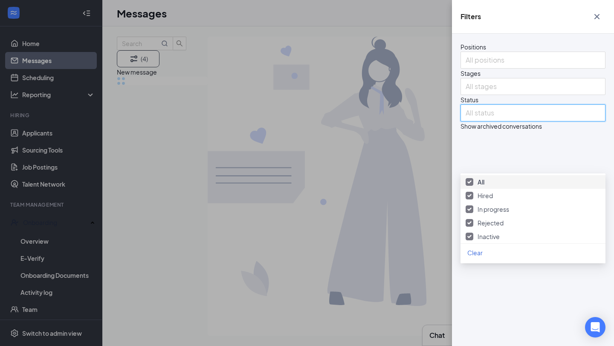
click at [347, 176] on div "Filters Positions All positions Stages All stages Status All status Show archiv…" at bounding box center [307, 173] width 614 height 346
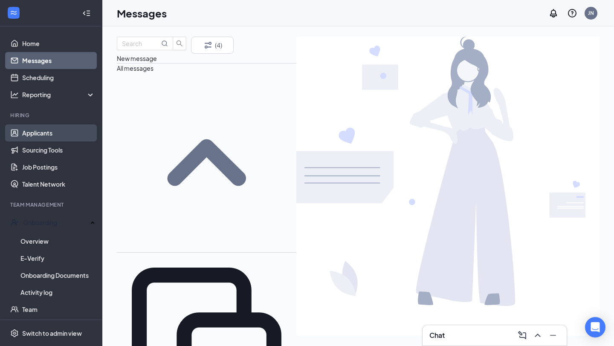
click at [65, 140] on link "Applicants" at bounding box center [58, 132] width 73 height 17
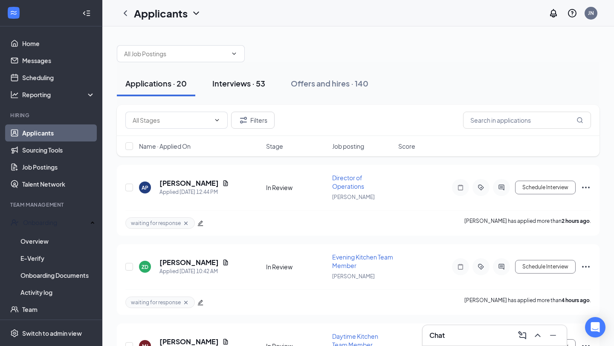
click at [227, 81] on div "Interviews · 53" at bounding box center [238, 83] width 53 height 11
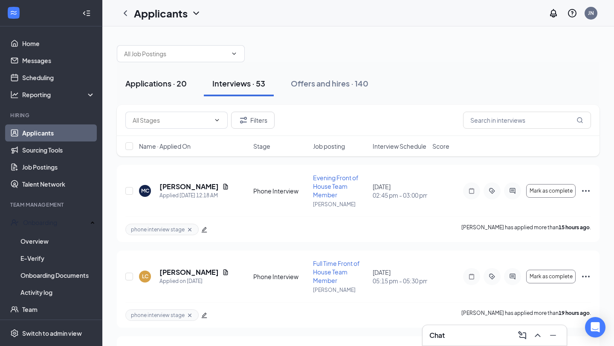
click at [167, 83] on div "Applications · 20" at bounding box center [155, 83] width 61 height 11
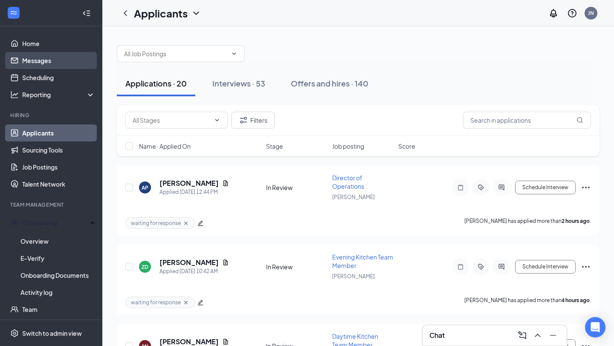
click at [53, 61] on link "Messages" at bounding box center [58, 60] width 73 height 17
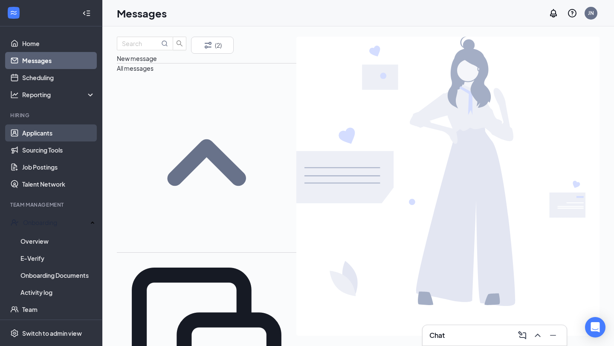
click at [80, 133] on link "Applicants" at bounding box center [58, 132] width 73 height 17
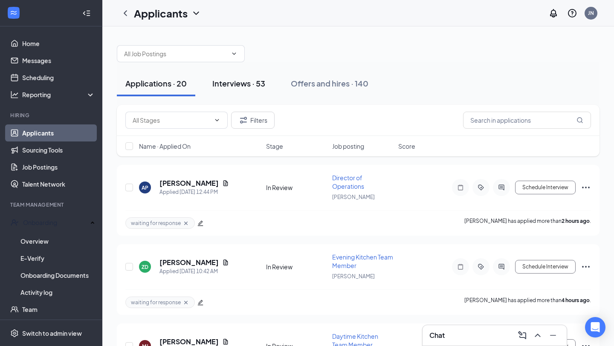
click at [257, 87] on div "Interviews · 53" at bounding box center [238, 83] width 53 height 11
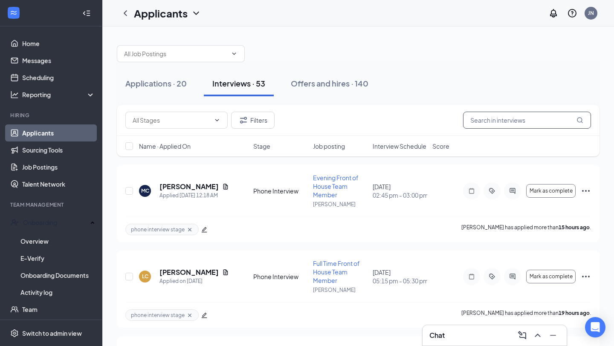
click at [477, 118] on input "text" at bounding box center [527, 120] width 128 height 17
type input "Daniel"
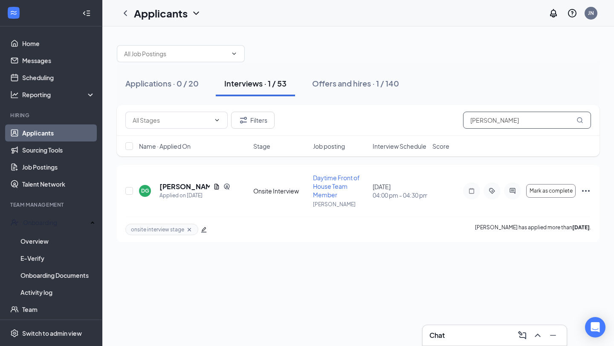
drag, startPoint x: 530, startPoint y: 120, endPoint x: 434, endPoint y: 115, distance: 96.5
click at [434, 115] on div "Filters Daniel" at bounding box center [357, 120] width 465 height 17
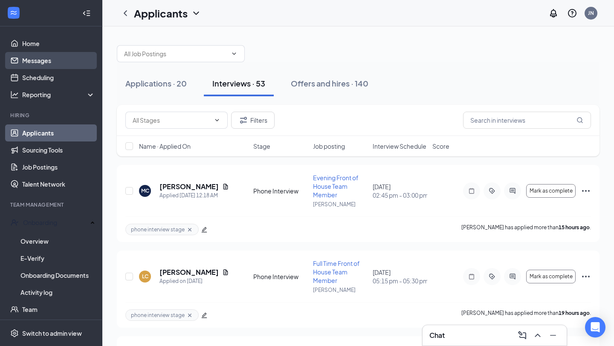
click at [42, 62] on link "Messages" at bounding box center [58, 60] width 73 height 17
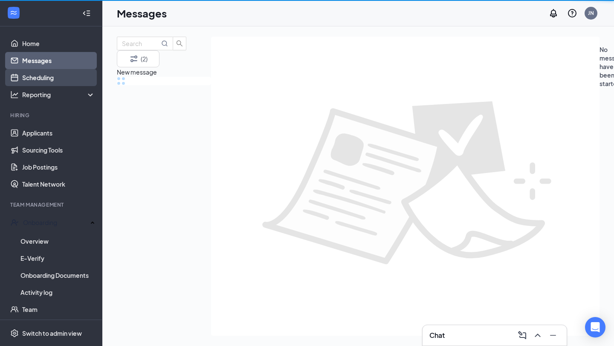
click at [43, 78] on link "Scheduling" at bounding box center [58, 77] width 73 height 17
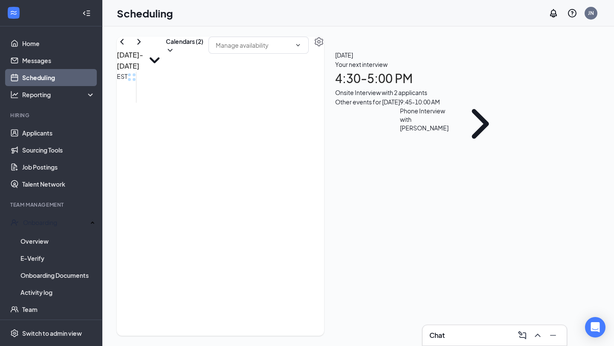
scroll to position [813, 0]
click at [312, 194] on div "2" at bounding box center [319, 193] width 14 height 12
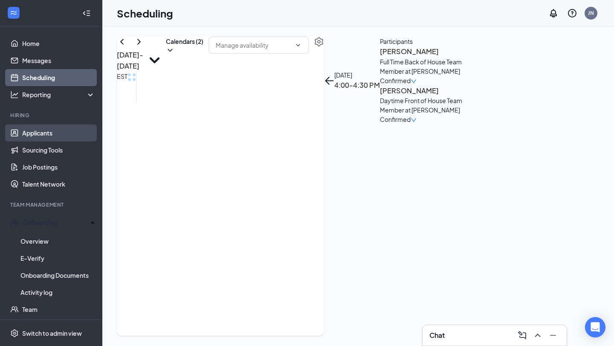
scroll to position [1029, 0]
click at [63, 121] on li "Hiring Applicants Sourcing Tools Job Postings Talent Network" at bounding box center [51, 152] width 102 height 81
click at [65, 129] on link "Applicants" at bounding box center [58, 132] width 73 height 17
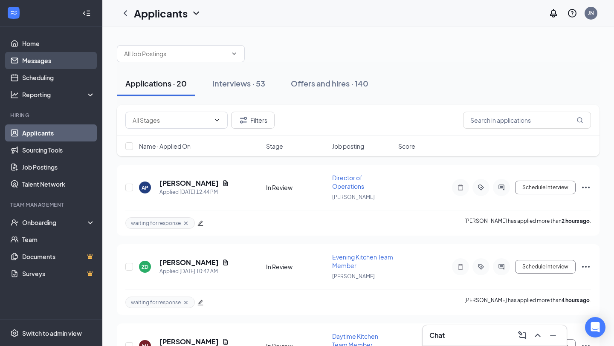
click at [64, 61] on link "Messages" at bounding box center [58, 60] width 73 height 17
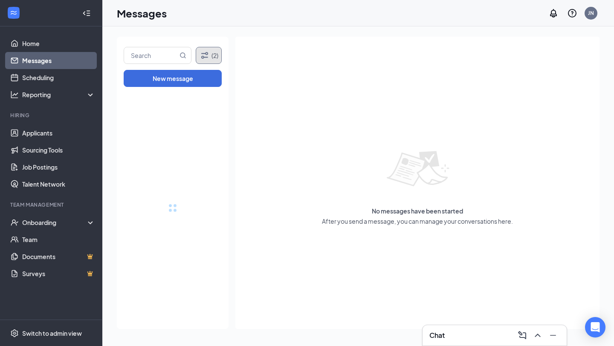
click at [221, 58] on button "(2)" at bounding box center [209, 55] width 26 height 17
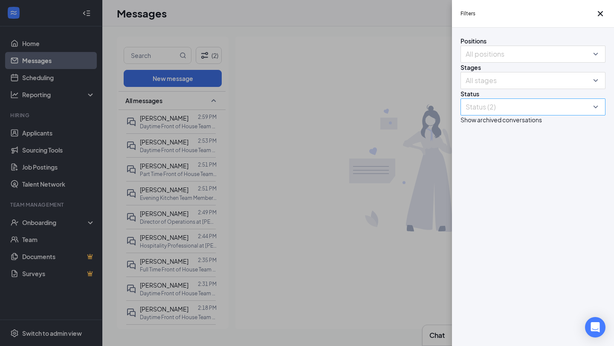
click at [515, 114] on div at bounding box center [528, 107] width 132 height 14
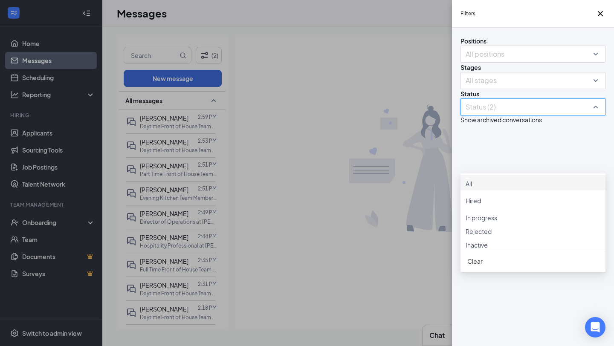
click at [518, 176] on div "All" at bounding box center [532, 182] width 145 height 15
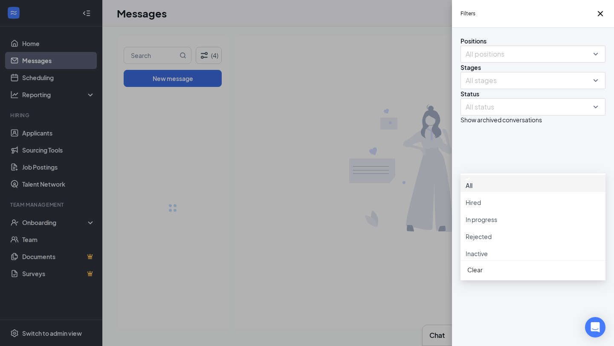
click at [355, 144] on div "Filters Positions All positions Stages All stages Status All status Show archiv…" at bounding box center [307, 173] width 614 height 346
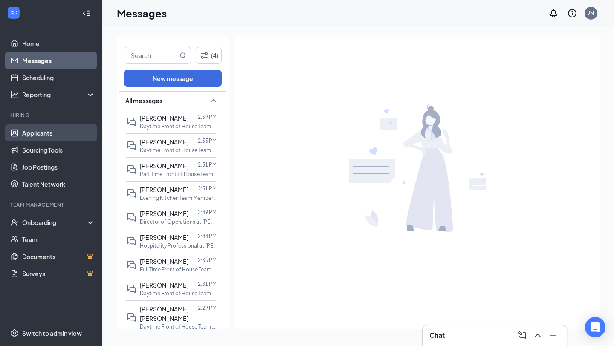
click at [62, 134] on link "Applicants" at bounding box center [58, 132] width 73 height 17
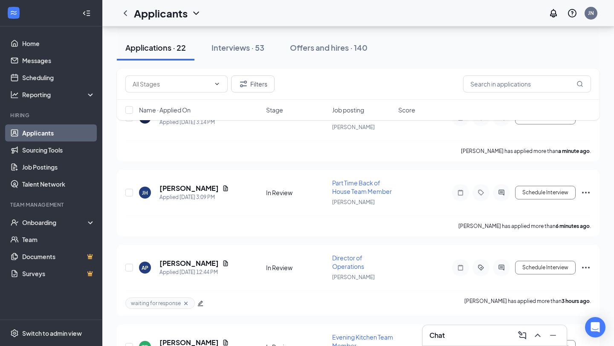
scroll to position [68, 0]
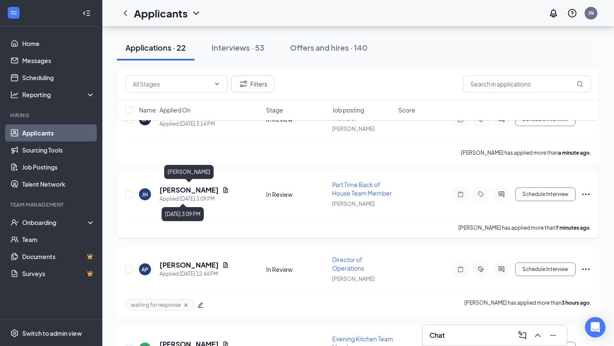
click at [185, 191] on h5 "[PERSON_NAME]" at bounding box center [188, 189] width 59 height 9
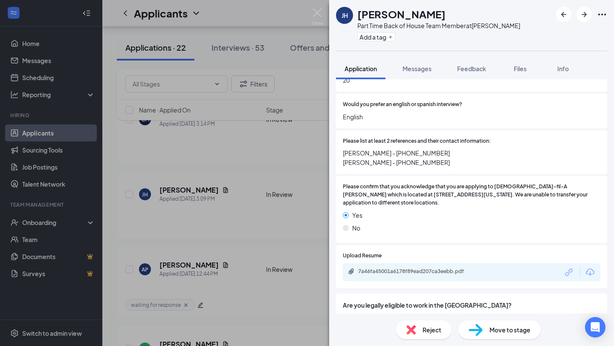
scroll to position [721, 0]
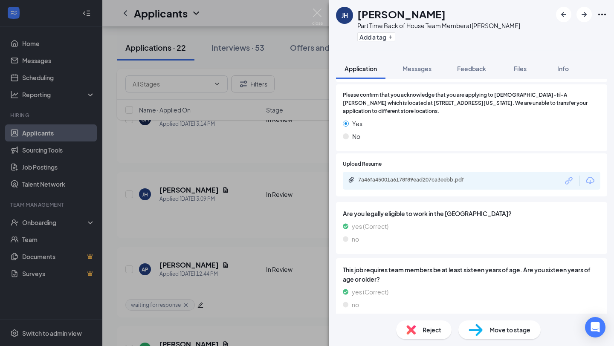
click at [438, 176] on div "7a46fa45001a6178f89ead207ca3eebb.pdf" at bounding box center [417, 180] width 138 height 8
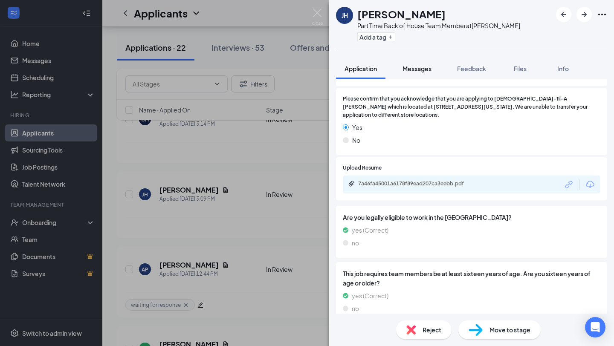
click at [410, 69] on span "Messages" at bounding box center [416, 69] width 29 height 8
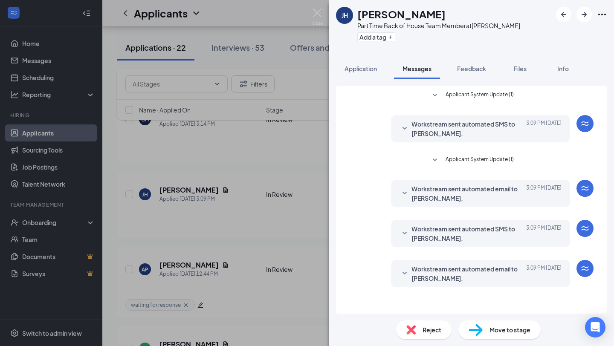
click at [396, 249] on div "Workstream sent automated SMS to [PERSON_NAME]. [DATE] 3:09 PM Hi [PERSON_NAME]…" at bounding box center [472, 236] width 244 height 32
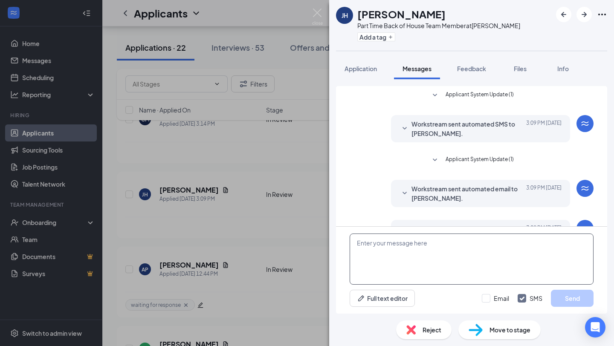
click at [399, 269] on textarea at bounding box center [472, 259] width 244 height 51
paste textarea "Hi —! My name is [PERSON_NAME] and I am the HR Director at [DEMOGRAPHIC_DATA]-f…"
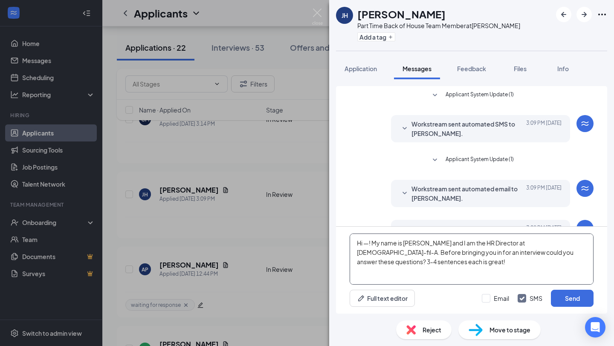
click at [368, 242] on textarea "Hi —! My name is [PERSON_NAME] and I am the HR Director at [DEMOGRAPHIC_DATA]-f…" at bounding box center [472, 259] width 244 height 51
type textarea "Hi [PERSON_NAME]! My name is [PERSON_NAME] and I am the HR Director at [DEMOGRA…"
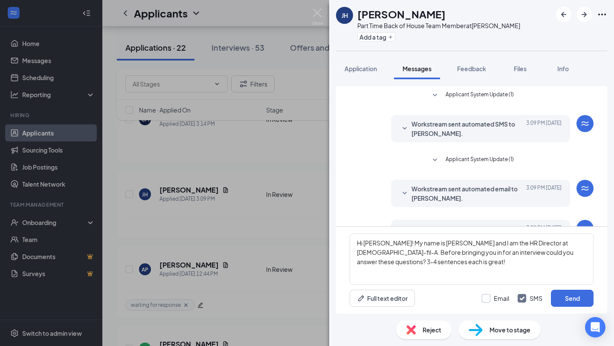
click at [488, 298] on input "Email" at bounding box center [495, 298] width 27 height 9
checkbox input "true"
click at [569, 302] on button "Send" at bounding box center [572, 298] width 43 height 17
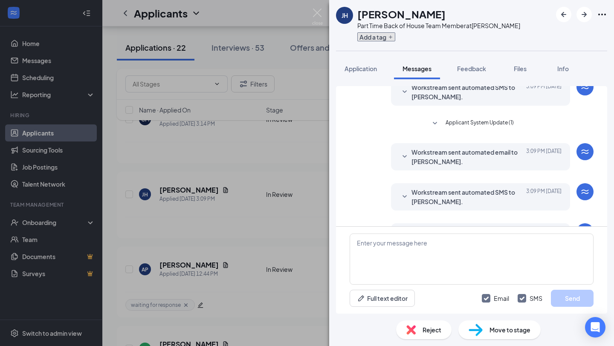
click at [376, 39] on button "Add a tag" at bounding box center [376, 36] width 38 height 9
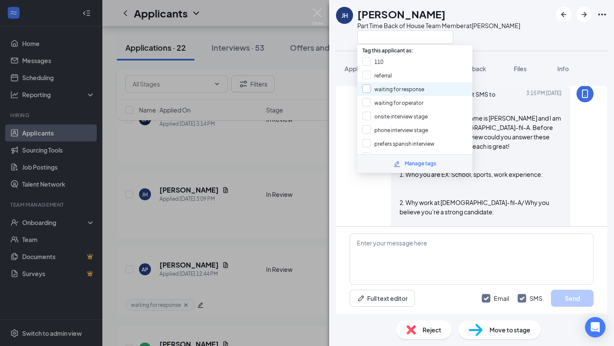
click at [393, 85] on input "waiting for response" at bounding box center [393, 88] width 62 height 9
checkbox input "true"
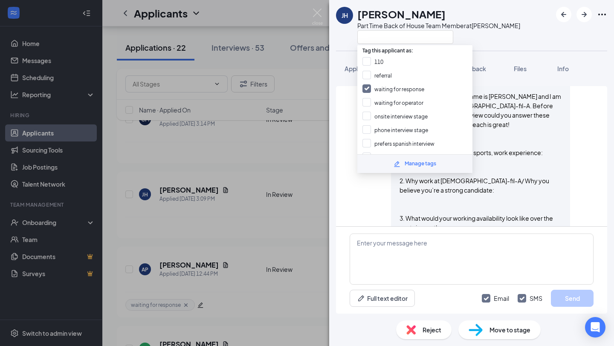
click at [277, 204] on div "[PERSON_NAME] Part Time Back of House Team Member at [PERSON_NAME] Application …" at bounding box center [307, 173] width 614 height 346
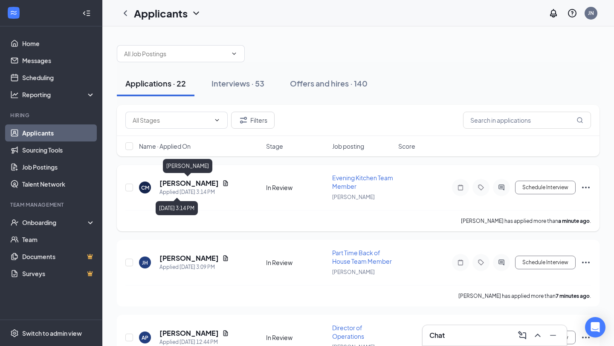
click at [173, 179] on h5 "[PERSON_NAME]" at bounding box center [188, 183] width 59 height 9
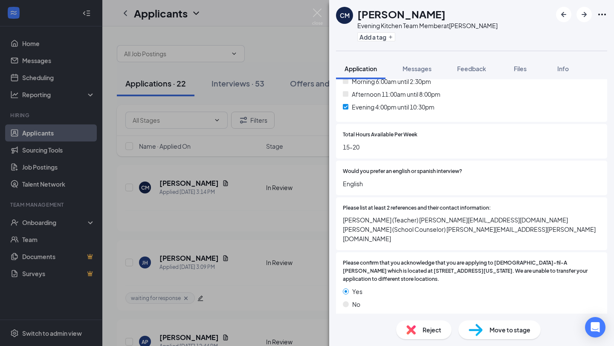
scroll to position [721, 0]
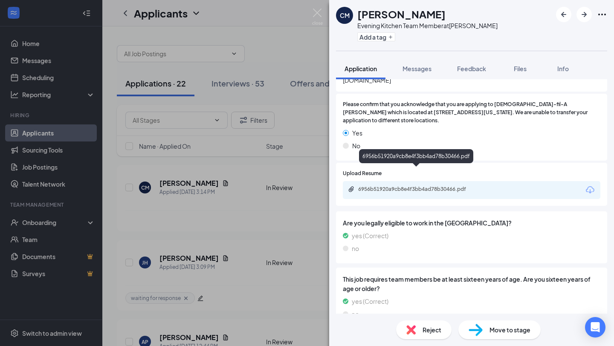
click at [399, 186] on div "6956b51920a9cb8e4f3bb4ad78b30466.pdf" at bounding box center [417, 189] width 119 height 7
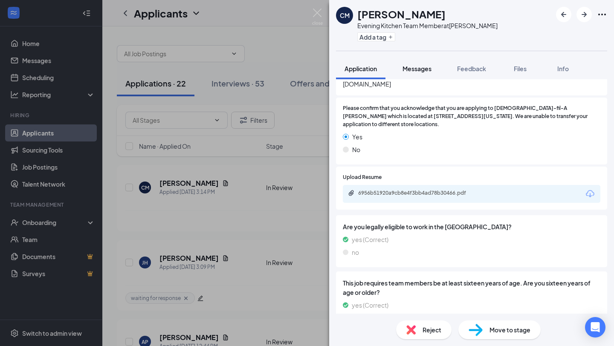
click at [426, 65] on span "Messages" at bounding box center [416, 69] width 29 height 8
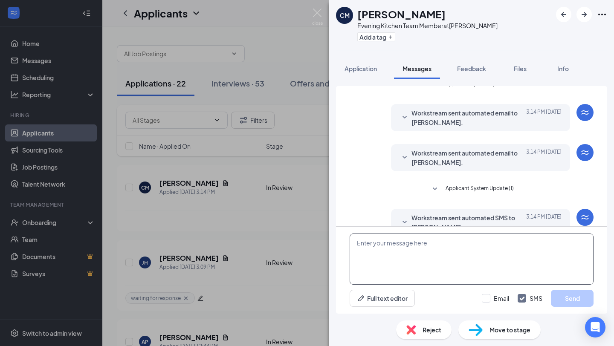
click at [386, 266] on textarea at bounding box center [472, 259] width 244 height 51
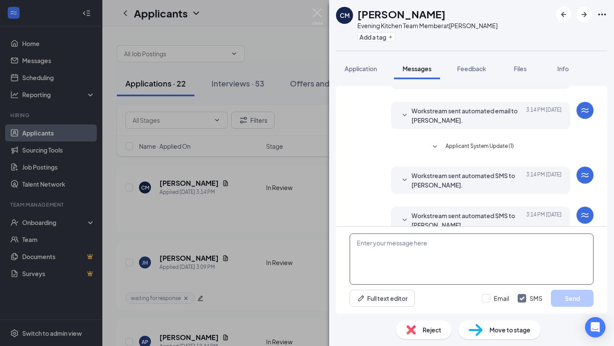
scroll to position [69, 0]
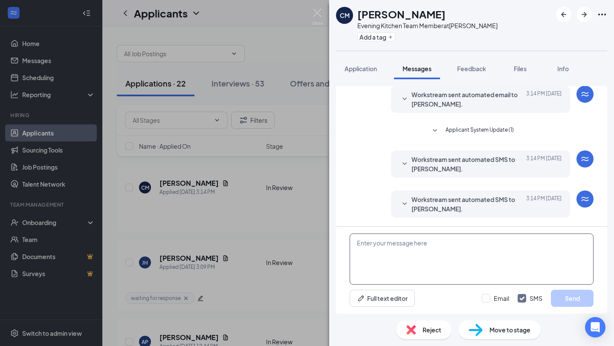
paste textarea "Hi —! My name is [PERSON_NAME] and I am the HR Director at [DEMOGRAPHIC_DATA]-f…"
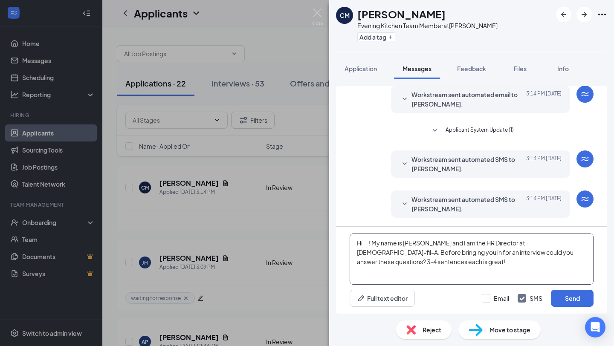
scroll to position [0, 0]
click at [368, 243] on textarea "Hi —! My name is [PERSON_NAME] and I am the HR Director at [DEMOGRAPHIC_DATA]-f…" at bounding box center [472, 259] width 244 height 51
type textarea "Hi Charity! My name is [PERSON_NAME] and I am the HR Director at [DEMOGRAPHIC_D…"
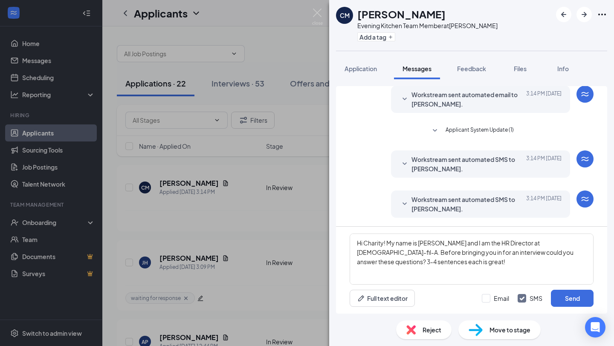
click at [487, 291] on div "Email SMS Send" at bounding box center [538, 298] width 112 height 17
click at [488, 294] on input "Email" at bounding box center [495, 298] width 27 height 9
checkbox input "true"
click at [582, 304] on button "Send" at bounding box center [572, 298] width 43 height 17
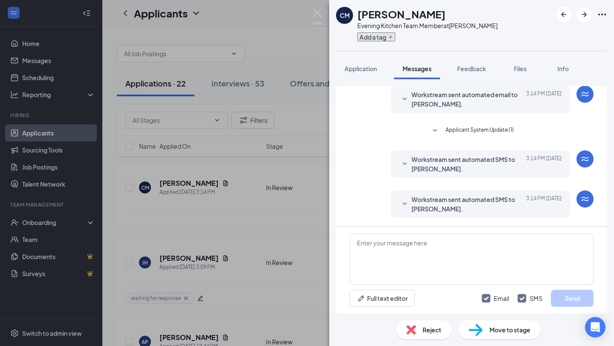
click at [374, 40] on button "Add a tag" at bounding box center [376, 36] width 38 height 9
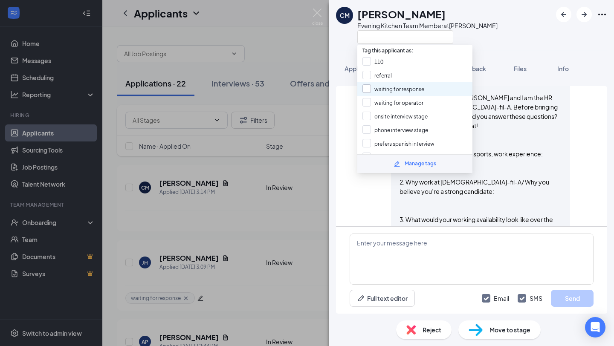
click at [401, 91] on input "waiting for response" at bounding box center [393, 88] width 62 height 9
checkbox input "true"
click at [295, 216] on div "CM Charity Monas Evening Kitchen Team Member at Frederick North Application Mes…" at bounding box center [307, 173] width 614 height 346
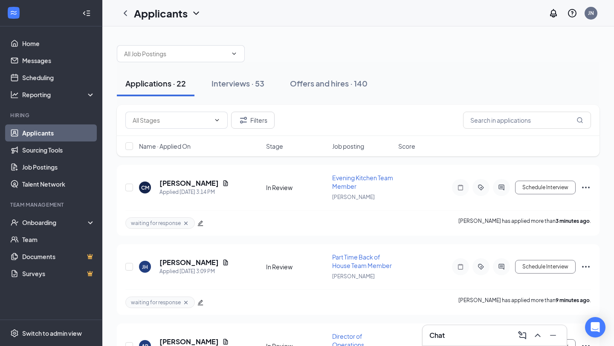
click at [456, 329] on div "Chat" at bounding box center [494, 336] width 130 height 14
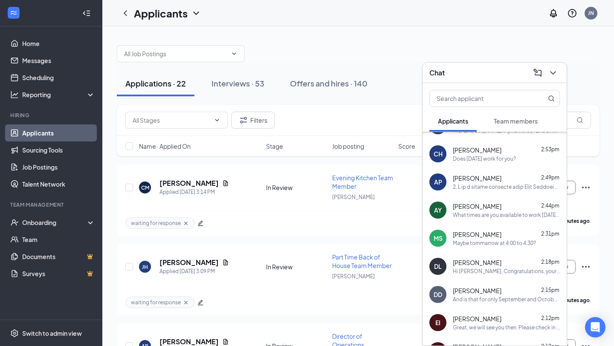
scroll to position [72, 0]
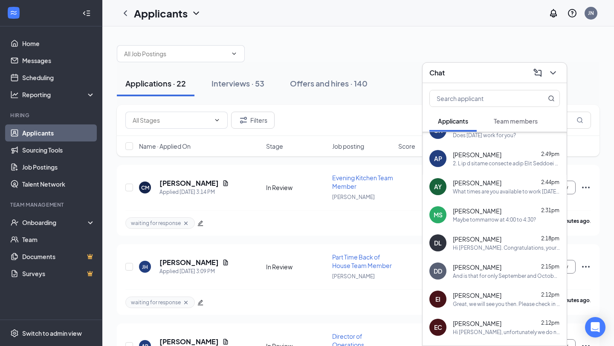
click at [508, 220] on div "Maybe tommarrow at 4:00 to 4:30?" at bounding box center [494, 219] width 83 height 7
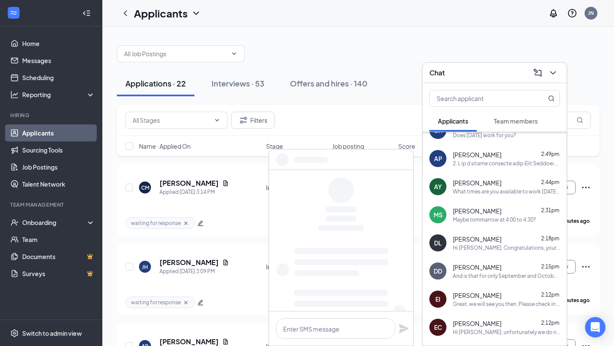
click at [344, 339] on div at bounding box center [341, 329] width 144 height 34
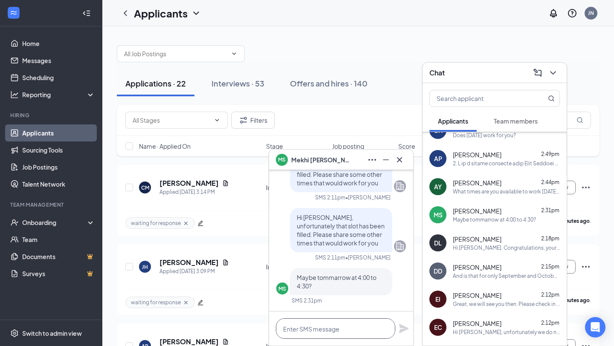
click at [344, 333] on textarea at bounding box center [335, 328] width 119 height 20
type textarea "F"
type textarea "Does Friday at 4:15pm work for you?"
drag, startPoint x: 391, startPoint y: 330, endPoint x: 256, endPoint y: 328, distance: 135.1
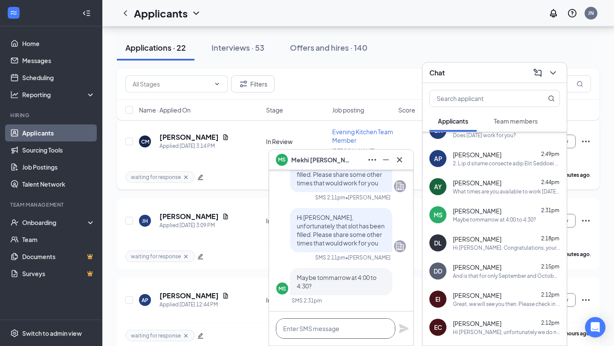
scroll to position [98, 0]
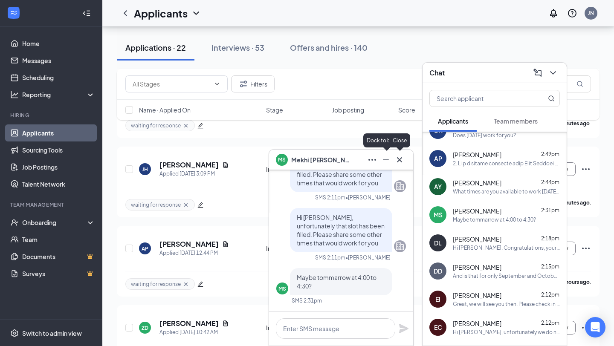
click at [396, 162] on icon "Cross" at bounding box center [399, 160] width 10 height 10
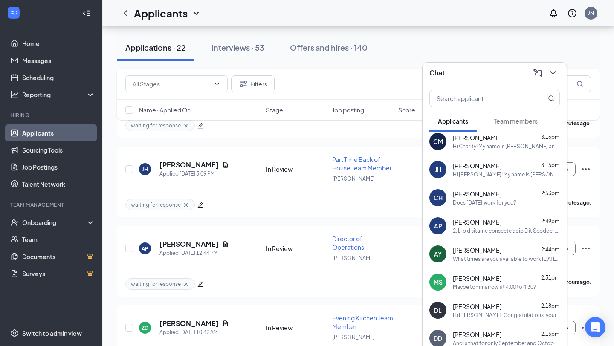
scroll to position [0, 0]
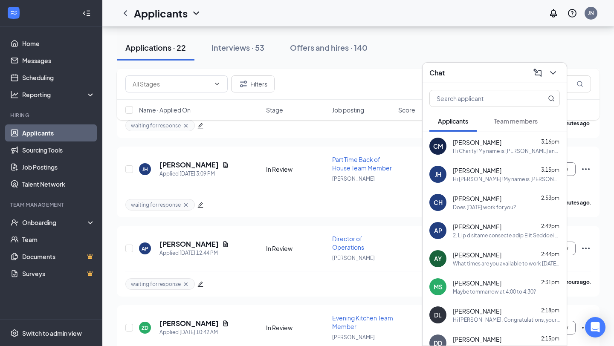
click at [549, 76] on icon "ChevronDown" at bounding box center [553, 73] width 10 height 10
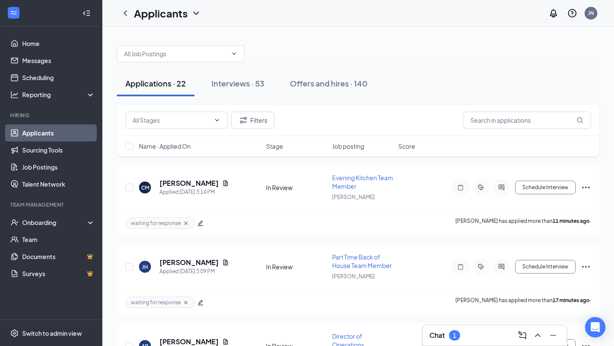
click at [458, 339] on div "1" at bounding box center [454, 335] width 11 height 10
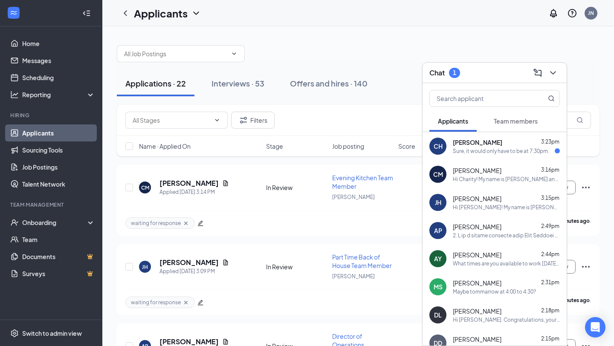
click at [508, 151] on div "Sure, it would only have to be at 7:30pm." at bounding box center [501, 150] width 96 height 7
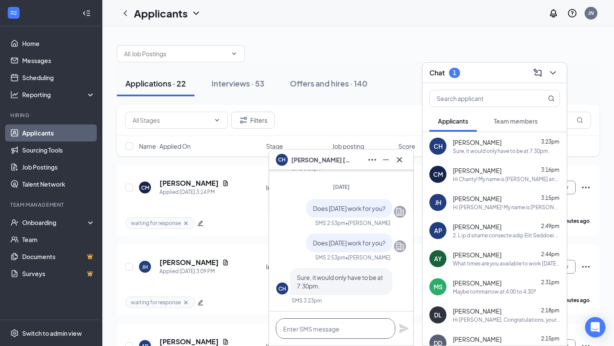
click at [323, 330] on textarea at bounding box center [335, 328] width 119 height 20
type textarea "Unfortunuately we do not"
drag, startPoint x: 358, startPoint y: 330, endPoint x: 254, endPoint y: 330, distance: 104.4
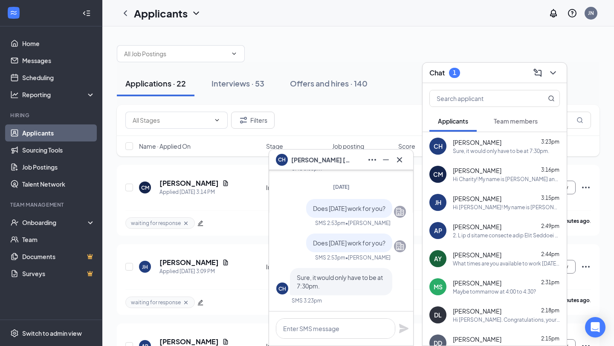
click at [403, 163] on icon "Cross" at bounding box center [399, 160] width 10 height 10
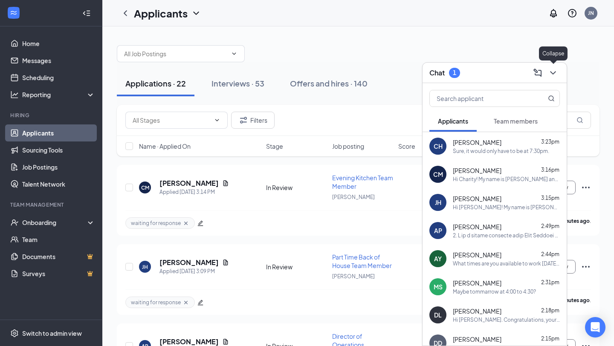
click at [555, 74] on icon "ChevronDown" at bounding box center [553, 73] width 10 height 10
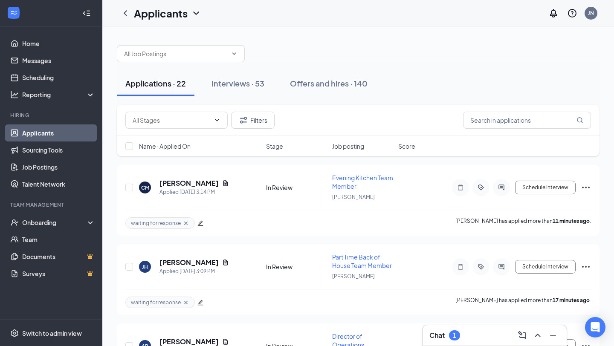
click at [452, 346] on div "Chat 1" at bounding box center [494, 335] width 145 height 21
click at [453, 336] on div "1" at bounding box center [454, 335] width 3 height 7
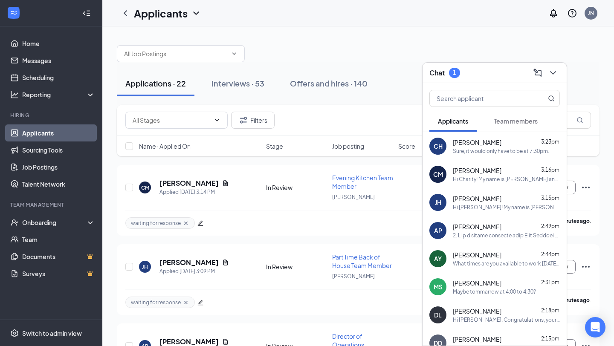
click at [515, 136] on div "CH Cullen Hockensmith 3:23pm Sure, it would only have to be at 7:30pm." at bounding box center [494, 146] width 144 height 28
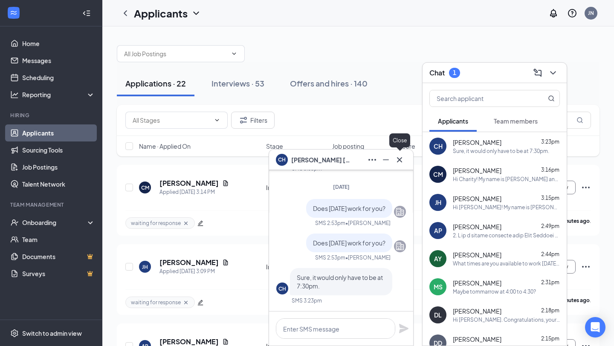
click at [397, 160] on icon "Cross" at bounding box center [399, 160] width 10 height 10
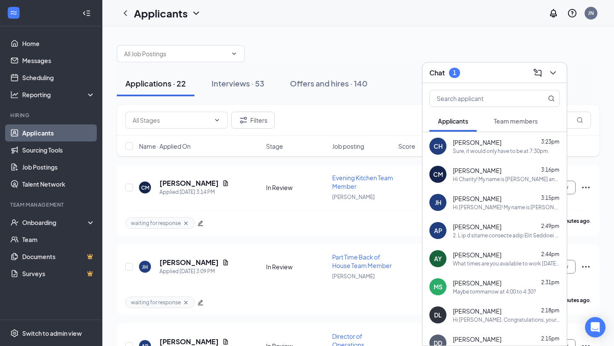
click at [514, 110] on div at bounding box center [494, 96] width 144 height 27
click at [512, 117] on div "Team members" at bounding box center [516, 121] width 44 height 9
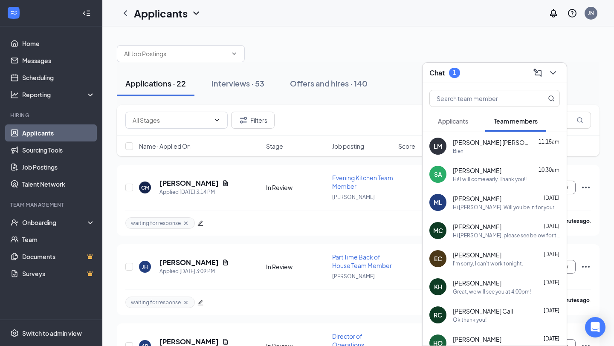
click at [457, 117] on span "Applicants" at bounding box center [453, 121] width 30 height 8
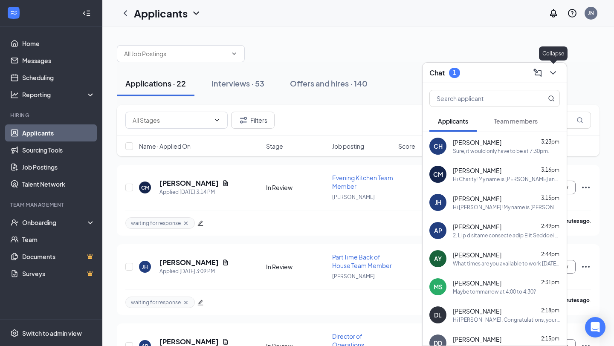
click at [557, 73] on icon "ChevronDown" at bounding box center [553, 73] width 10 height 10
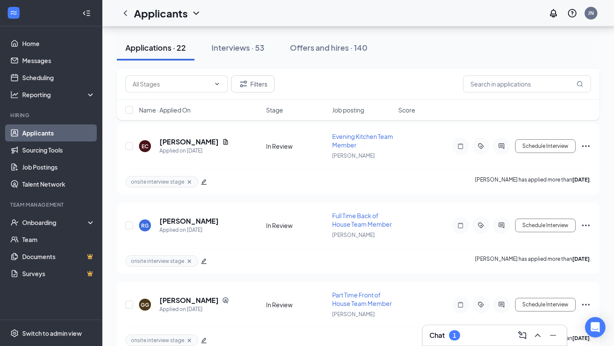
scroll to position [1460, 0]
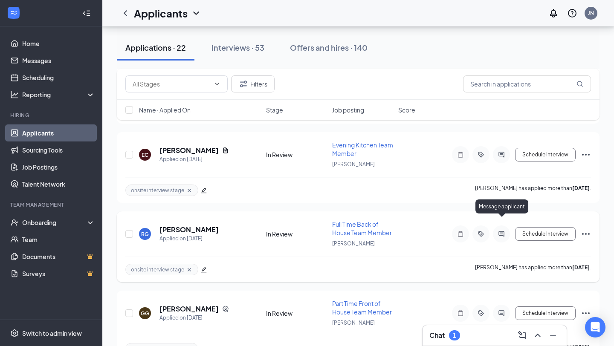
click at [502, 231] on icon "ActiveChat" at bounding box center [501, 234] width 10 height 7
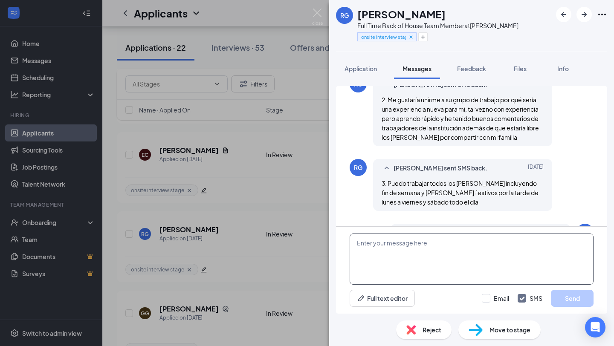
click at [370, 245] on textarea at bounding box center [472, 259] width 244 height 51
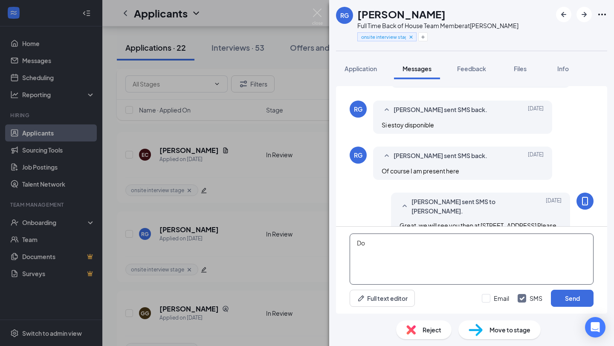
scroll to position [464, 0]
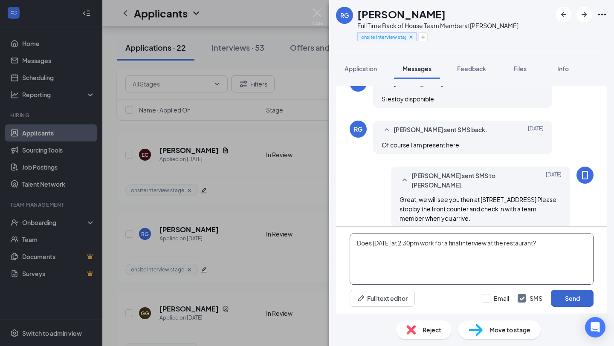
type textarea "Does Thursday at 2:30pm work for a final interview at the restaurant?"
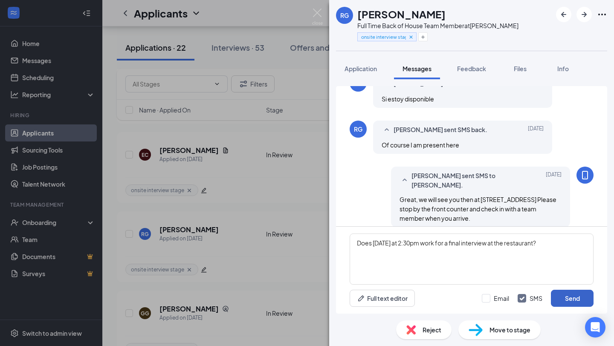
click at [573, 305] on button "Send" at bounding box center [572, 298] width 43 height 17
click at [257, 227] on div "RG Rosemary Guerra Full Time Back of House Team Member at Frederick North onsit…" at bounding box center [307, 173] width 614 height 346
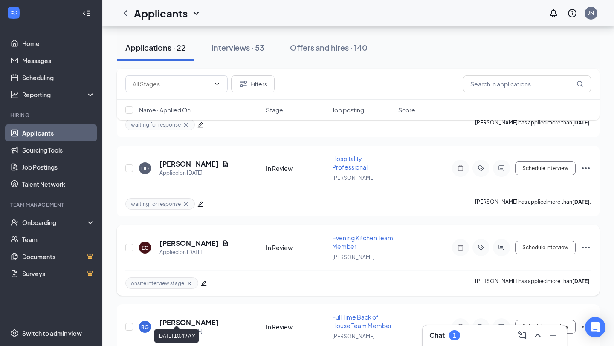
scroll to position [1354, 0]
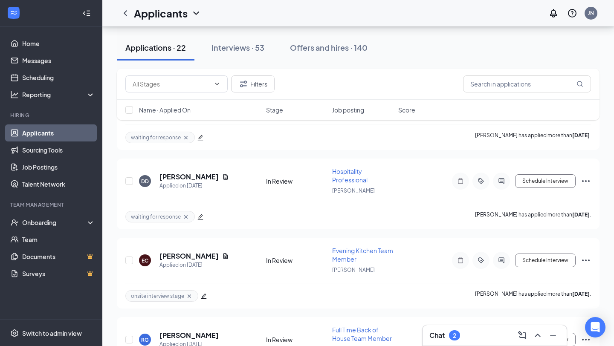
click at [437, 328] on div "Chat 2" at bounding box center [494, 335] width 144 height 20
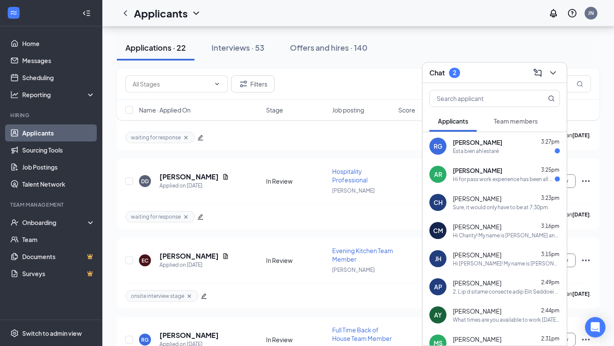
click at [521, 184] on div "AR Ashley Rivers 3:25pm Hi for pass work experience has been all customer servi…" at bounding box center [494, 174] width 144 height 28
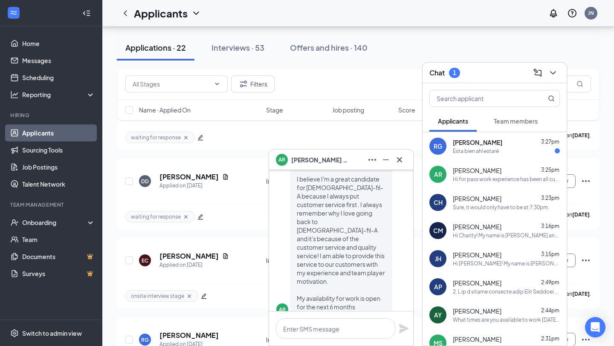
scroll to position [0, 0]
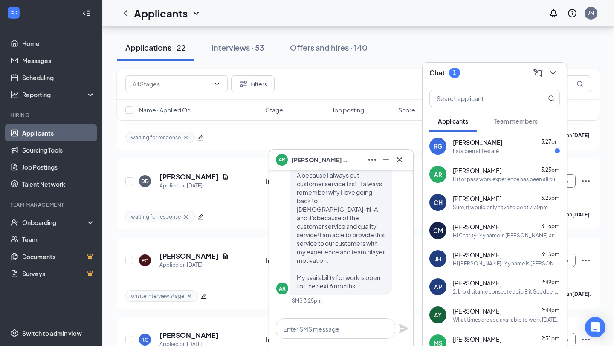
click at [402, 159] on icon "Cross" at bounding box center [399, 160] width 10 height 10
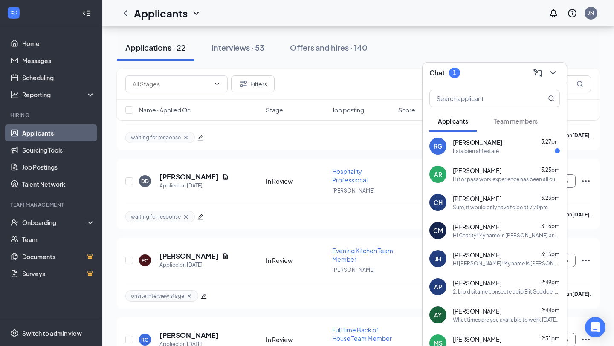
click at [465, 154] on div "Esta bien ahí estaré" at bounding box center [476, 150] width 46 height 7
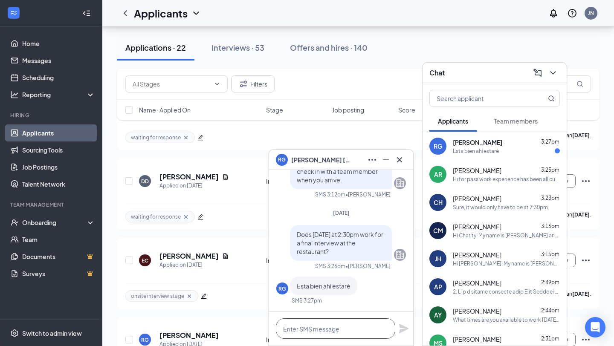
click at [333, 327] on textarea at bounding box center [335, 328] width 119 height 20
type textarea "Great, we will see you then!"
click at [401, 331] on icon "Plane" at bounding box center [403, 328] width 9 height 9
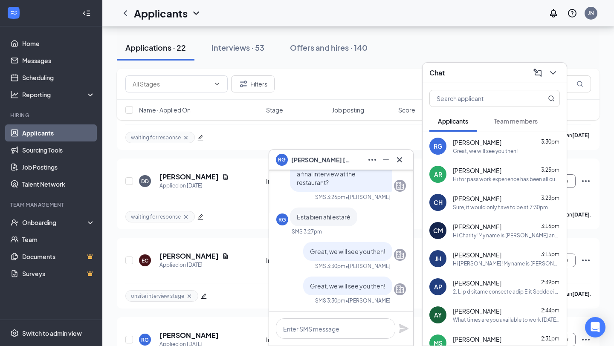
scroll to position [1328, 0]
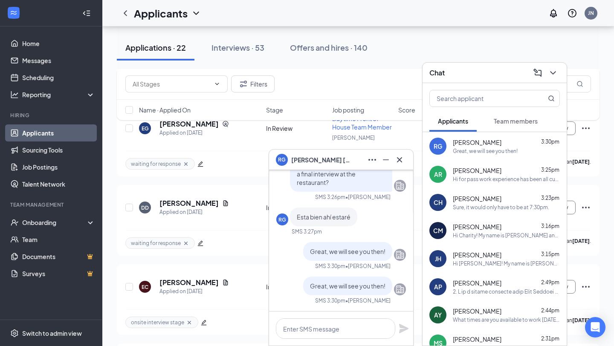
click at [404, 162] on icon "Cross" at bounding box center [399, 160] width 10 height 10
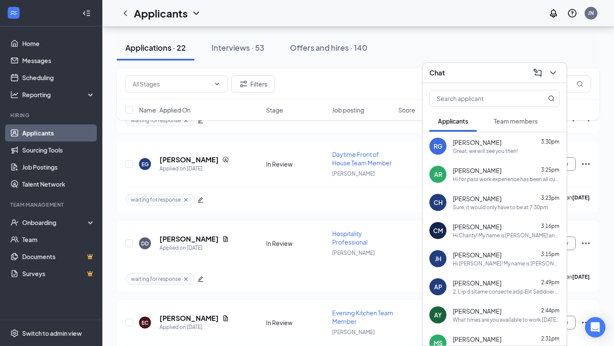
scroll to position [1273, 0]
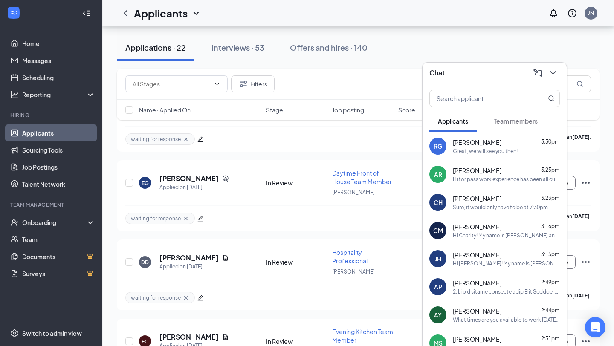
click at [558, 68] on div at bounding box center [551, 73] width 15 height 14
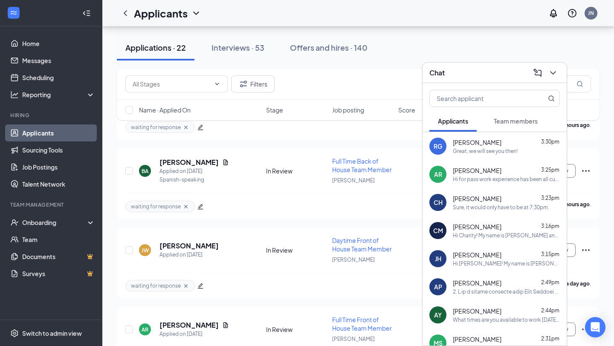
scroll to position [532, 0]
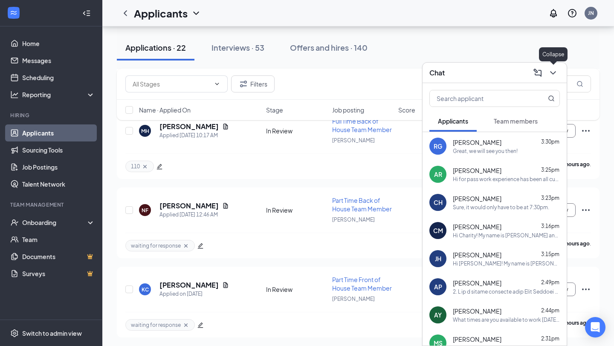
click at [552, 78] on button at bounding box center [553, 73] width 14 height 14
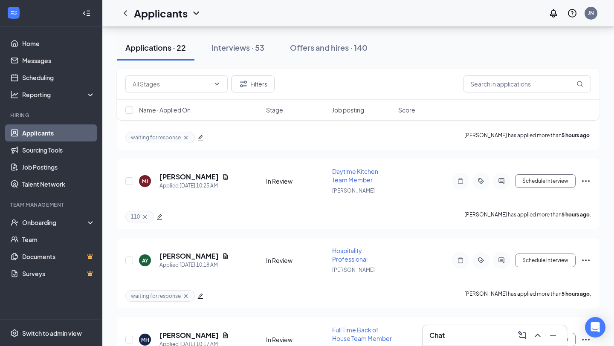
scroll to position [0, 0]
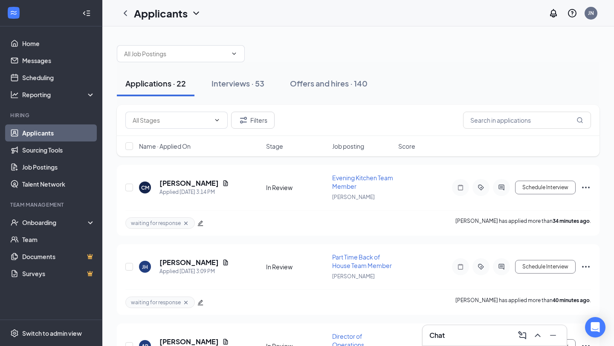
click at [446, 337] on div "Chat" at bounding box center [494, 336] width 130 height 14
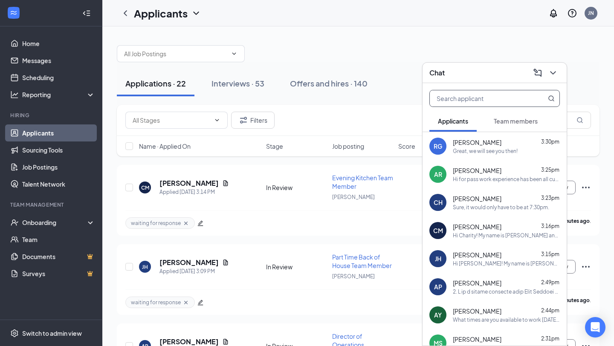
click at [488, 104] on input "text" at bounding box center [480, 98] width 101 height 16
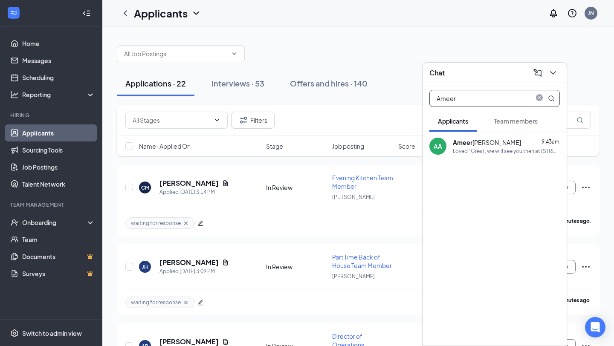
type input "Ameer"
click at [448, 146] on div "AA Ameer Abbas 9:43am Loved “Great, we will see you then at 2401 Monocacy Blvd.…" at bounding box center [494, 146] width 144 height 28
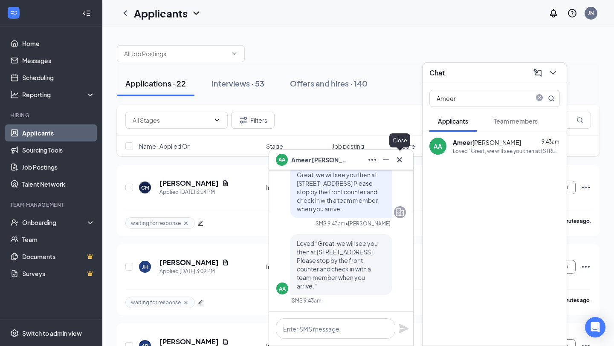
click at [399, 163] on icon "Cross" at bounding box center [399, 160] width 10 height 10
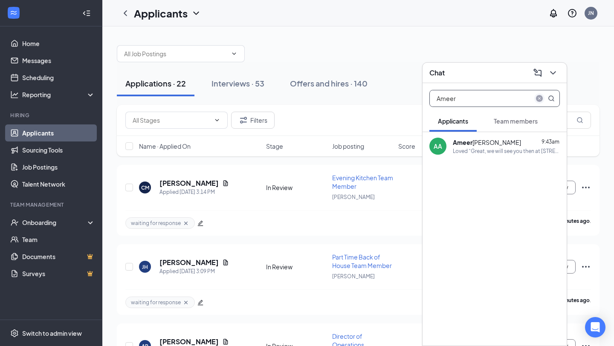
click at [539, 98] on icon "close-circle" at bounding box center [539, 98] width 7 height 7
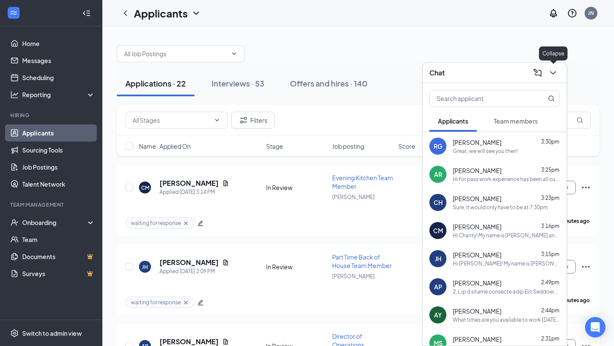
click at [556, 74] on icon "ChevronDown" at bounding box center [553, 73] width 10 height 10
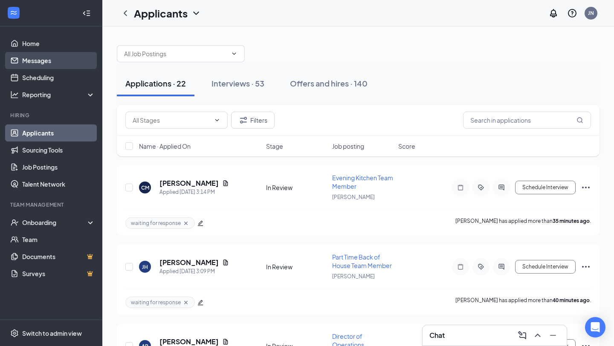
click at [85, 63] on link "Messages" at bounding box center [58, 60] width 73 height 17
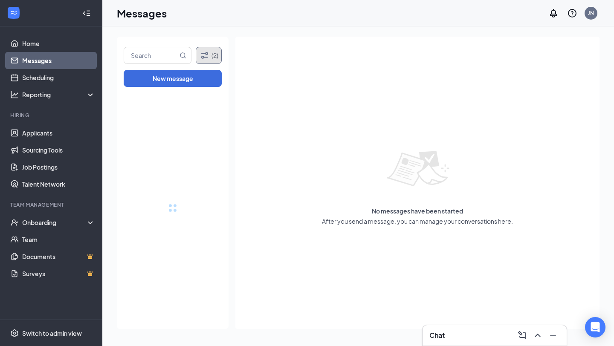
click at [214, 59] on button "(2)" at bounding box center [209, 55] width 26 height 17
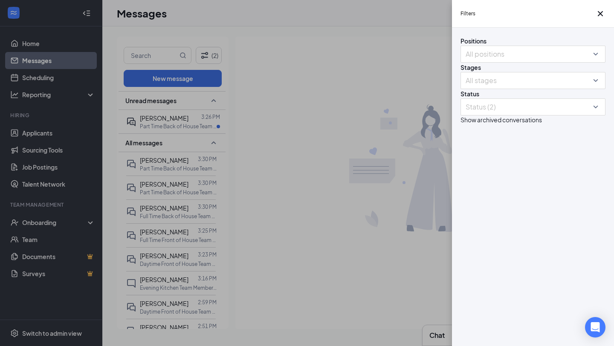
click at [198, 131] on div "Filters Positions All positions Stages All stages Status Status (2) Show archiv…" at bounding box center [307, 173] width 614 height 346
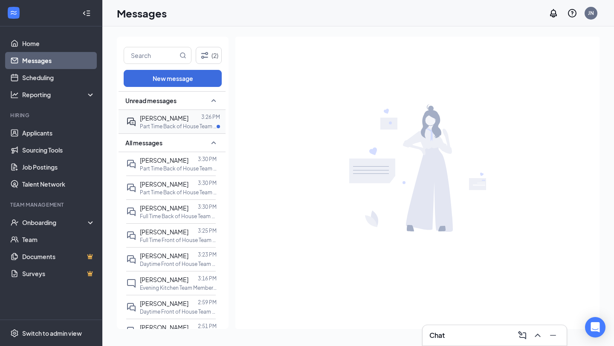
click at [199, 119] on div at bounding box center [194, 117] width 13 height 9
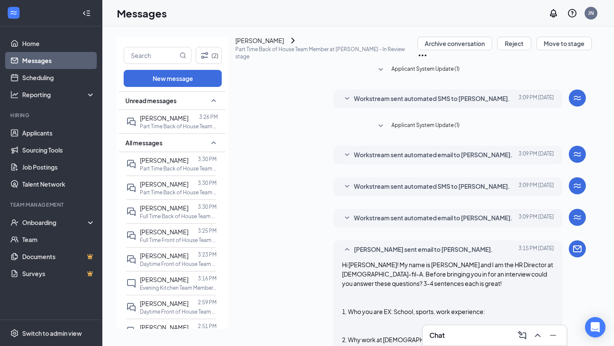
scroll to position [566, 0]
click at [61, 132] on link "Applicants" at bounding box center [58, 132] width 73 height 17
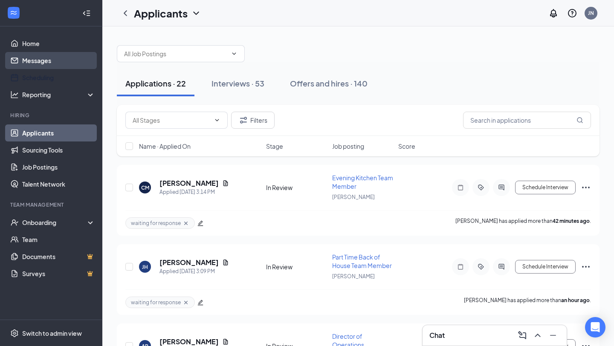
click at [78, 63] on link "Messages" at bounding box center [58, 60] width 73 height 17
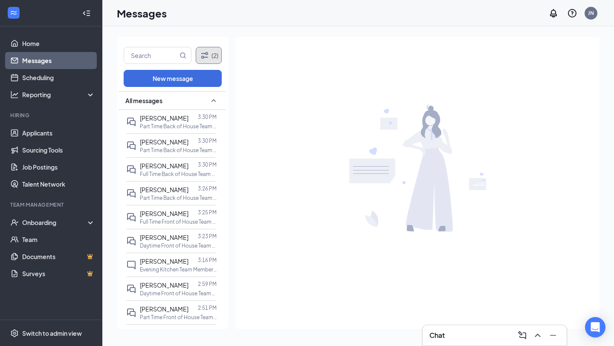
click at [208, 62] on button "(2)" at bounding box center [209, 55] width 26 height 17
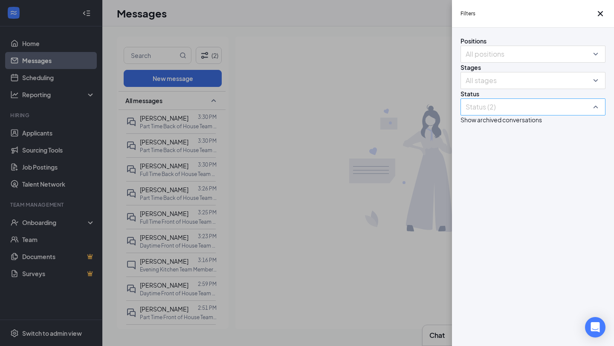
click at [508, 114] on div at bounding box center [528, 107] width 132 height 14
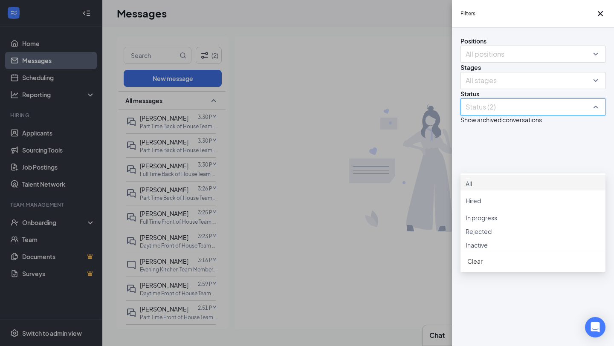
click at [507, 191] on div "All" at bounding box center [532, 182] width 145 height 15
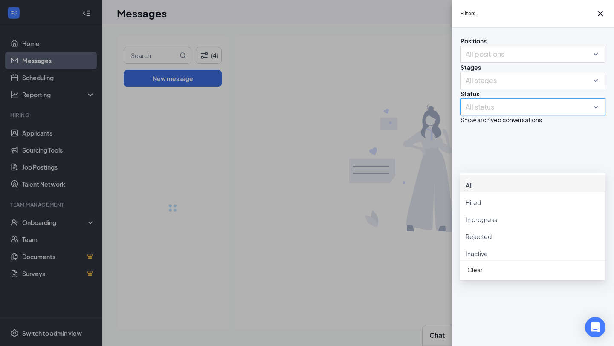
click at [336, 151] on div "Filters Positions All positions Stages All stages Status All status Show archiv…" at bounding box center [307, 173] width 614 height 346
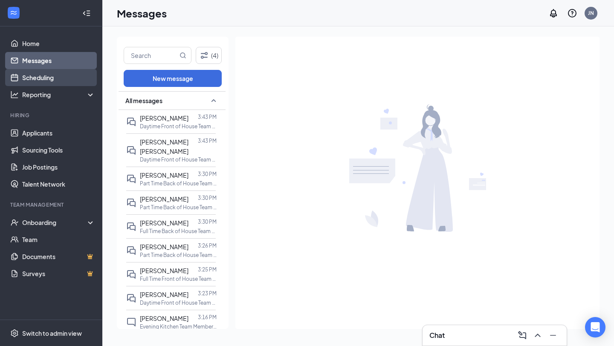
click at [84, 78] on link "Scheduling" at bounding box center [58, 77] width 73 height 17
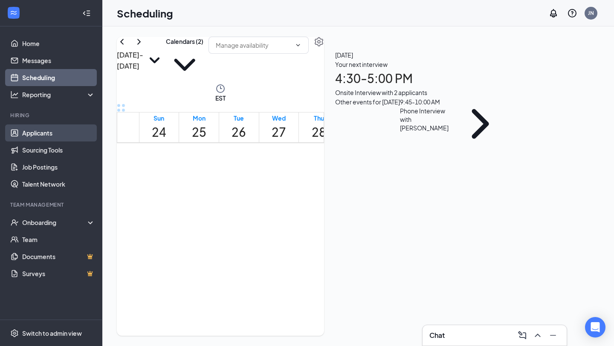
scroll to position [867, 0]
click at [82, 129] on link "Applicants" at bounding box center [58, 132] width 73 height 17
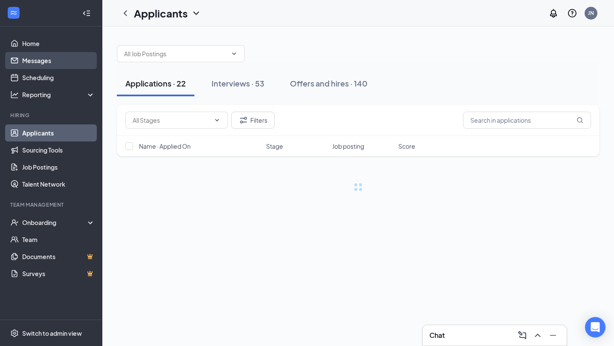
click at [64, 63] on link "Messages" at bounding box center [58, 60] width 73 height 17
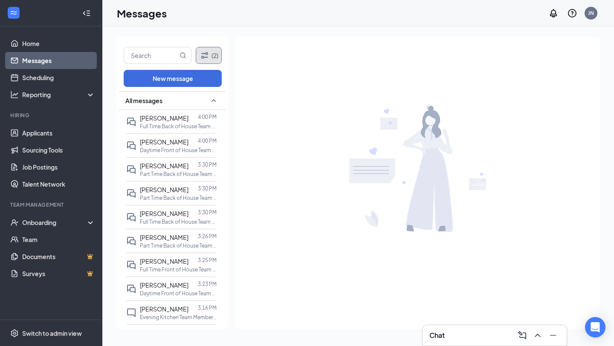
click at [211, 58] on button "(2)" at bounding box center [209, 55] width 26 height 17
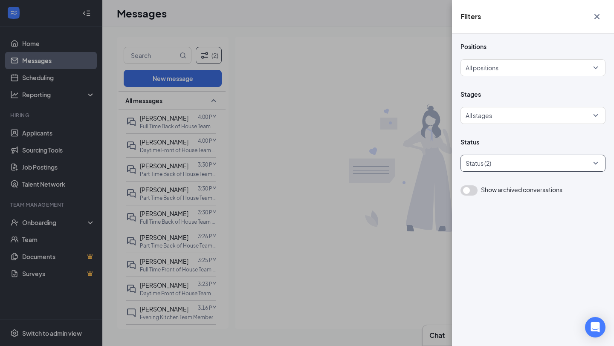
click at [483, 161] on div at bounding box center [528, 163] width 132 height 14
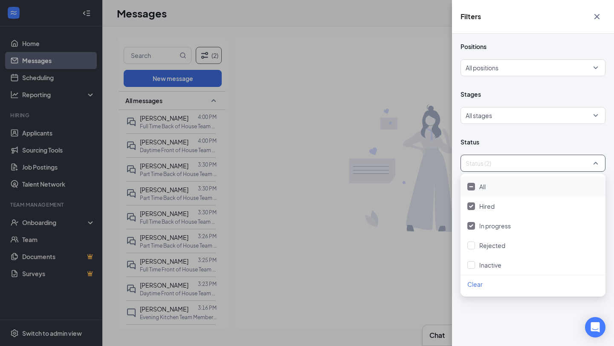
click at [477, 190] on div "All" at bounding box center [532, 186] width 131 height 9
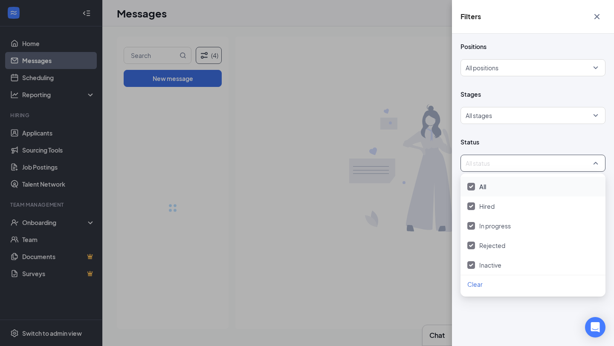
click at [342, 124] on div "Filters Positions All positions Stages All stages Status All status Show archiv…" at bounding box center [307, 173] width 614 height 346
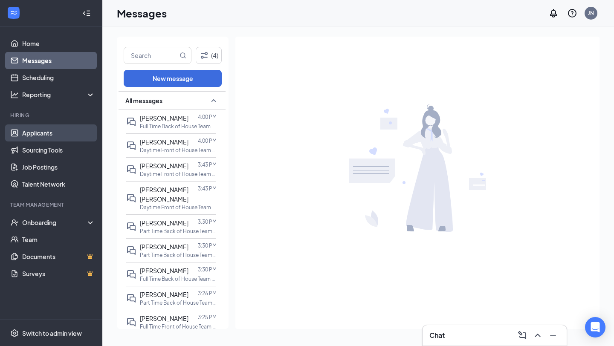
click at [74, 131] on link "Applicants" at bounding box center [58, 132] width 73 height 17
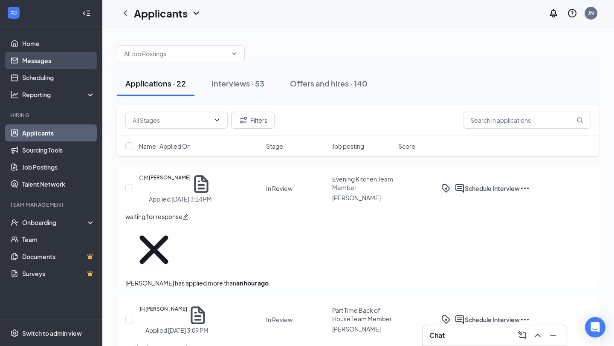
click at [53, 62] on link "Messages" at bounding box center [58, 60] width 73 height 17
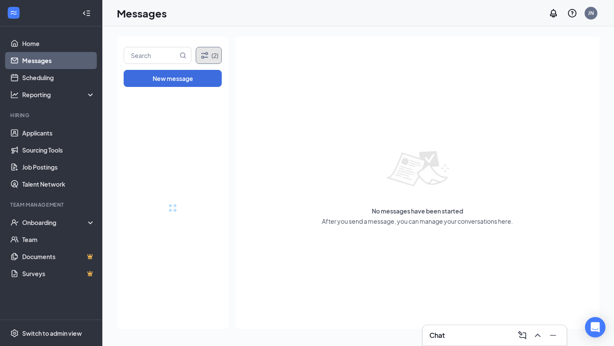
click at [212, 55] on button "(2)" at bounding box center [209, 55] width 26 height 17
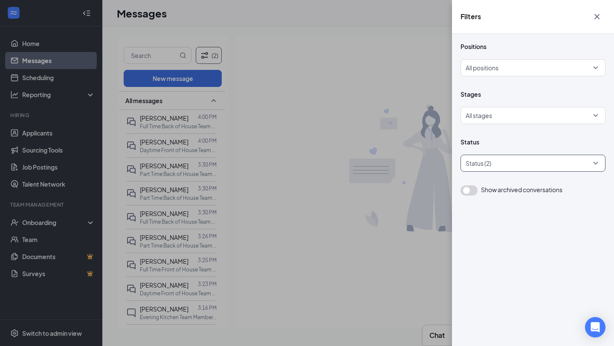
click at [526, 165] on div at bounding box center [528, 163] width 132 height 14
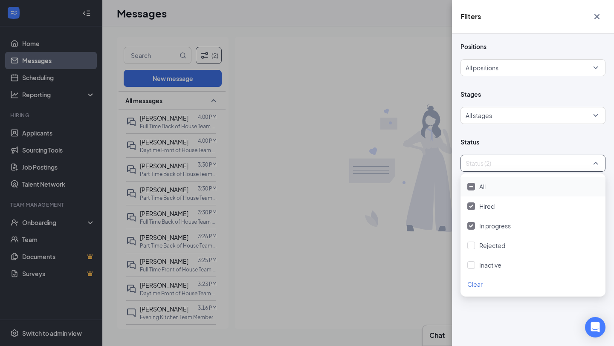
click at [525, 176] on body "Home Messages Scheduling Reporting Hiring Applicants Sourcing Tools Job Posting…" at bounding box center [307, 173] width 614 height 346
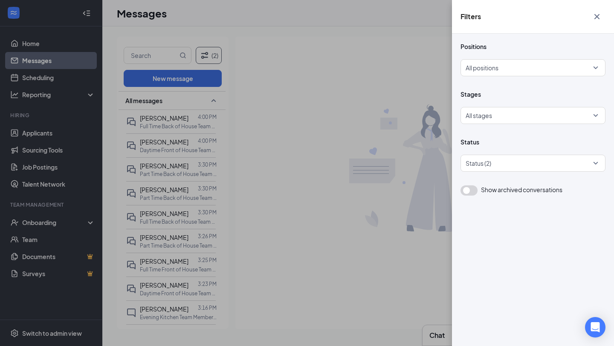
click at [527, 187] on span "Show archived conversations" at bounding box center [521, 189] width 81 height 9
click at [65, 129] on div "Filters Positions All positions Stages All stages Status Status (2) Show archiv…" at bounding box center [307, 173] width 614 height 346
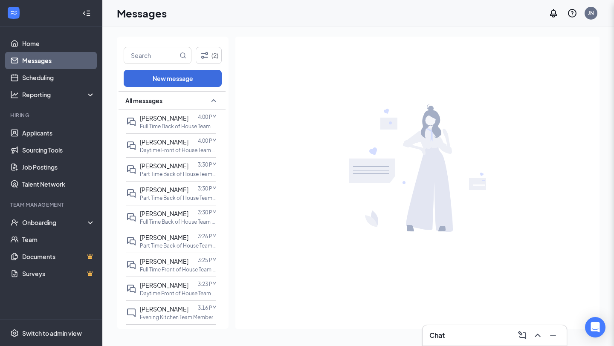
click at [70, 135] on div "Filters Positions All positions Stages All stages Status Status (2) Show archiv…" at bounding box center [307, 173] width 614 height 346
click at [71, 131] on link "Applicants" at bounding box center [58, 132] width 73 height 17
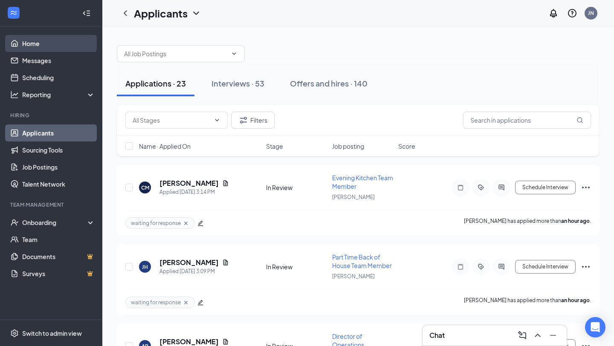
click at [67, 50] on link "Home" at bounding box center [58, 43] width 73 height 17
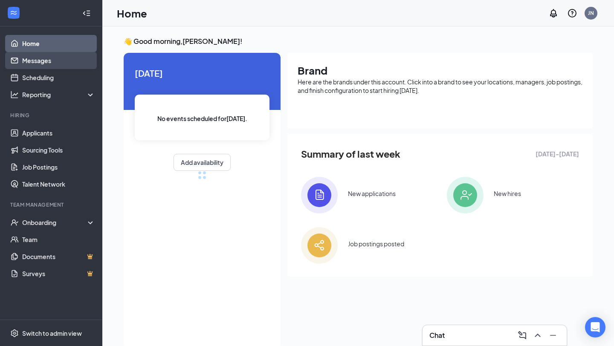
click at [67, 65] on link "Messages" at bounding box center [58, 60] width 73 height 17
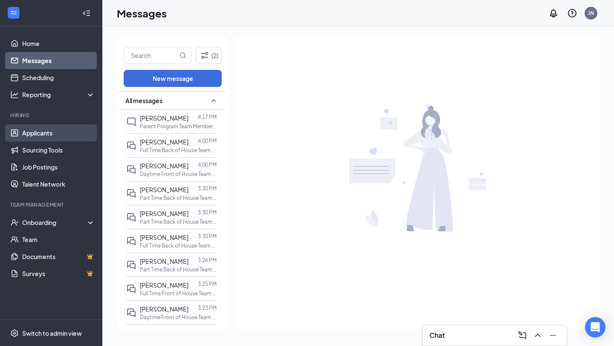
click at [67, 131] on link "Applicants" at bounding box center [58, 132] width 73 height 17
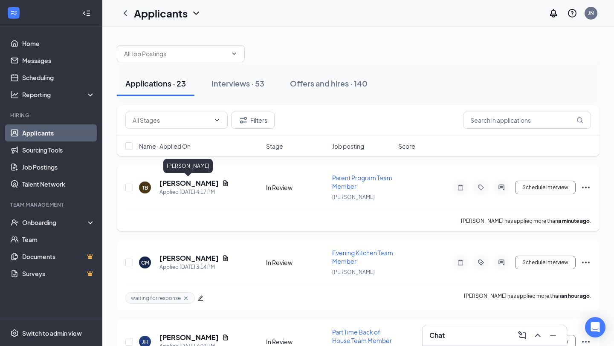
click at [201, 182] on h5 "[PERSON_NAME]" at bounding box center [188, 183] width 59 height 9
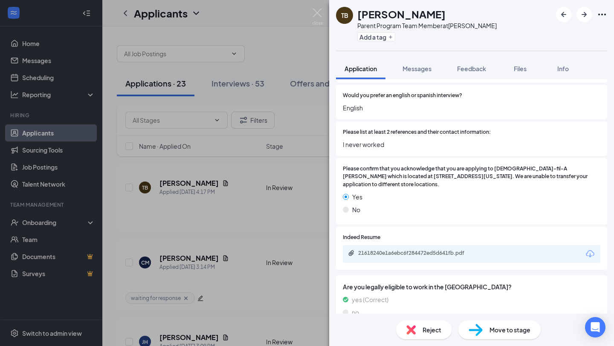
scroll to position [684, 0]
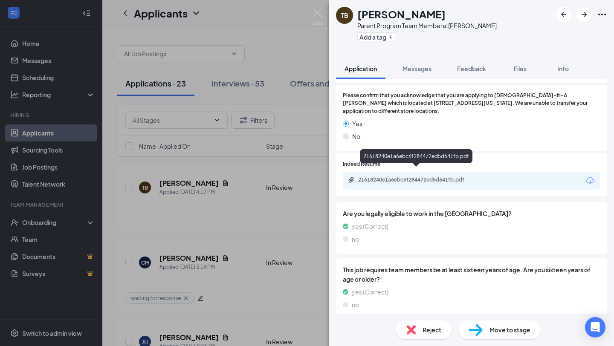
click at [376, 176] on div "21618240e1a6ebc6f284472ed5d641fb.pdf" at bounding box center [417, 179] width 119 height 7
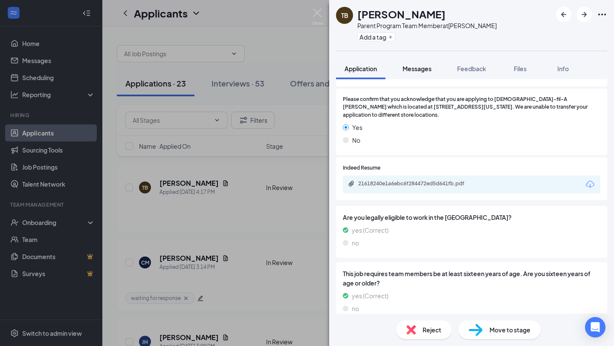
click at [431, 70] on span "Messages" at bounding box center [416, 69] width 29 height 8
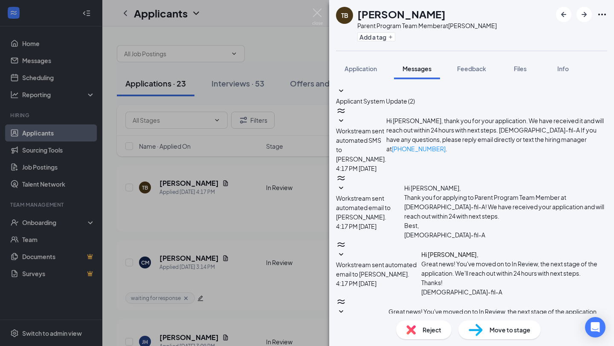
scroll to position [45, 0]
paste textarea "Hi —! My name is [PERSON_NAME] and I am the HR Director at [DEMOGRAPHIC_DATA]-f…"
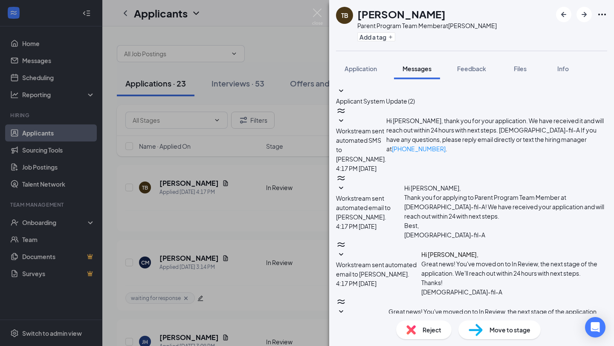
type textarea "Hi [PERSON_NAME]! My name is [PERSON_NAME] and I am the HR Director at [DEMOGRA…"
checkbox input "true"
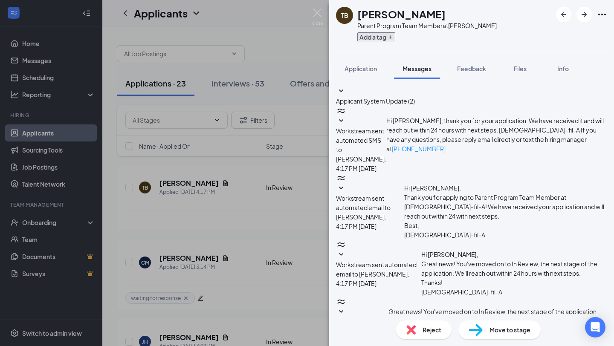
click at [388, 41] on button "Add a tag" at bounding box center [376, 36] width 38 height 9
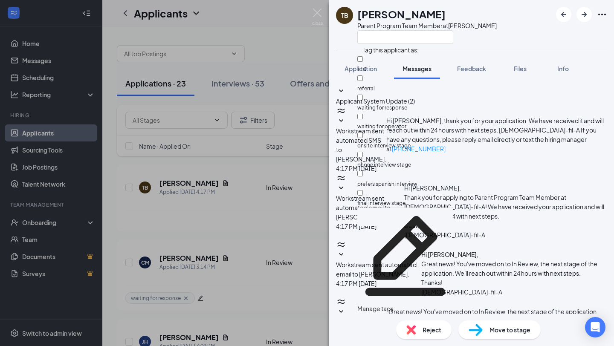
scroll to position [398, 0]
click at [363, 95] on input "waiting for response" at bounding box center [360, 98] width 6 height 6
checkbox input "true"
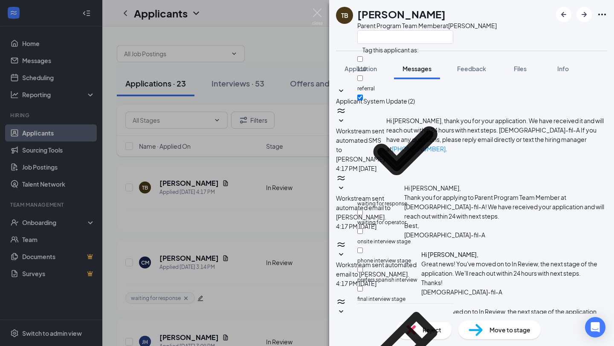
click at [303, 199] on div "TB [PERSON_NAME] Parent Program Team Member at [PERSON_NAME] Application Messag…" at bounding box center [307, 173] width 614 height 346
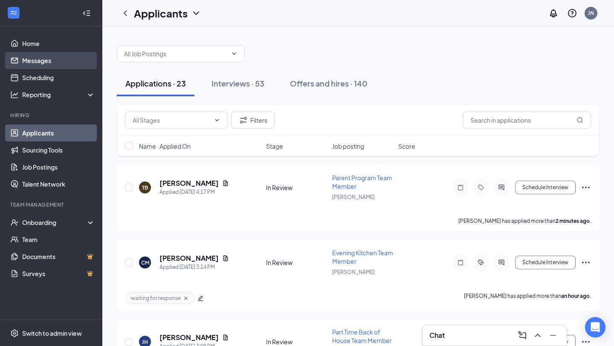
click at [62, 64] on link "Messages" at bounding box center [58, 60] width 73 height 17
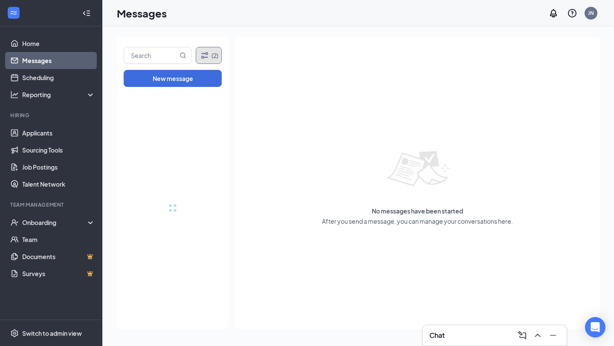
click at [200, 54] on icon "Filter" at bounding box center [204, 55] width 10 height 10
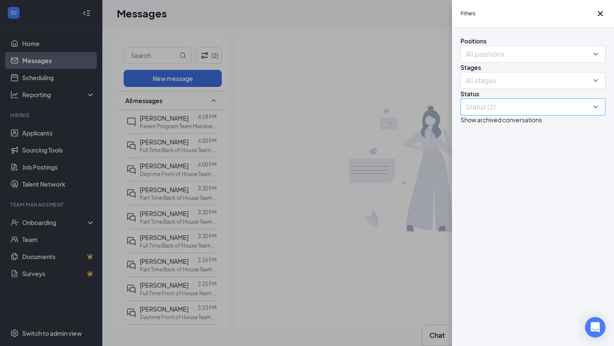
click at [523, 116] on div "Status (2)" at bounding box center [532, 106] width 145 height 17
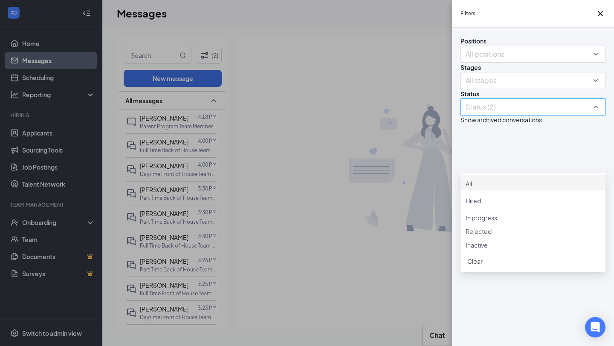
click at [523, 185] on div "All" at bounding box center [532, 182] width 135 height 11
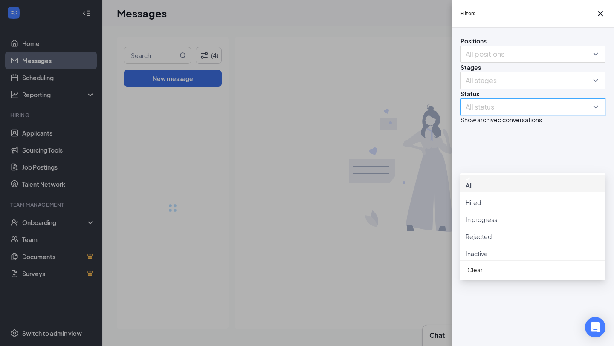
click at [336, 178] on div "Filters Positions All positions Stages All stages Status All status Show archiv…" at bounding box center [307, 173] width 614 height 346
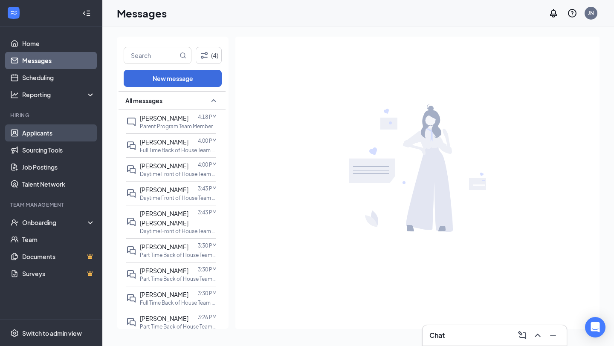
click at [47, 131] on link "Applicants" at bounding box center [58, 132] width 73 height 17
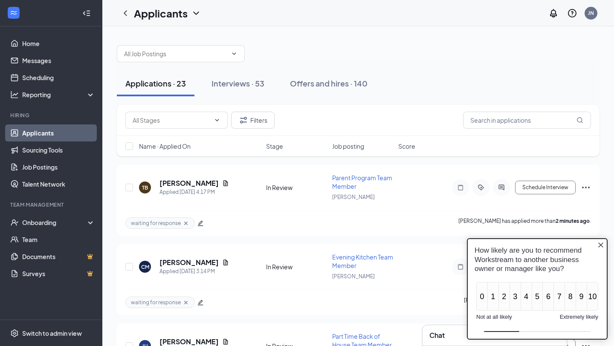
click at [599, 245] on icon "Close button" at bounding box center [600, 245] width 7 height 7
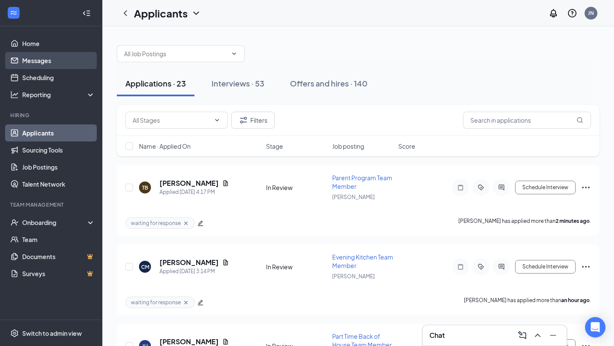
click at [49, 54] on link "Messages" at bounding box center [58, 60] width 73 height 17
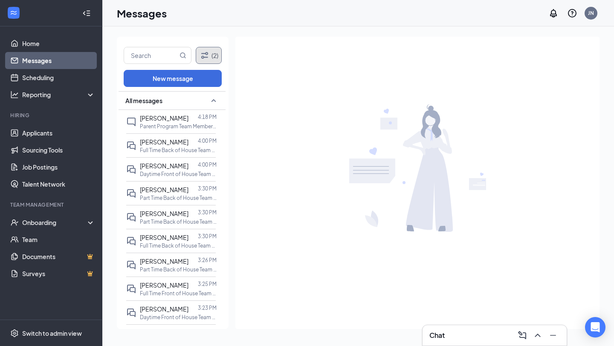
click at [206, 56] on icon "Filter" at bounding box center [204, 55] width 10 height 10
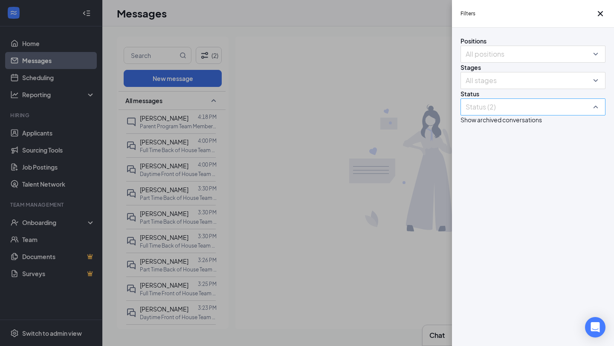
click at [518, 114] on div at bounding box center [528, 107] width 132 height 14
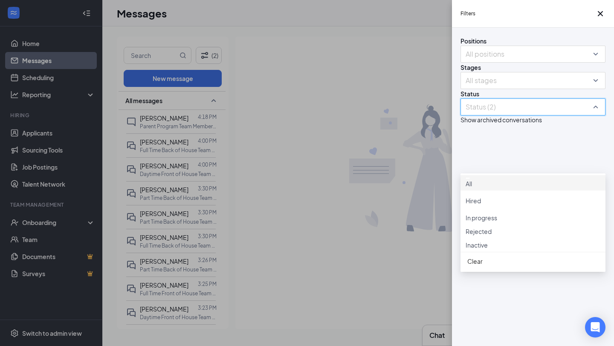
click at [514, 184] on div "All" at bounding box center [532, 182] width 135 height 11
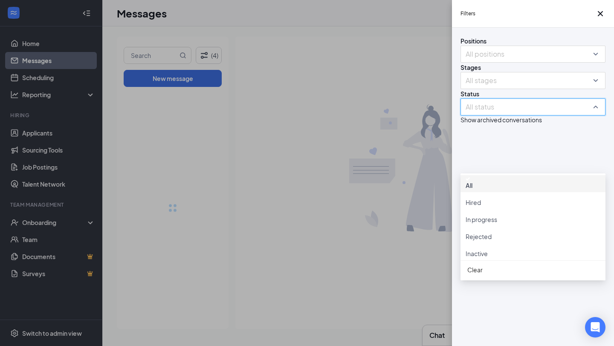
click at [361, 166] on div "Filters Positions All positions Stages All stages Status All status Show archiv…" at bounding box center [307, 173] width 614 height 346
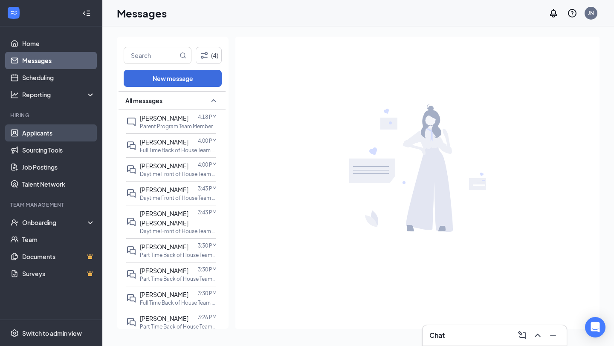
click at [45, 137] on link "Applicants" at bounding box center [58, 132] width 73 height 17
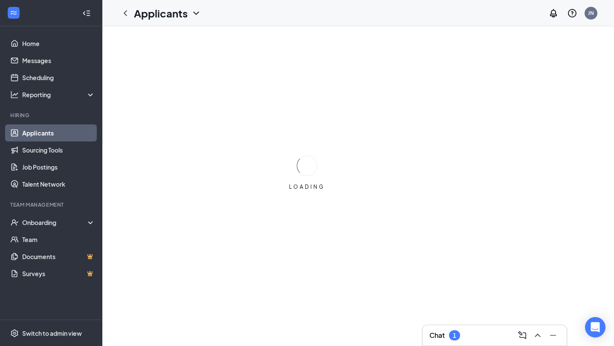
click at [456, 325] on div "Chat 1" at bounding box center [494, 335] width 144 height 20
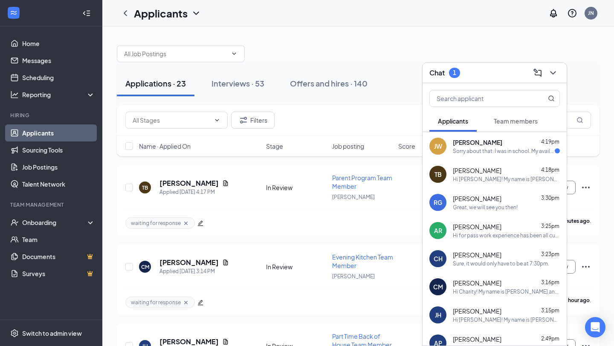
click at [520, 136] on div "[PERSON_NAME] [PERSON_NAME] 4:19pm Sorry about that. I was in school. My availa…" at bounding box center [494, 146] width 144 height 28
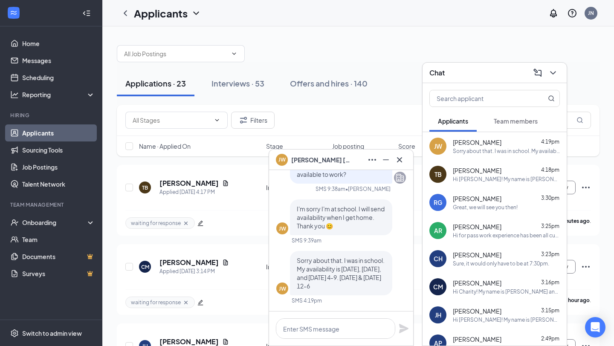
click at [398, 156] on icon "Cross" at bounding box center [399, 160] width 10 height 10
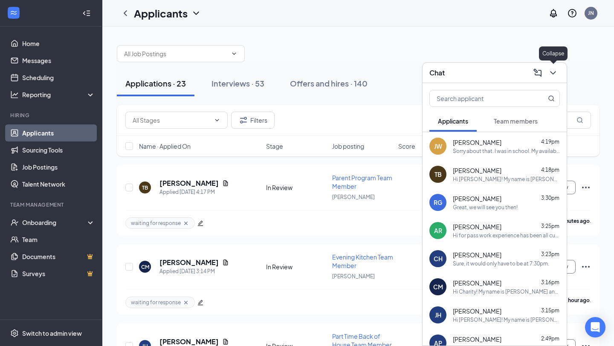
click at [557, 70] on icon "ChevronDown" at bounding box center [553, 73] width 10 height 10
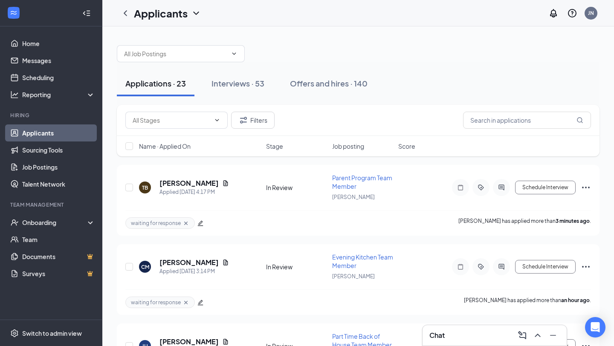
click at [447, 337] on div "Chat" at bounding box center [494, 336] width 130 height 14
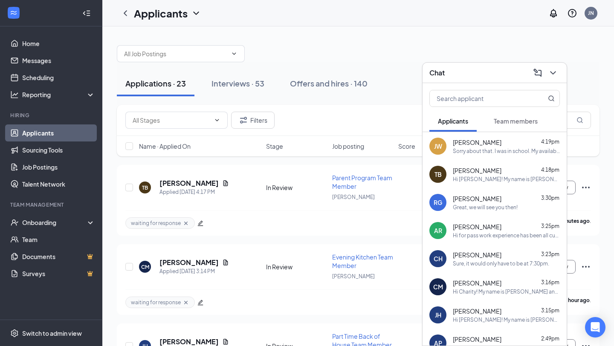
click at [494, 153] on div "Sorry about that. I was in school. My availability is [DATE], [DATE], and [DATE…" at bounding box center [506, 150] width 107 height 7
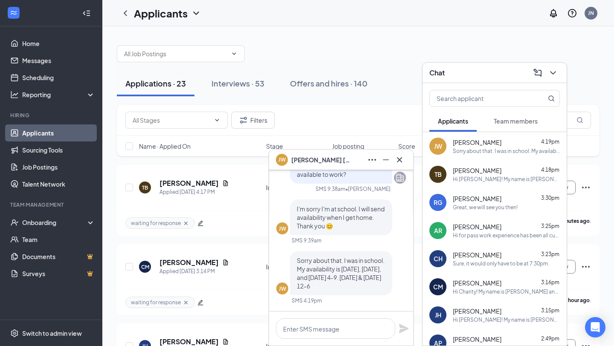
click at [300, 339] on div at bounding box center [341, 329] width 144 height 34
click at [300, 337] on textarea at bounding box center [335, 328] width 119 height 20
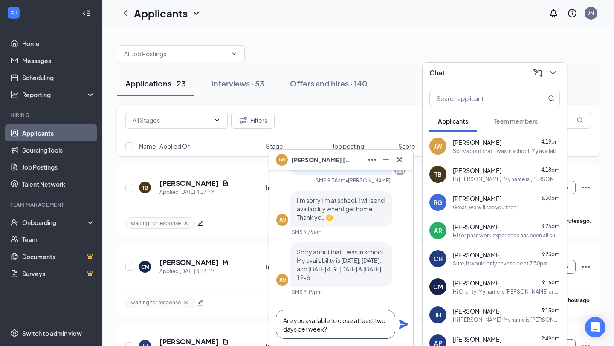
type textarea "Are you available to close at least two days per week?"
click at [402, 327] on icon "Plane" at bounding box center [403, 324] width 9 height 9
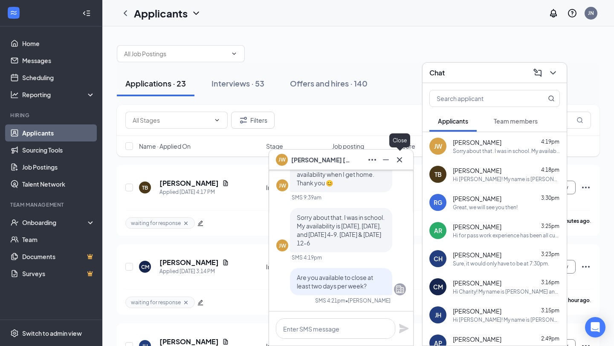
click at [393, 162] on button at bounding box center [400, 160] width 14 height 14
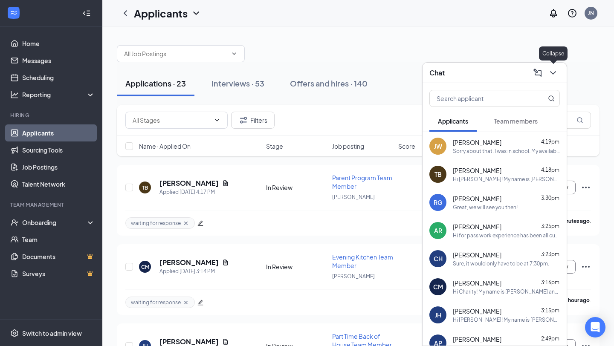
click at [552, 74] on icon "ChevronDown" at bounding box center [553, 73] width 10 height 10
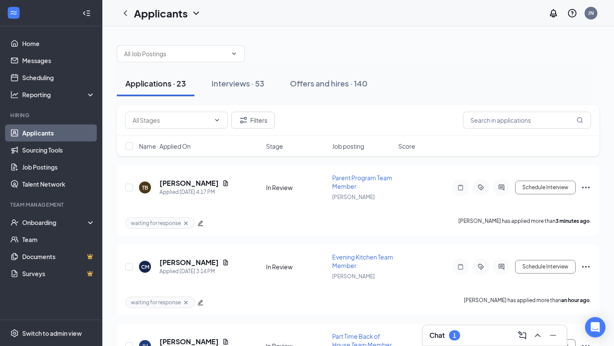
click at [453, 328] on div "Chat 1" at bounding box center [494, 335] width 144 height 20
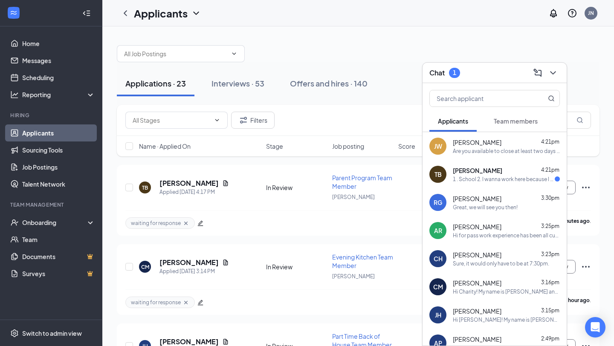
click at [516, 172] on div "[PERSON_NAME] 4:21pm" at bounding box center [506, 170] width 107 height 9
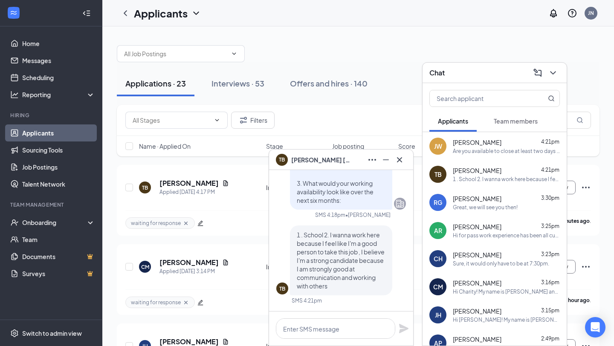
click at [399, 165] on button at bounding box center [400, 160] width 14 height 14
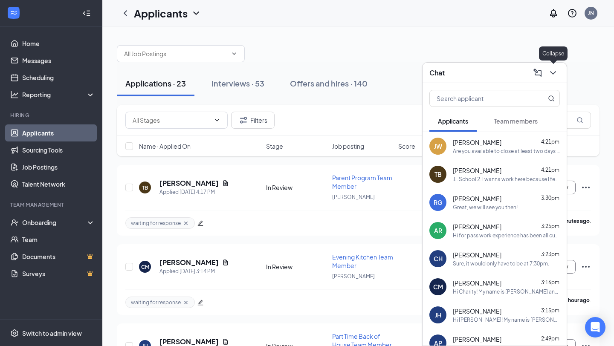
click at [550, 75] on icon "ChevronDown" at bounding box center [553, 73] width 10 height 10
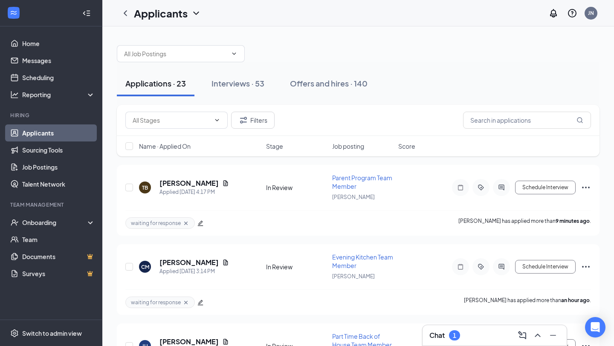
click at [481, 342] on div "Chat 1" at bounding box center [494, 335] width 144 height 20
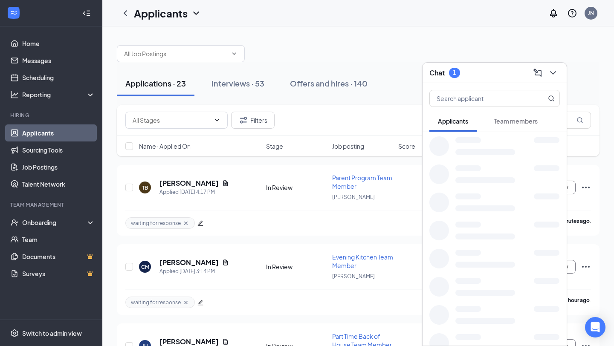
click at [515, 152] on div at bounding box center [507, 149] width 104 height 11
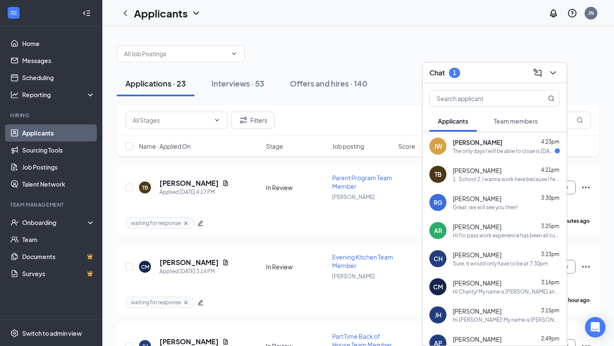
click at [467, 153] on div "The only days I will be able to close is [DATE] or [DATE]" at bounding box center [504, 150] width 102 height 7
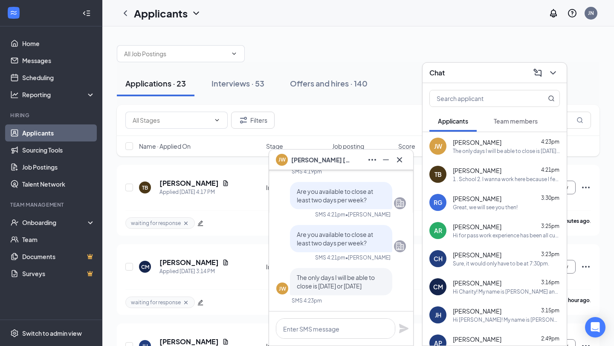
click at [399, 163] on icon "Cross" at bounding box center [399, 160] width 10 height 10
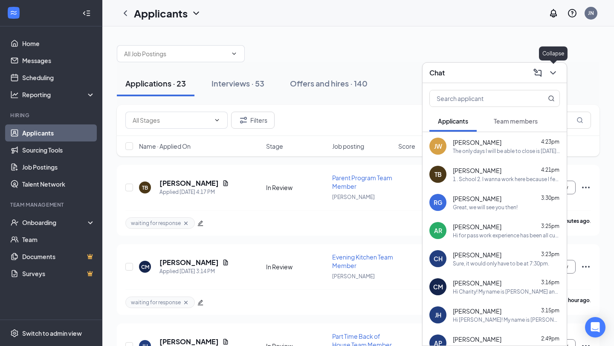
click at [554, 75] on icon "ChevronDown" at bounding box center [553, 73] width 10 height 10
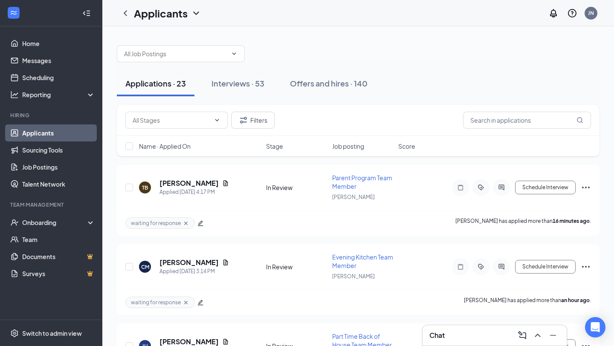
click at [462, 342] on div "Chat" at bounding box center [494, 336] width 130 height 14
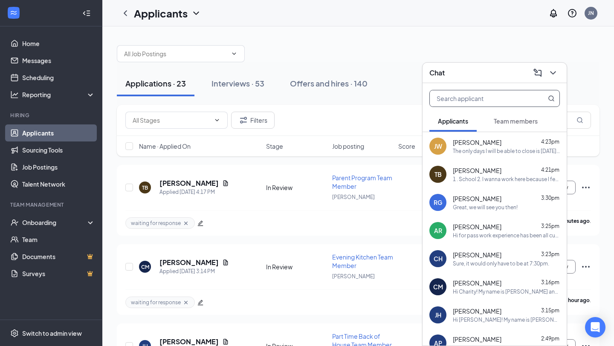
click at [480, 103] on input "text" at bounding box center [480, 98] width 101 height 16
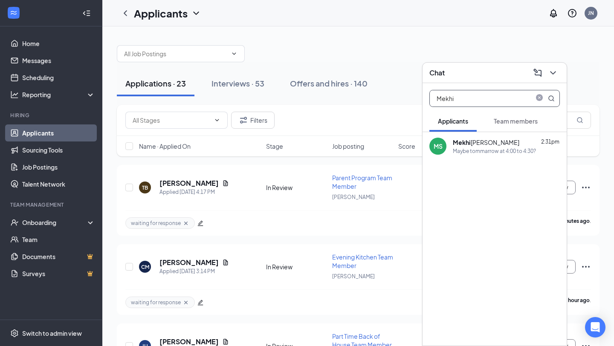
type input "Mekhi"
click at [501, 164] on div at bounding box center [494, 181] width 144 height 43
click at [498, 156] on div "MS Mekhi Smith 2:31pm Maybe tommarrow at 4:00 to 4:30?" at bounding box center [494, 146] width 144 height 28
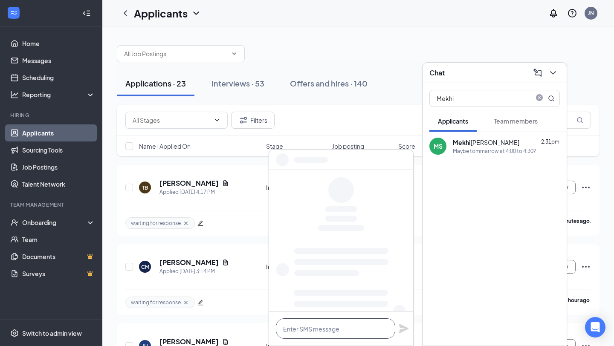
click at [342, 324] on textarea at bounding box center [335, 328] width 119 height 20
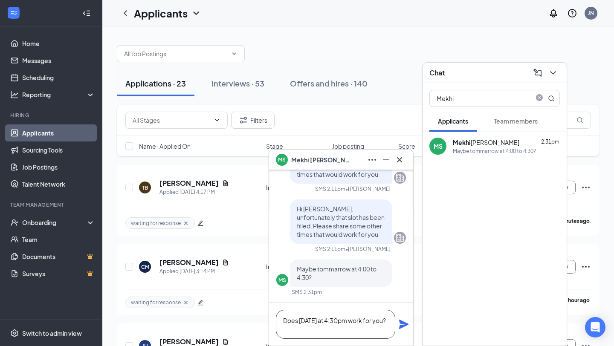
type textarea "Does Thursday at 4:30pm work for you?"
click at [406, 322] on icon "Plane" at bounding box center [404, 324] width 10 height 10
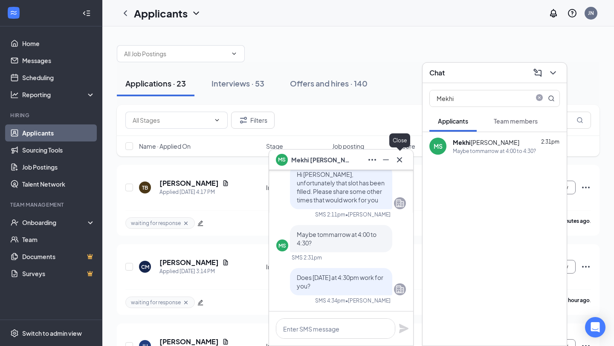
click at [401, 165] on button at bounding box center [400, 160] width 14 height 14
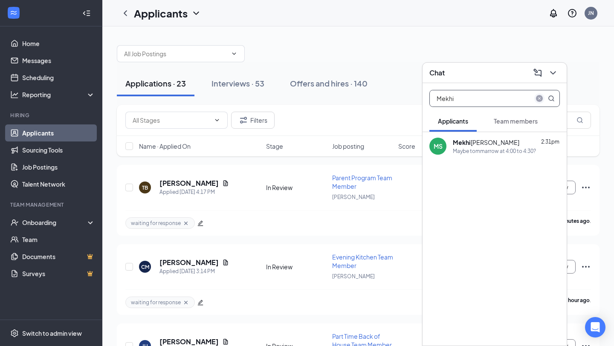
click at [536, 100] on icon "close-circle" at bounding box center [539, 98] width 7 height 7
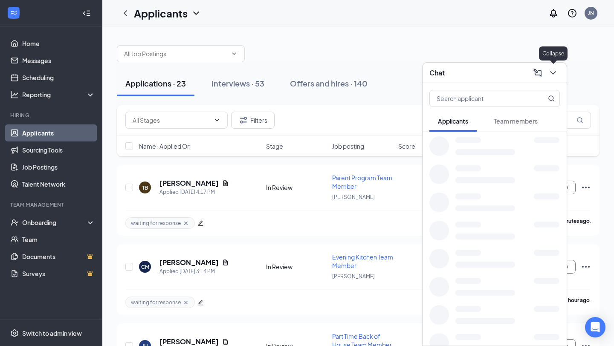
click at [555, 75] on icon "ChevronDown" at bounding box center [553, 73] width 10 height 10
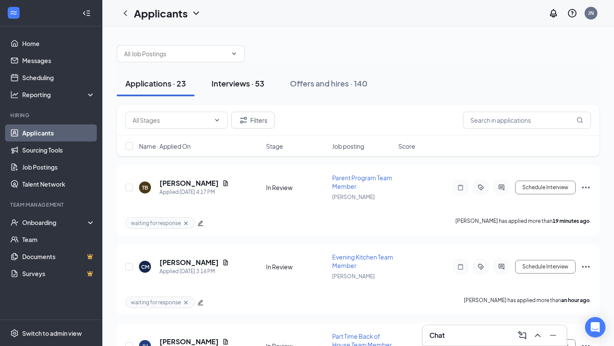
click at [240, 84] on div "Interviews · 53" at bounding box center [237, 83] width 53 height 11
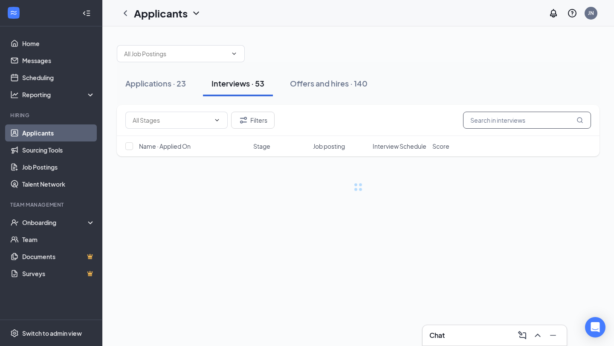
click at [469, 117] on input "text" at bounding box center [527, 120] width 128 height 17
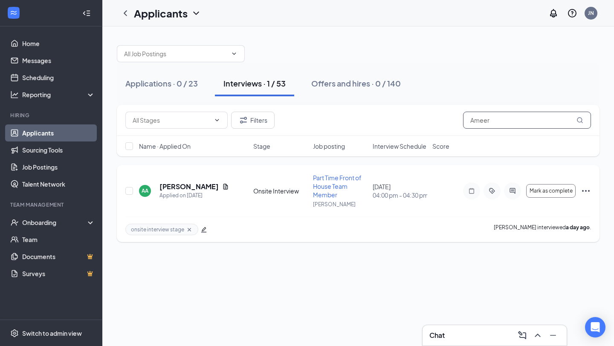
type input "Ameer"
click at [512, 190] on icon "ActiveChat" at bounding box center [512, 191] width 10 height 7
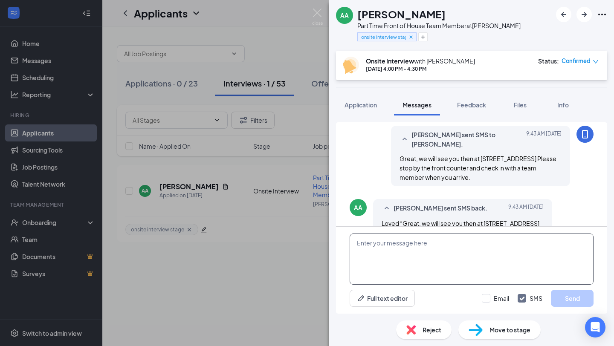
scroll to position [395, 0]
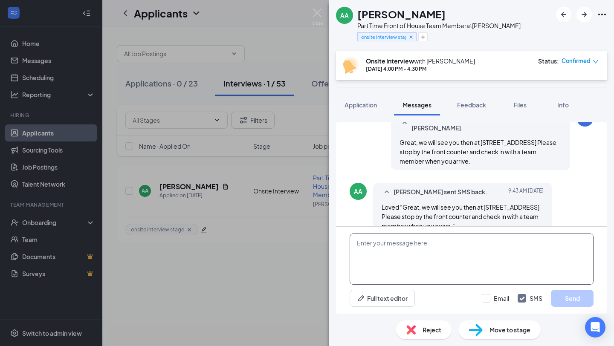
click at [455, 265] on textarea at bounding box center [472, 259] width 244 height 51
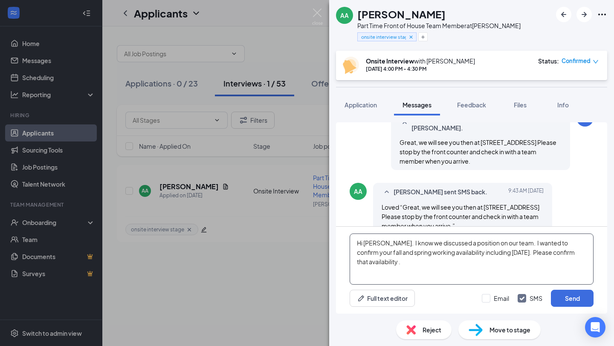
click at [512, 267] on textarea "Hi Ameer. I know we discussed a position on our team. I wanted to confirm your …" at bounding box center [472, 259] width 244 height 51
click at [446, 247] on textarea "Hi Ameer. I know we discussed a position on our team. I wanted to confirm your …" at bounding box center [472, 259] width 244 height 51
click at [445, 267] on textarea "Hi Ameer. I know we discussed a position on our team. I wanted to confirm your …" at bounding box center [472, 259] width 244 height 51
click at [445, 265] on textarea "Hi Ameer. I know we discussed a position on our team. I wanted to confirm your …" at bounding box center [472, 259] width 244 height 51
click at [506, 244] on textarea "Hi Ameer. I know we discussed a position on our team. I wanted to confirm your …" at bounding box center [472, 259] width 244 height 51
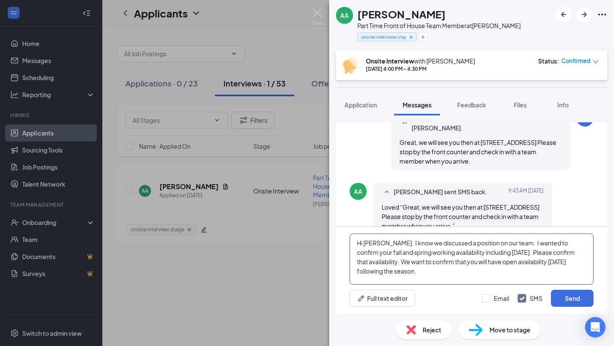
click at [421, 274] on textarea "Hi Ameer. I know we discussed a position on our team. I wanted to confirm your …" at bounding box center [472, 259] width 244 height 51
type textarea "Hi Ameer. I know we discussed a position on our team. I wanted to confirm your …"
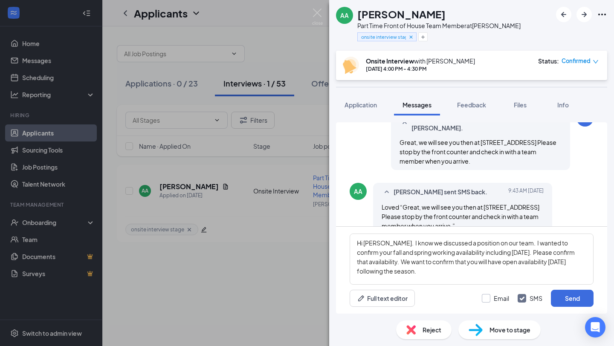
click at [507, 296] on input "Email" at bounding box center [495, 298] width 27 height 9
checkbox input "true"
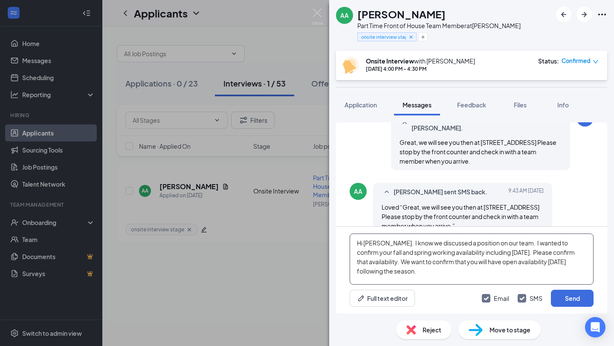
click at [469, 275] on textarea "Hi Ameer. I know we discussed a position on our team. I wanted to confirm your …" at bounding box center [472, 259] width 244 height 51
click at [507, 252] on textarea "Hi Ameer. I know we discussed a position on our team. I wanted to confirm your …" at bounding box center [472, 259] width 244 height 51
click at [552, 271] on textarea "Hi Ameer. I know we discussed a position on our team. I wanted to confirm your …" at bounding box center [472, 259] width 244 height 51
click at [477, 262] on textarea "Hi Ameer. I know we discussed a position on our team. I wanted to confirm your …" at bounding box center [472, 259] width 244 height 51
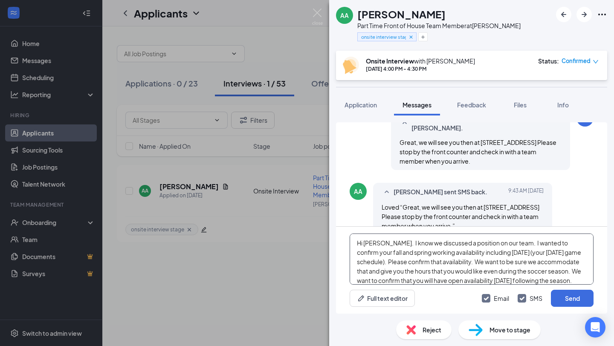
scroll to position [14, 0]
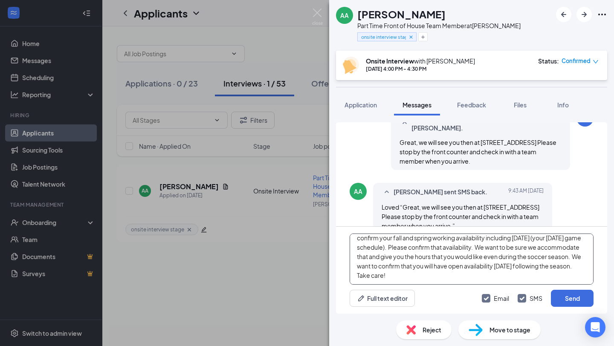
click at [428, 277] on textarea "Hi Ameer. I know we discussed a position on our team. I wanted to confirm your …" at bounding box center [472, 259] width 244 height 51
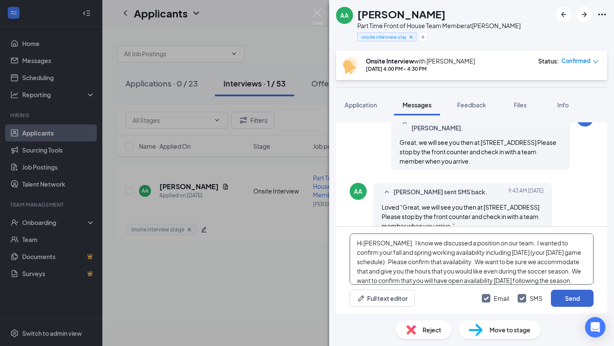
type textarea "Hi Ameer. I know we discussed a position on our team. I wanted to confirm your …"
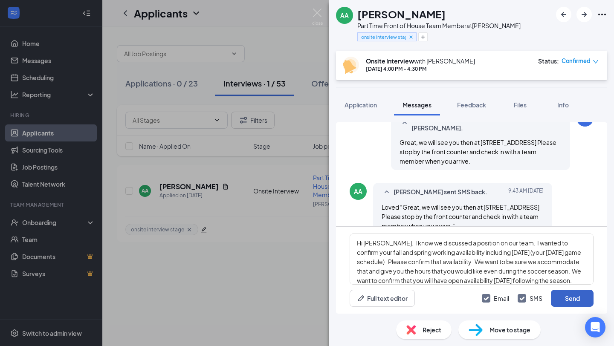
click at [565, 299] on button "Send" at bounding box center [572, 298] width 43 height 17
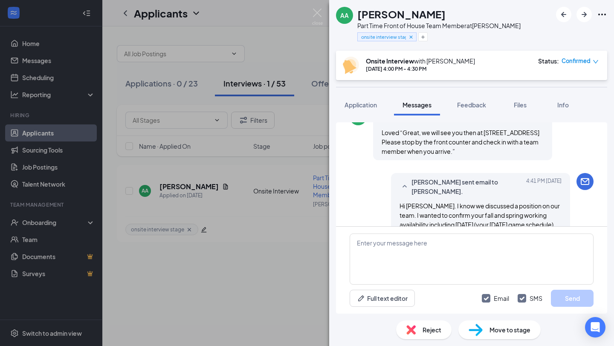
scroll to position [528, 0]
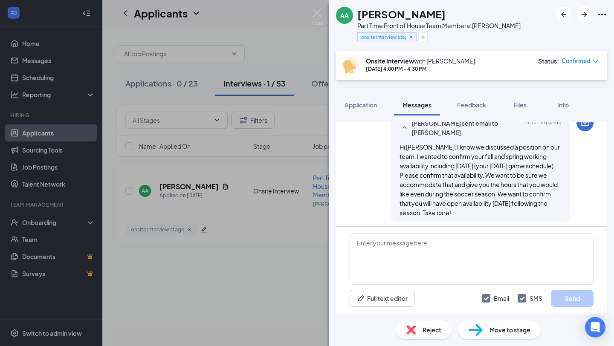
click at [282, 248] on div "AA Ameer Abbas Part Time Front of House Team Member at Frederick North onsite i…" at bounding box center [307, 173] width 614 height 346
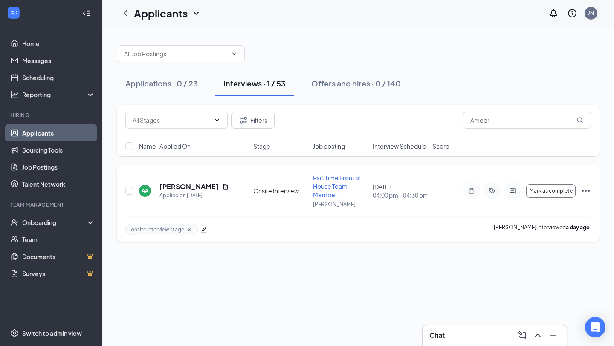
click at [495, 196] on div at bounding box center [491, 190] width 17 height 17
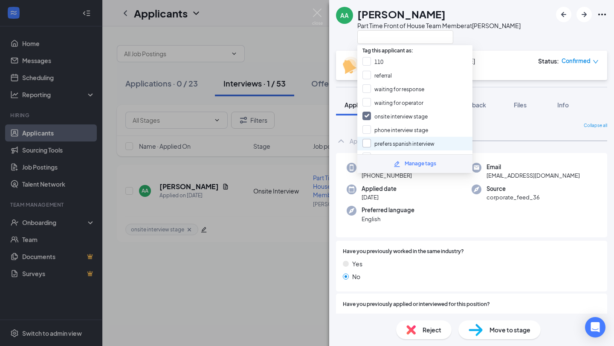
scroll to position [4, 0]
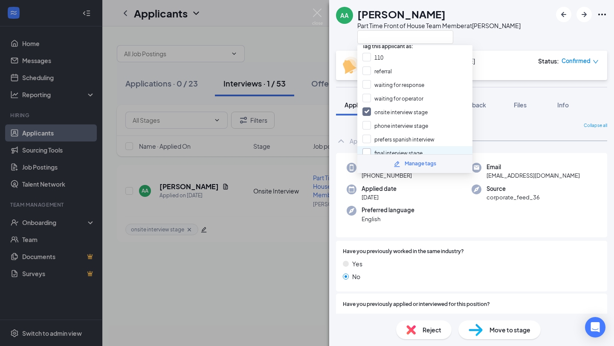
click at [398, 148] on input "final interview stage" at bounding box center [392, 152] width 60 height 9
checkbox input "true"
click at [410, 109] on input "onsite interview stage" at bounding box center [394, 111] width 65 height 9
checkbox input "false"
click at [258, 275] on div "AA Ameer Abbas Part Time Front of House Team Member at Frederick North Onsite I…" at bounding box center [307, 173] width 614 height 346
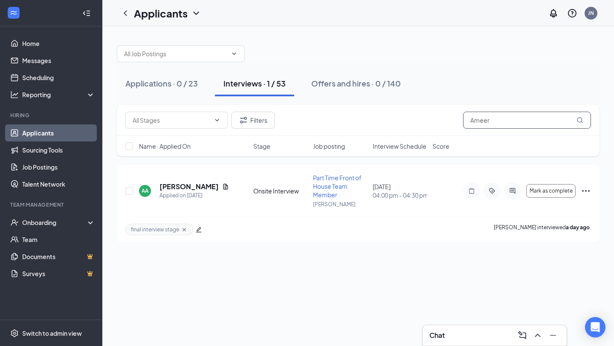
drag, startPoint x: 504, startPoint y: 121, endPoint x: 454, endPoint y: 115, distance: 50.8
click at [454, 115] on div "Filters Ameer" at bounding box center [357, 120] width 465 height 17
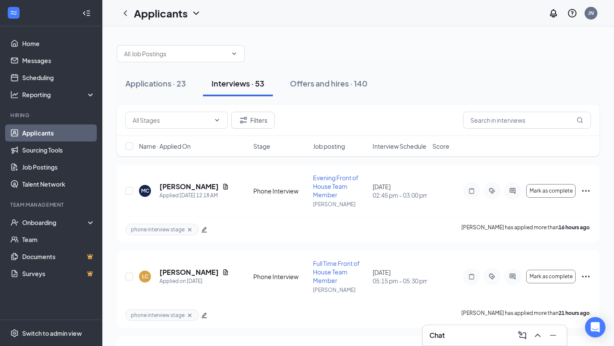
click at [446, 345] on div "Chat" at bounding box center [494, 335] width 144 height 20
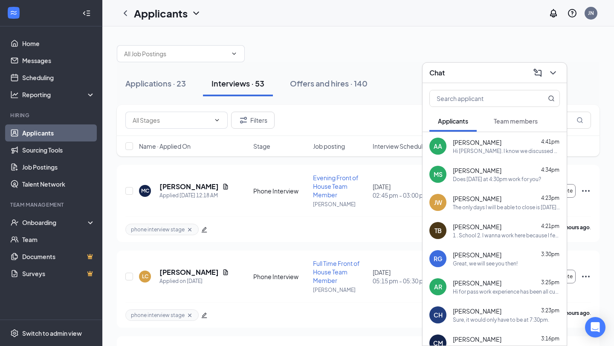
click at [550, 75] on icon "ChevronDown" at bounding box center [553, 73] width 10 height 10
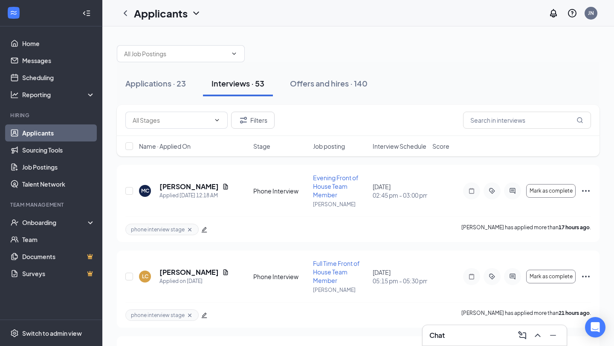
click at [51, 132] on link "Applicants" at bounding box center [58, 132] width 73 height 17
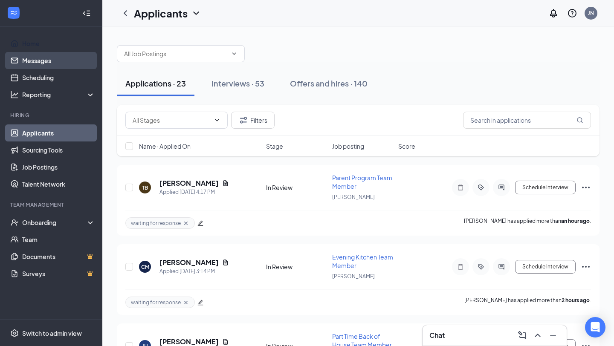
drag, startPoint x: 55, startPoint y: 42, endPoint x: 55, endPoint y: 54, distance: 12.4
click at [55, 42] on link "Home" at bounding box center [58, 43] width 73 height 17
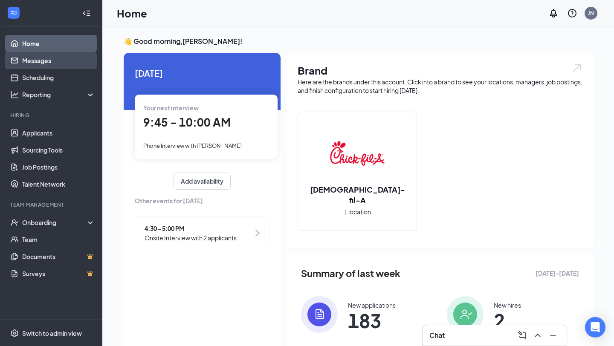
click at [55, 57] on link "Messages" at bounding box center [58, 60] width 73 height 17
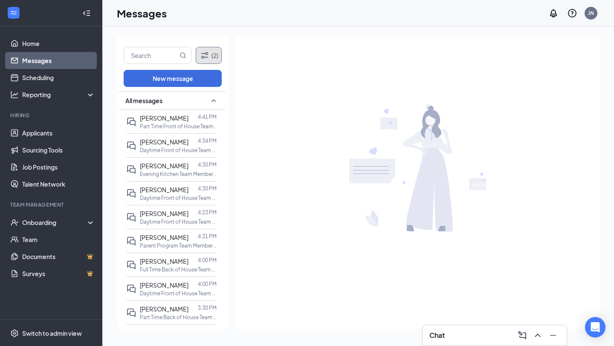
click at [209, 49] on button "(2)" at bounding box center [209, 55] width 26 height 17
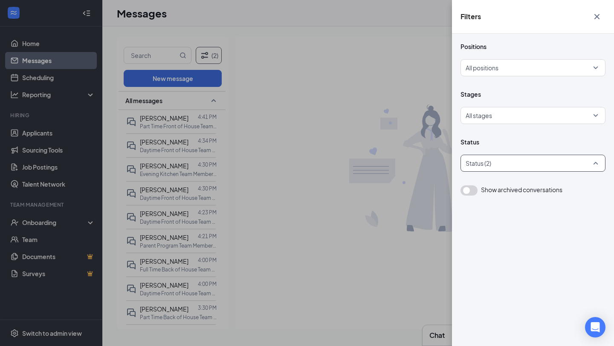
click at [516, 168] on div at bounding box center [528, 163] width 132 height 14
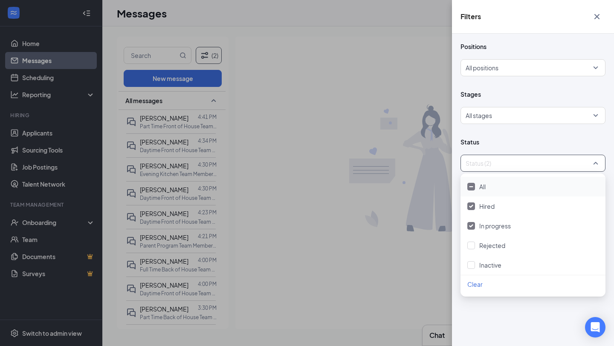
click at [511, 182] on div "All" at bounding box center [532, 186] width 131 height 9
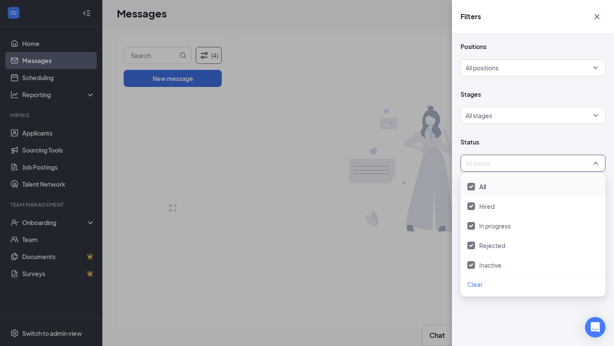
click at [369, 165] on div "Filters Positions All positions Stages All stages Status All status Show archiv…" at bounding box center [307, 173] width 614 height 346
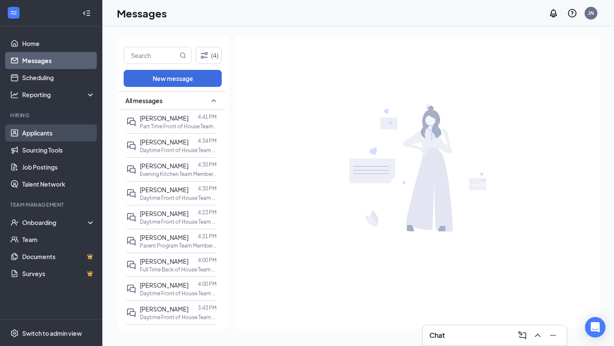
click at [75, 136] on link "Applicants" at bounding box center [58, 132] width 73 height 17
